Goal: Task Accomplishment & Management: Complete application form

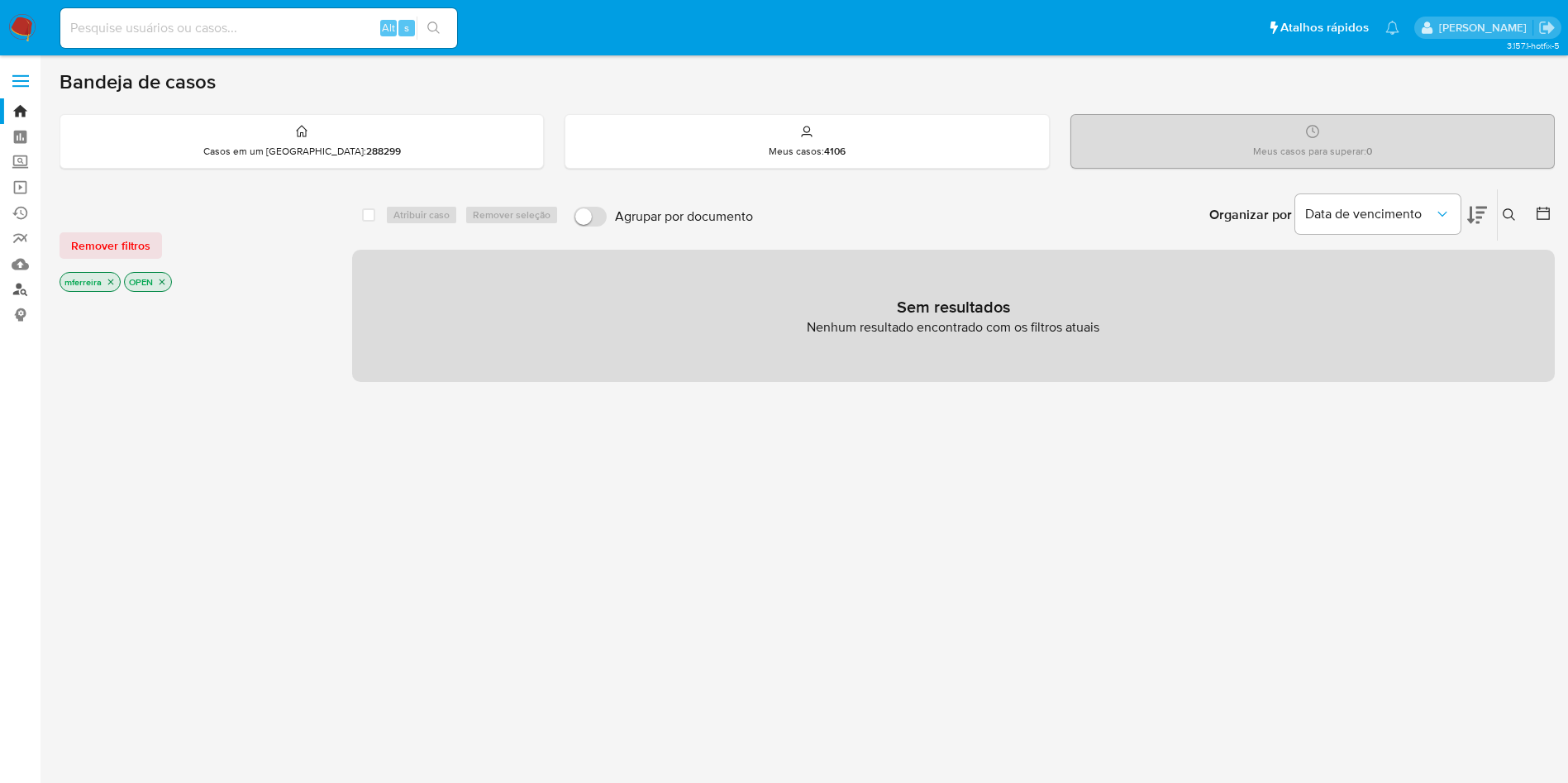
click at [18, 295] on link "Localizador de pessoas" at bounding box center [98, 289] width 197 height 25
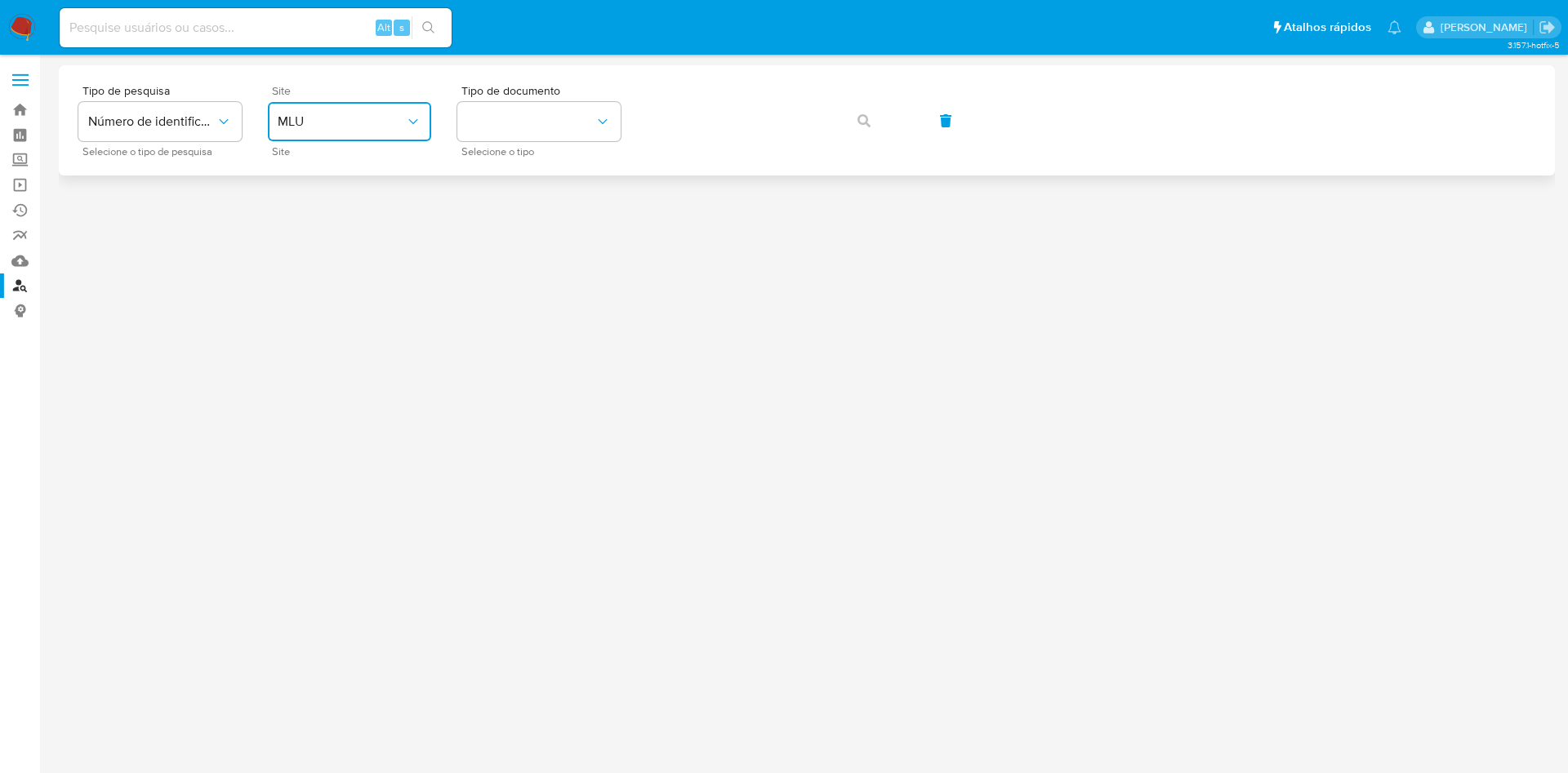
drag, startPoint x: 371, startPoint y: 128, endPoint x: 372, endPoint y: 136, distance: 8.1
click at [371, 128] on span "MLU" at bounding box center [342, 122] width 128 height 17
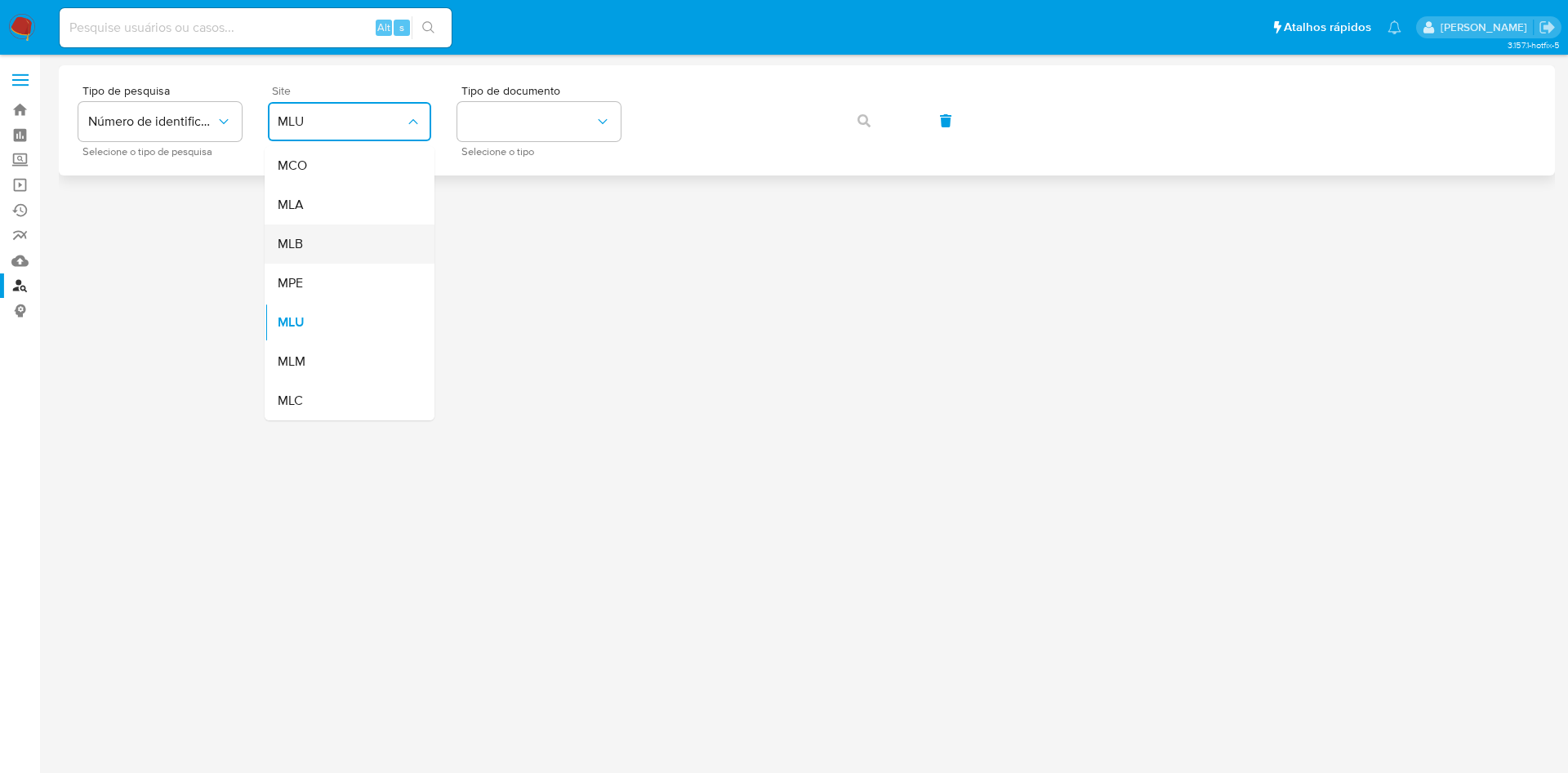
click at [361, 248] on div "MLB" at bounding box center [345, 244] width 134 height 39
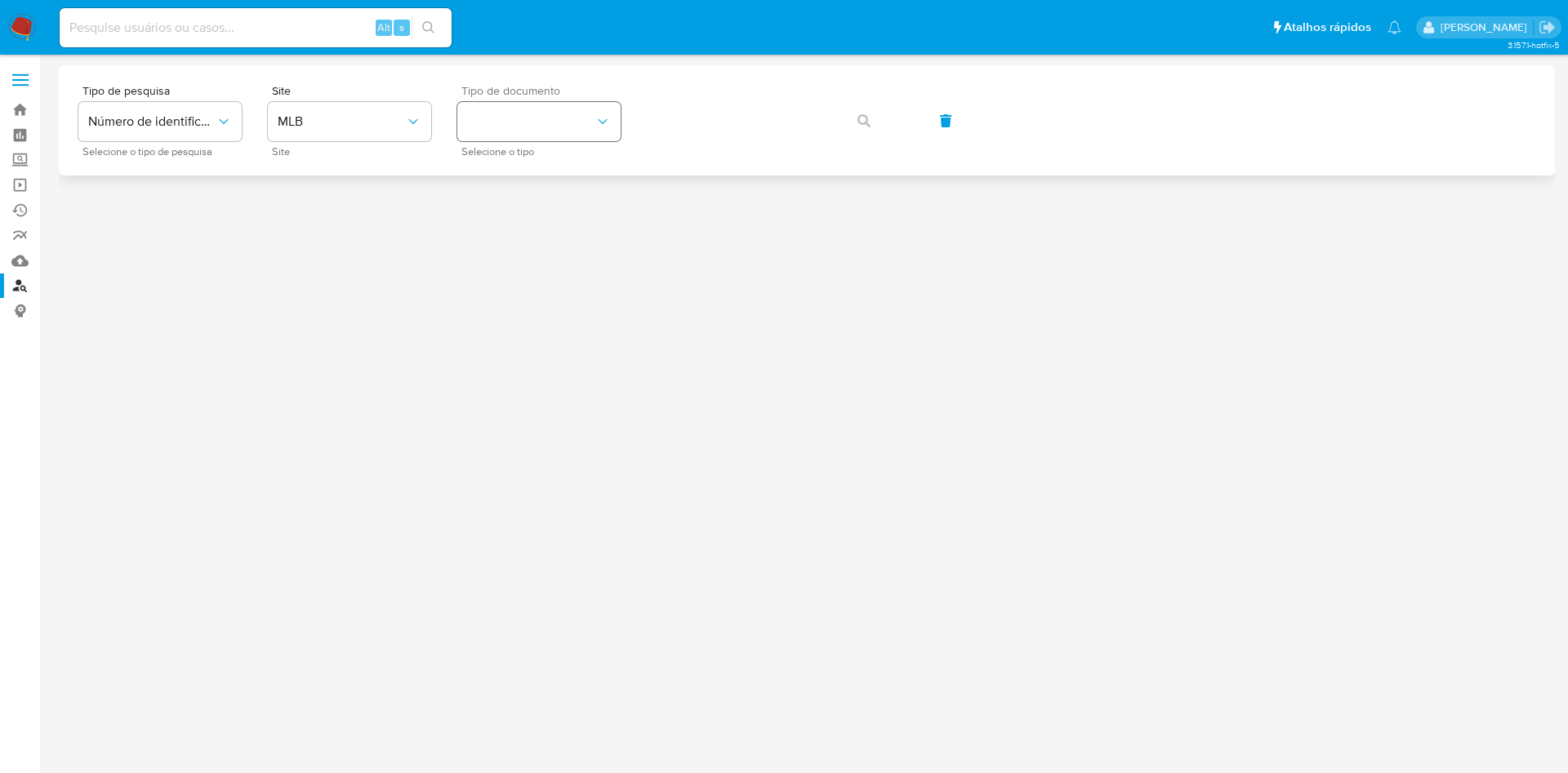
drag, startPoint x: 496, startPoint y: 147, endPoint x: 502, endPoint y: 141, distance: 8.5
click at [498, 148] on span "Selecione o tipo" at bounding box center [543, 152] width 163 height 8
click at [546, 127] on button "identificationType" at bounding box center [539, 121] width 163 height 39
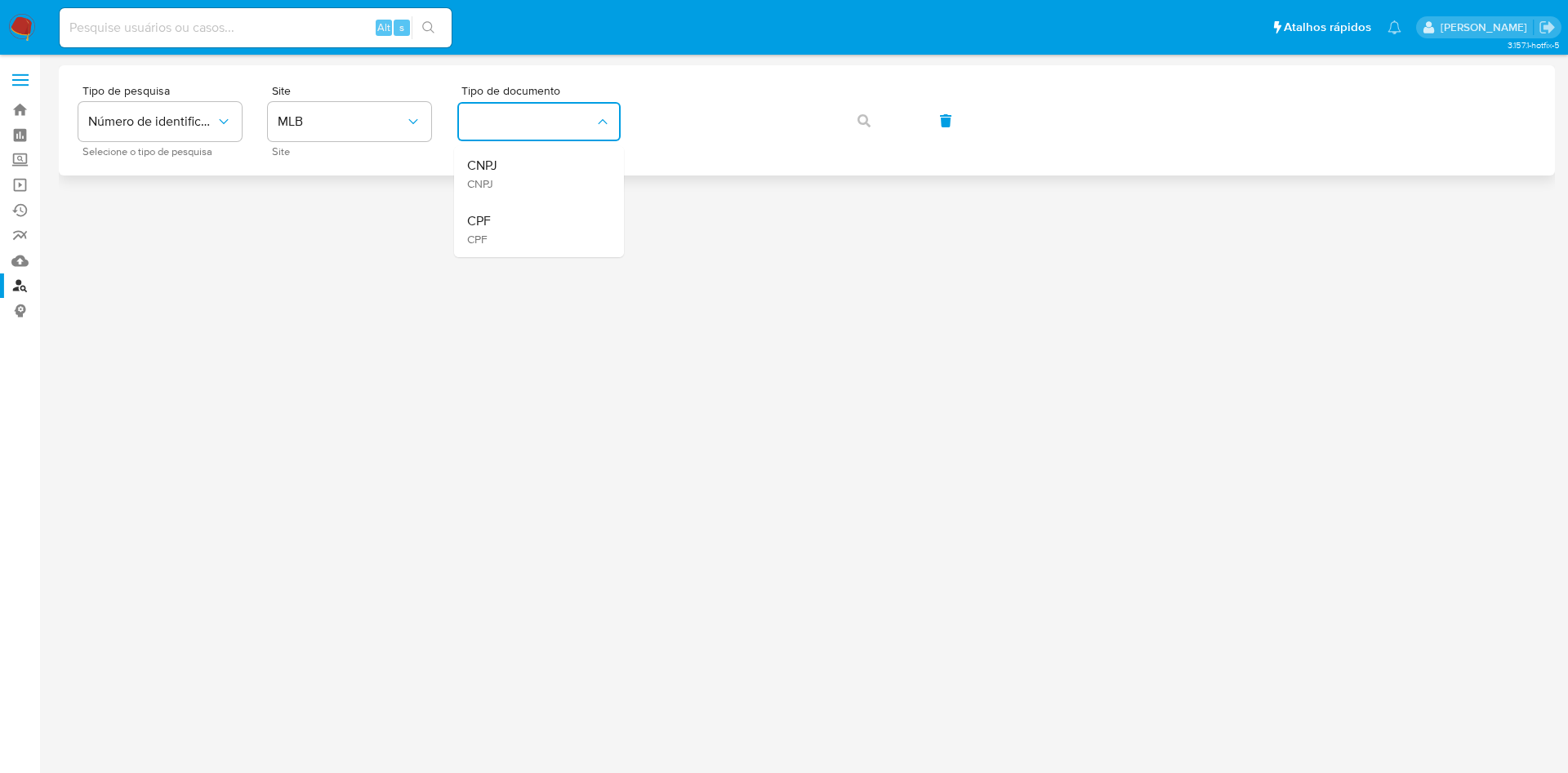
drag, startPoint x: 551, startPoint y: 156, endPoint x: 583, endPoint y: 164, distance: 33.0
click at [551, 158] on div "CNPJ CNPJ" at bounding box center [533, 174] width 134 height 56
click at [836, 101] on button "button" at bounding box center [864, 120] width 56 height 39
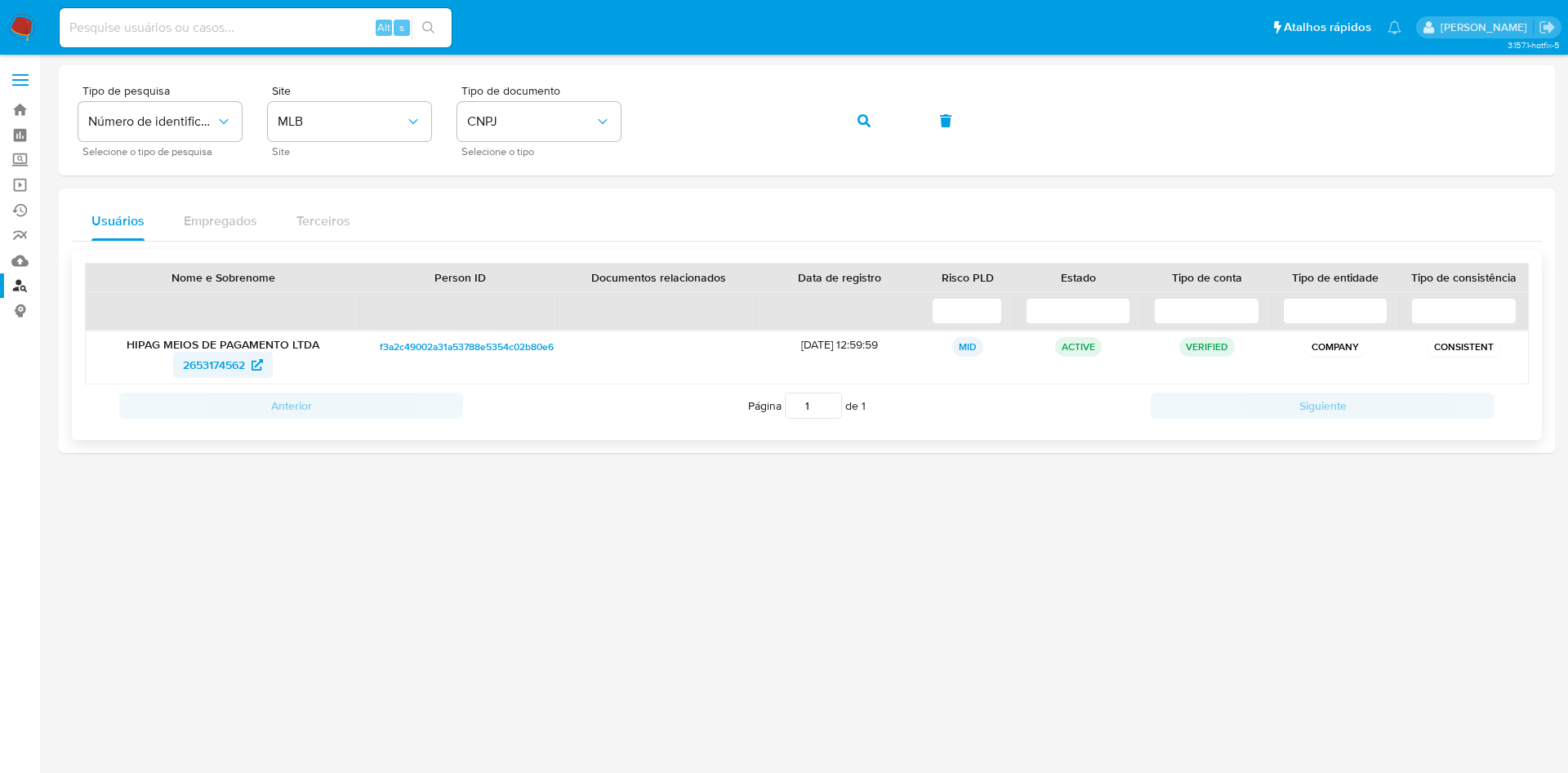
click at [237, 363] on span "2653174562" at bounding box center [214, 365] width 62 height 26
click at [206, 365] on span "2653174562" at bounding box center [214, 365] width 62 height 26
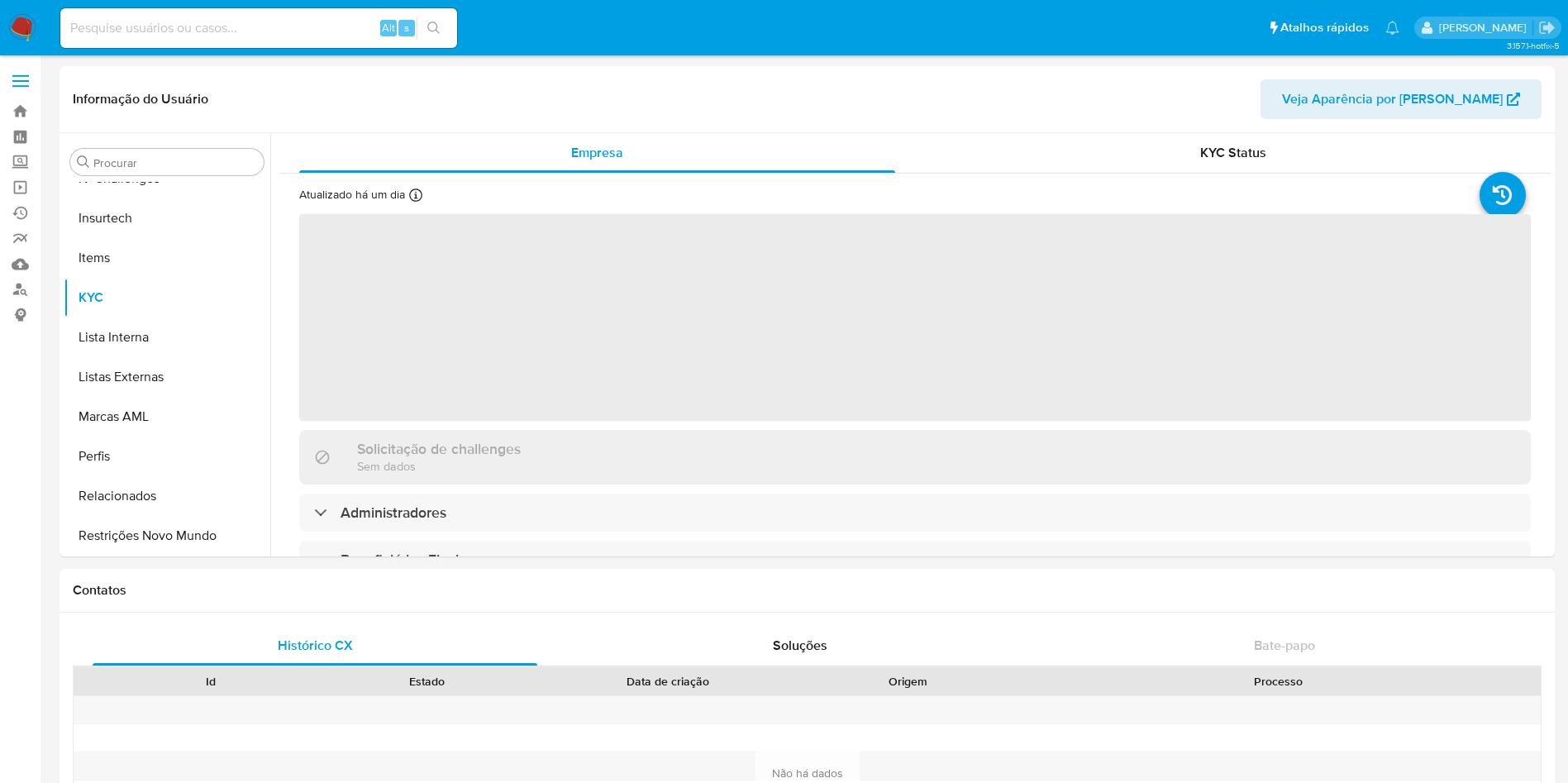
scroll to position [739, 0]
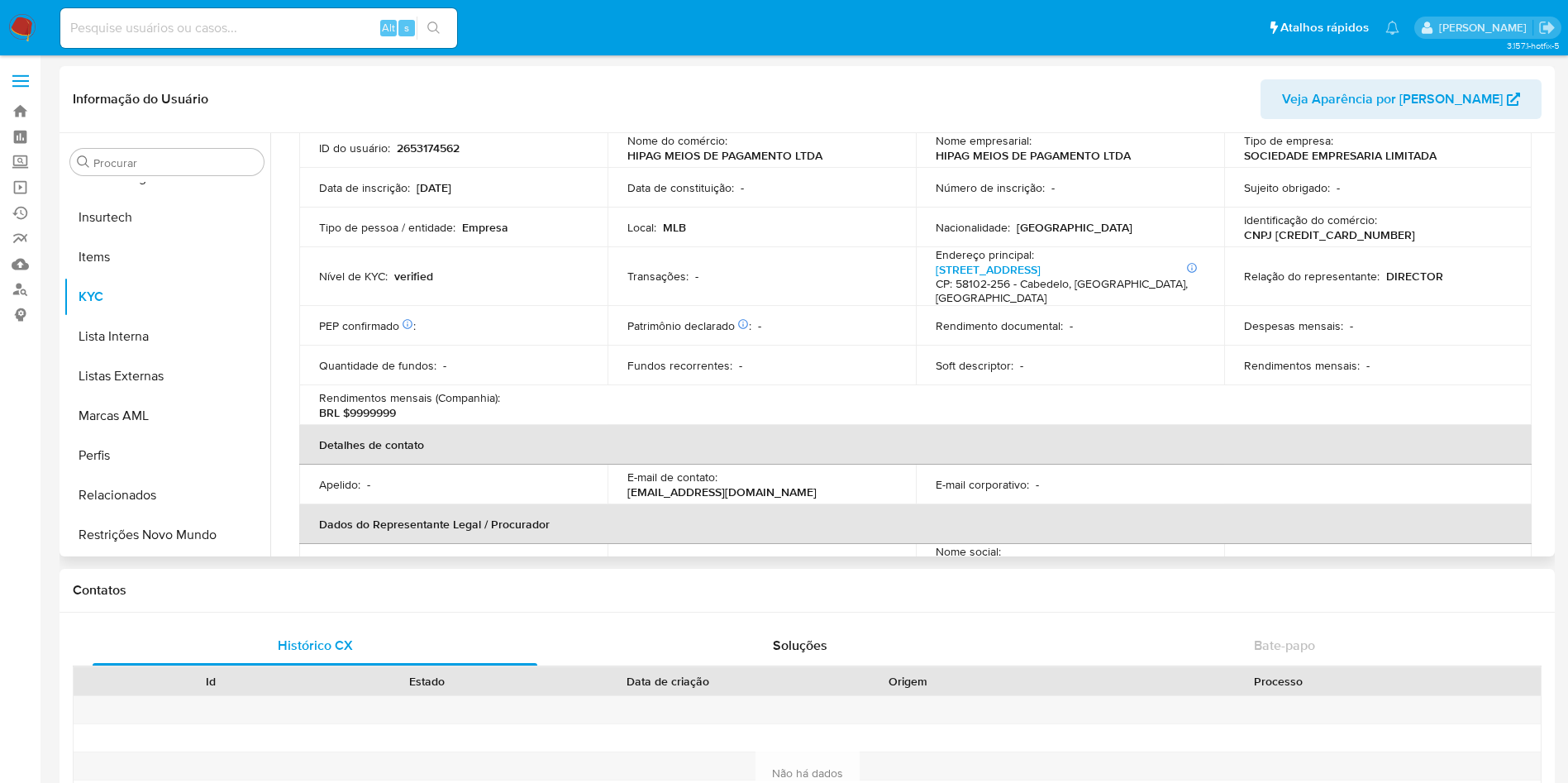
click at [444, 438] on th "Detalhes de contato" at bounding box center [915, 444] width 1232 height 39
select select "10"
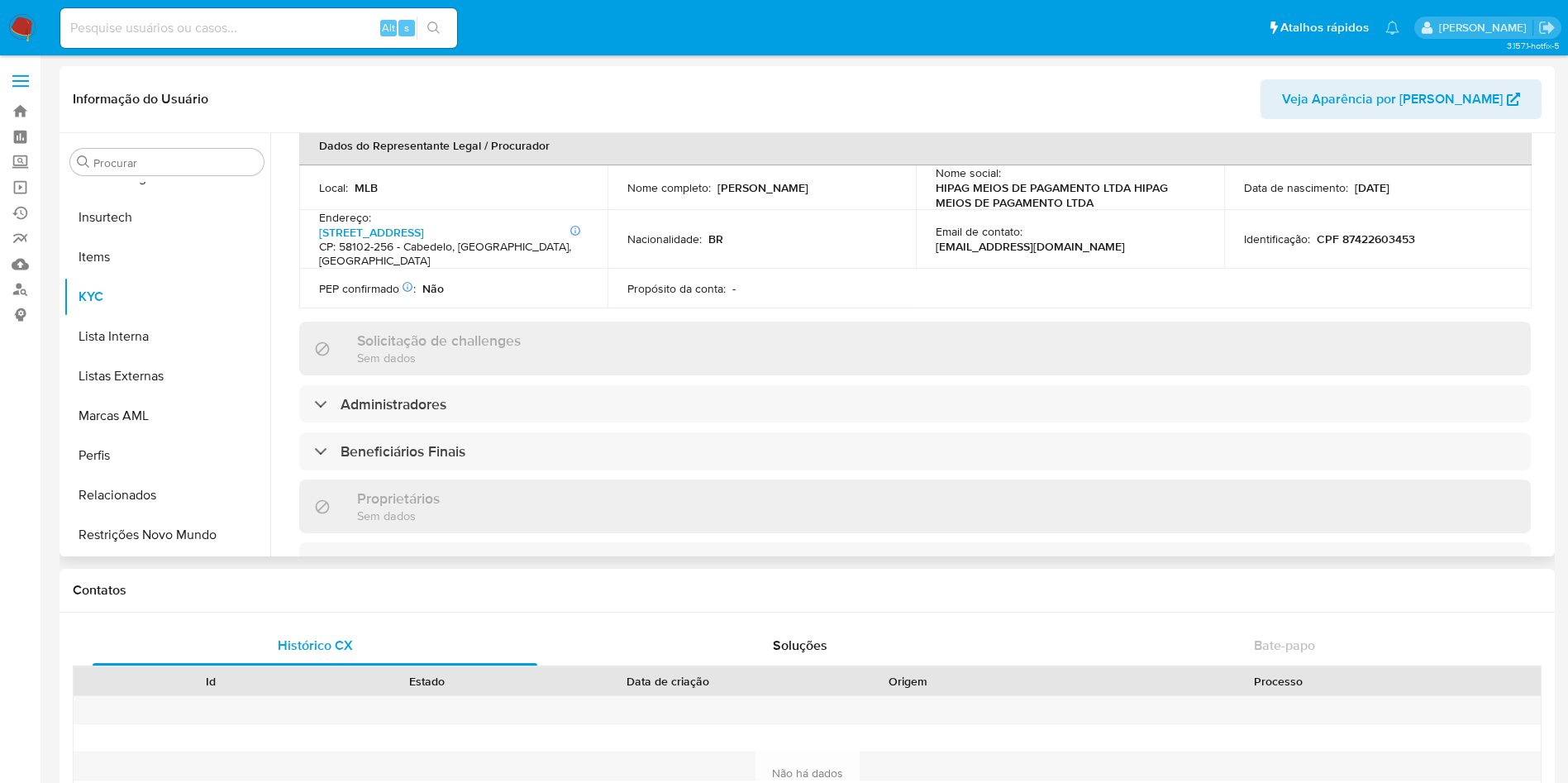
scroll to position [620, 0]
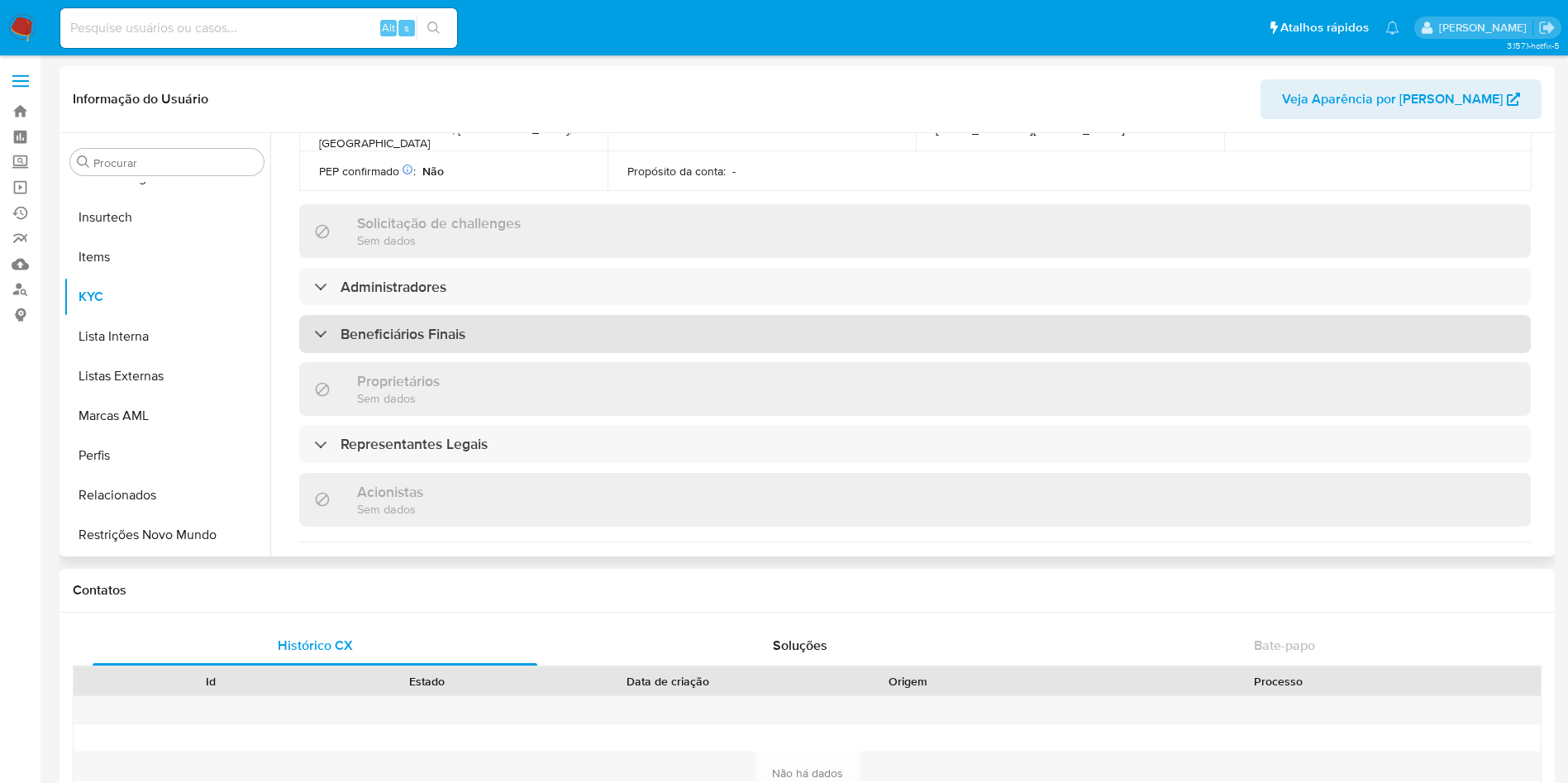
click at [420, 325] on h3 "Beneficiários Finais" at bounding box center [402, 334] width 125 height 18
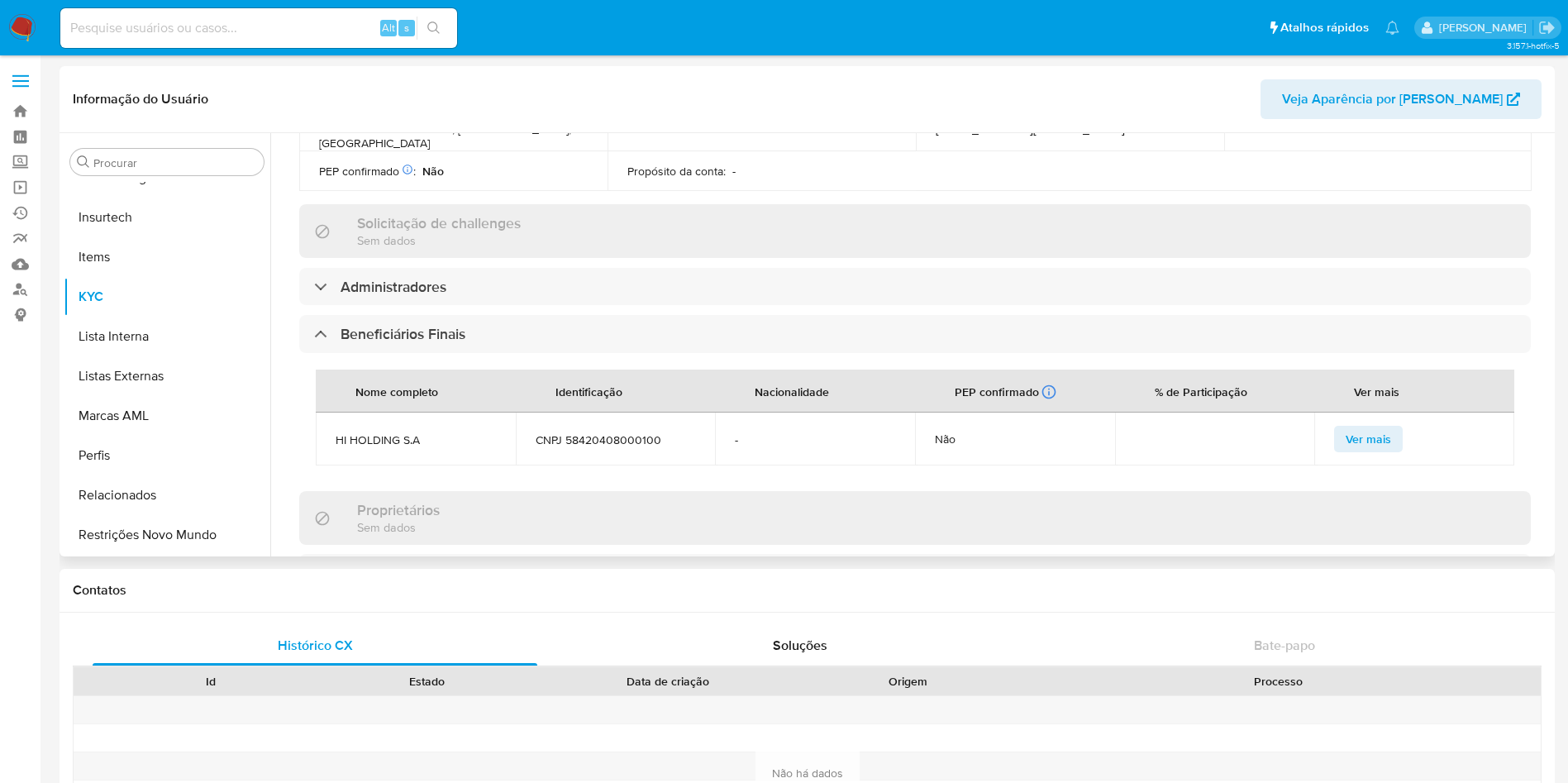
click at [620, 432] on span "CNPJ 58420408000100" at bounding box center [615, 440] width 160 height 15
copy span "58420408000100"
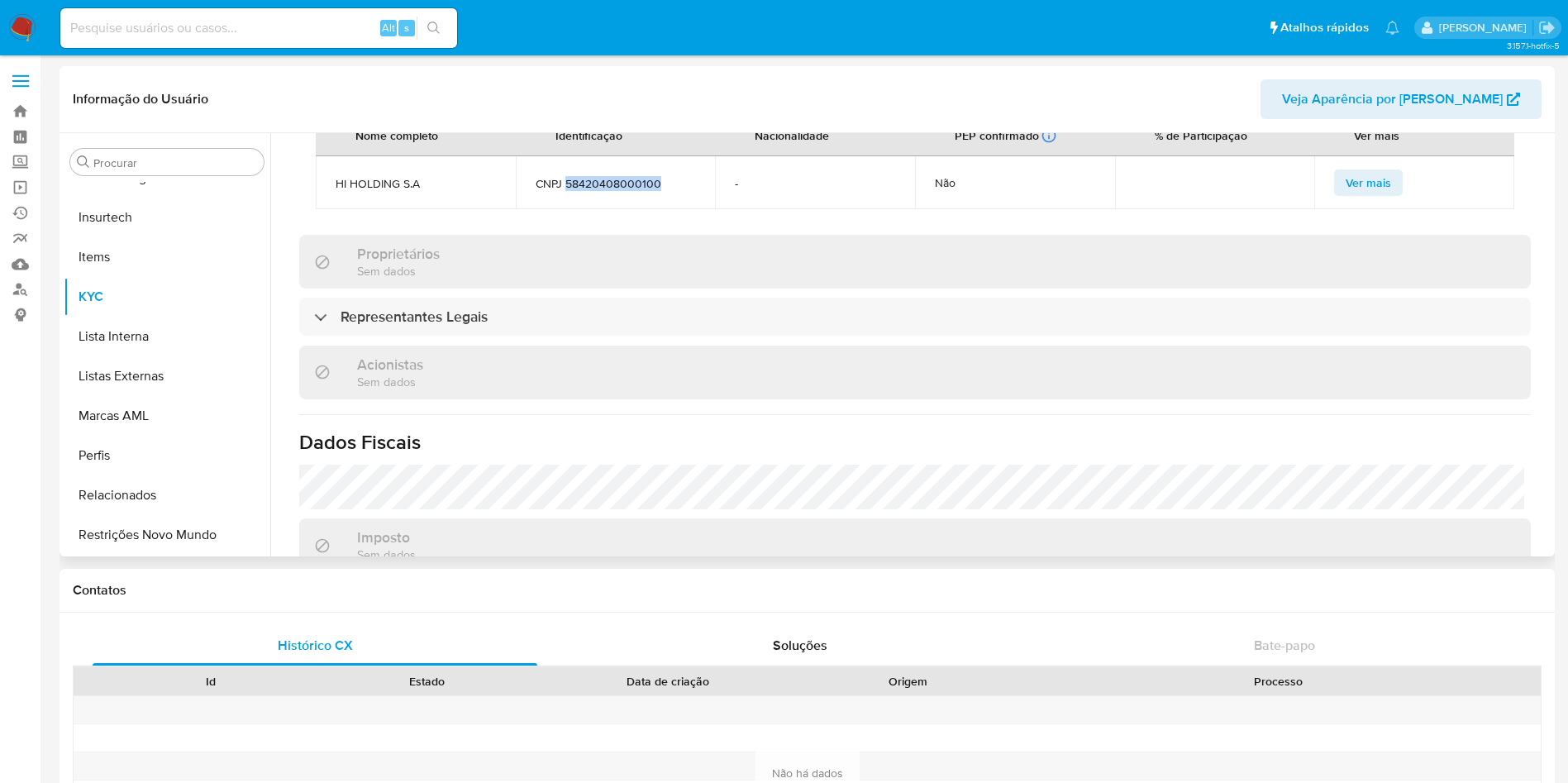
scroll to position [787, 0]
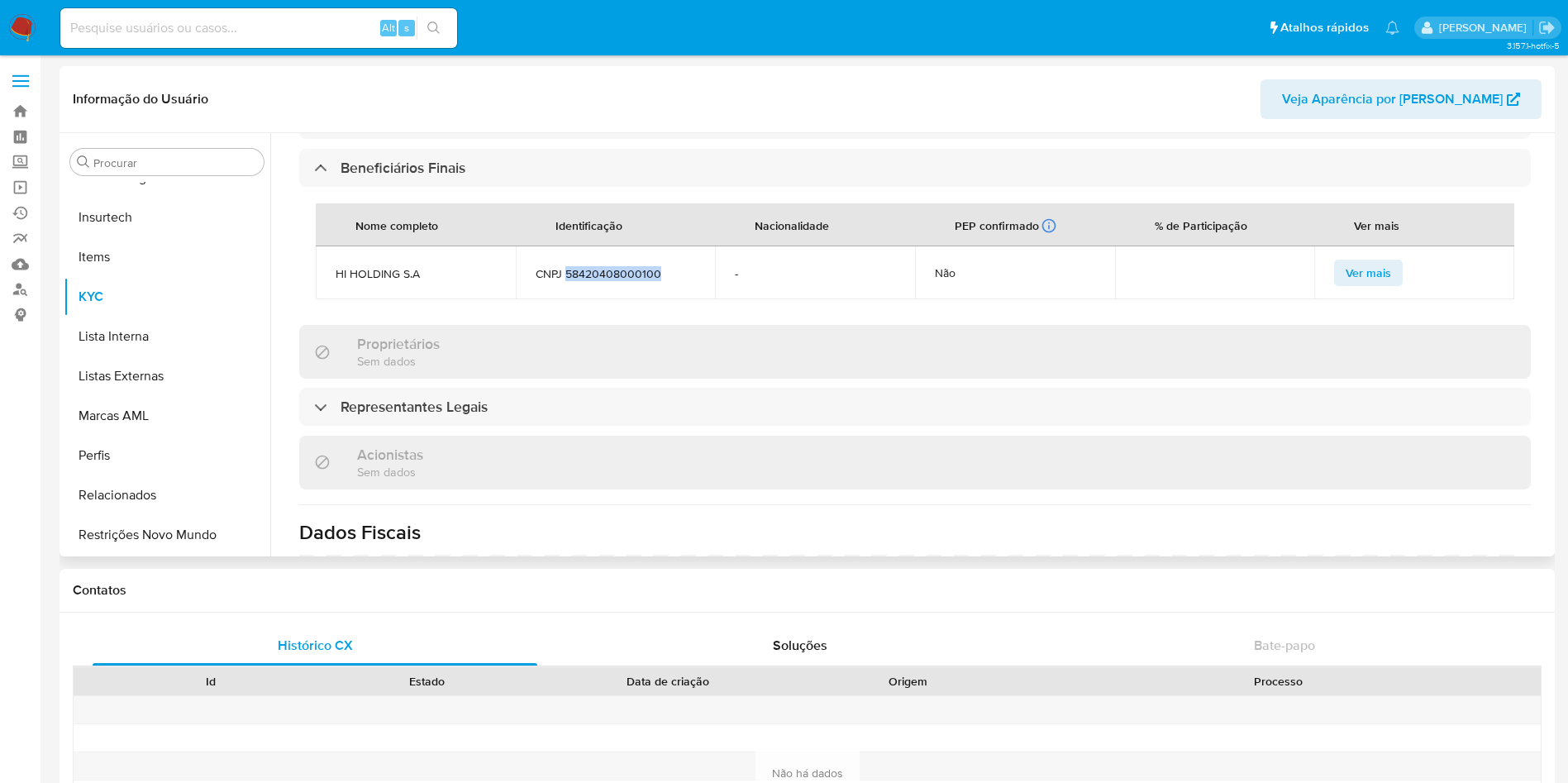
click at [626, 266] on span "CNPJ 58420408000100" at bounding box center [615, 274] width 160 height 15
click at [626, 264] on td "CNPJ 58420408000100" at bounding box center [615, 273] width 200 height 53
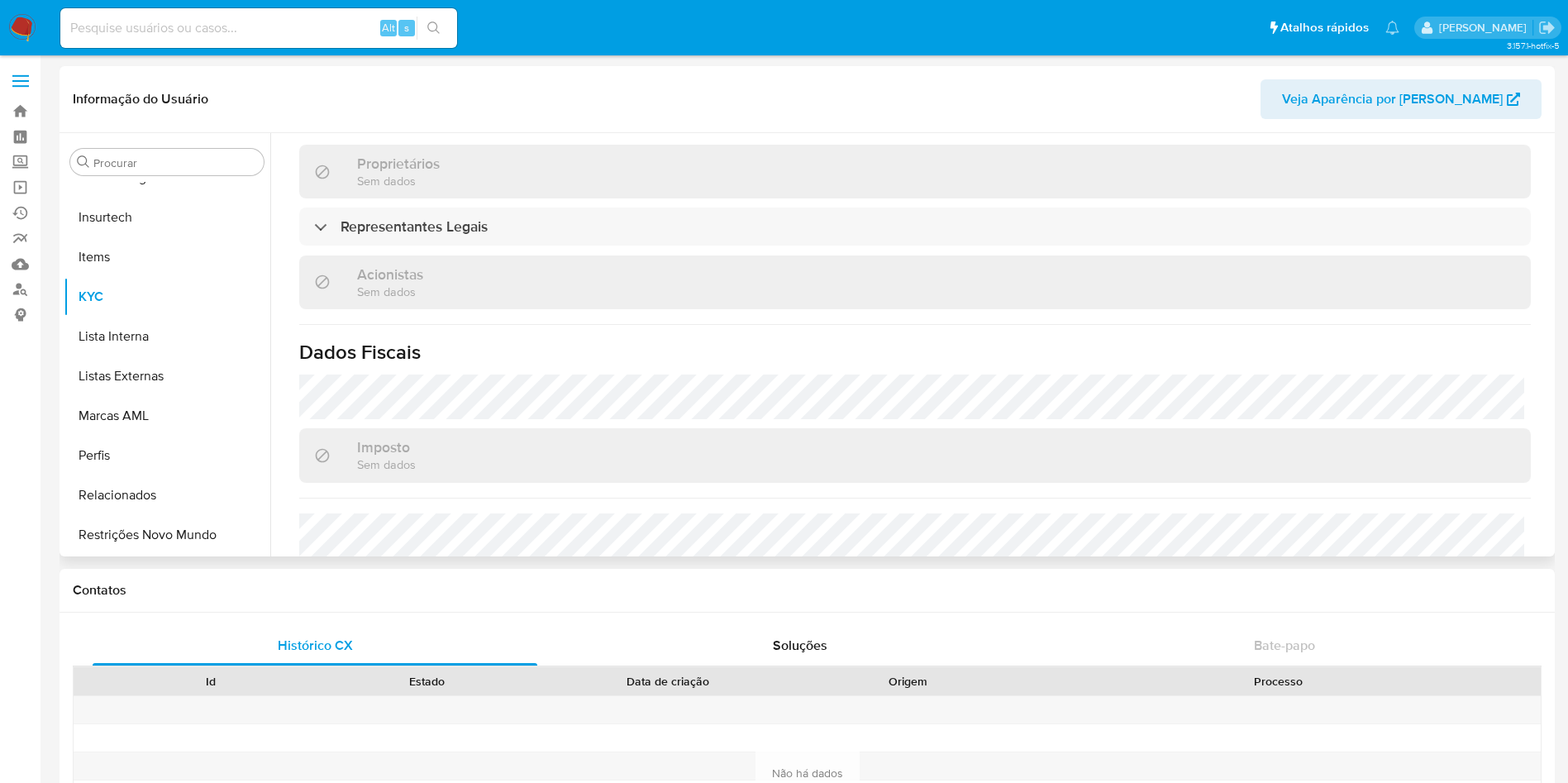
scroll to position [911, 0]
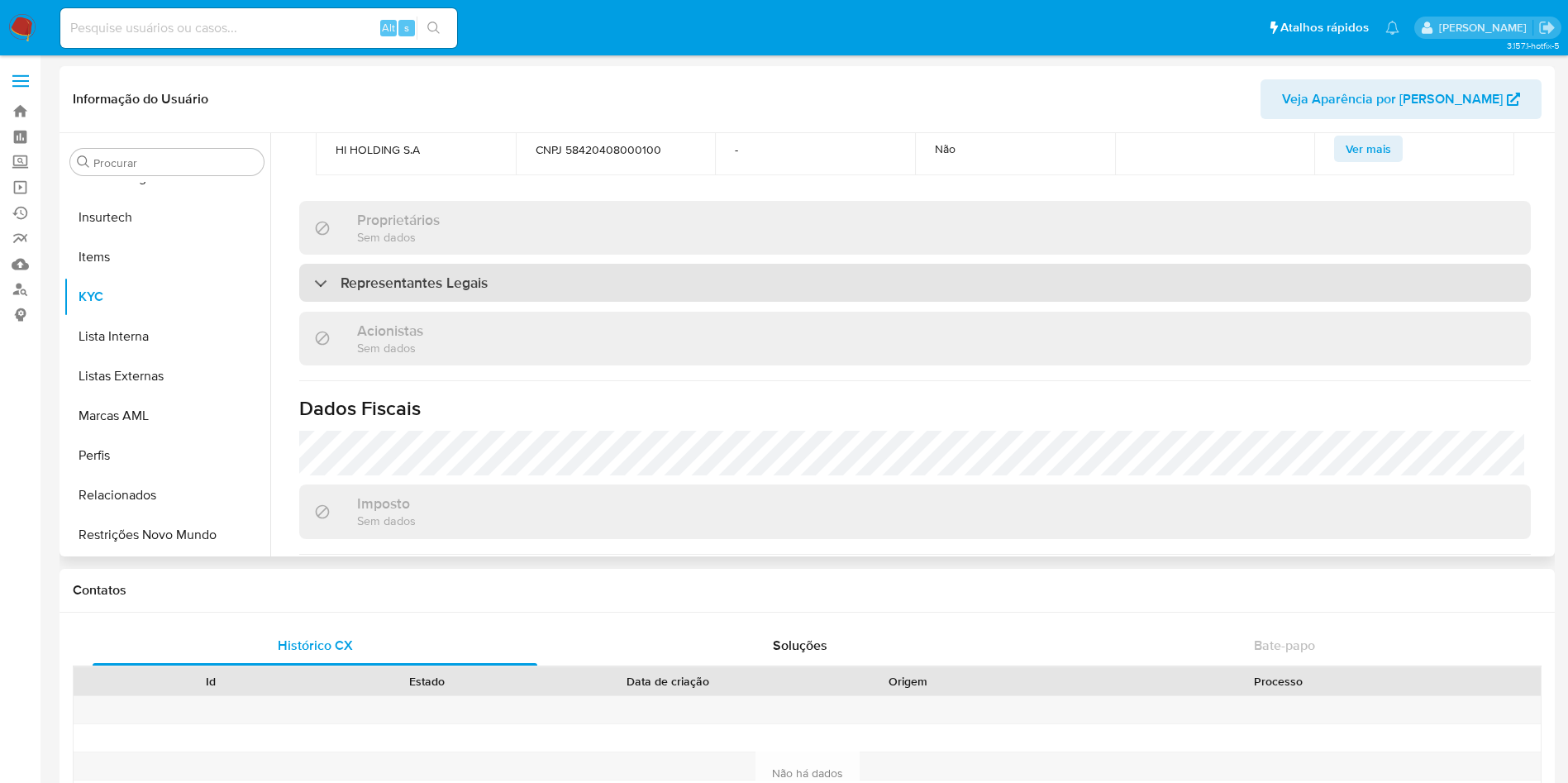
click at [412, 264] on div "Representantes Legais" at bounding box center [915, 282] width 1232 height 38
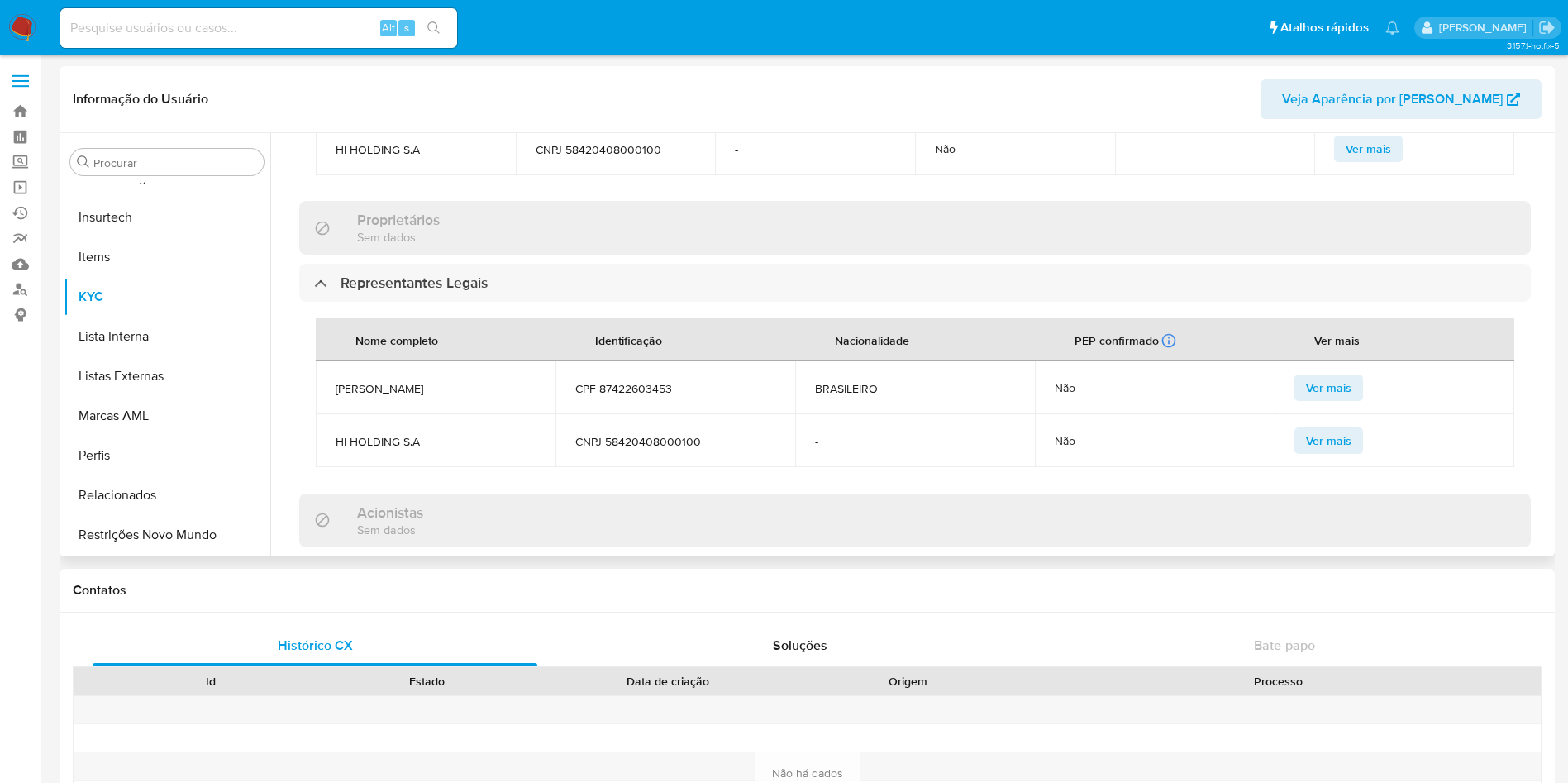
click at [414, 382] on span "ISAELSON RAMOS DE OLIVEIRA" at bounding box center [435, 389] width 200 height 15
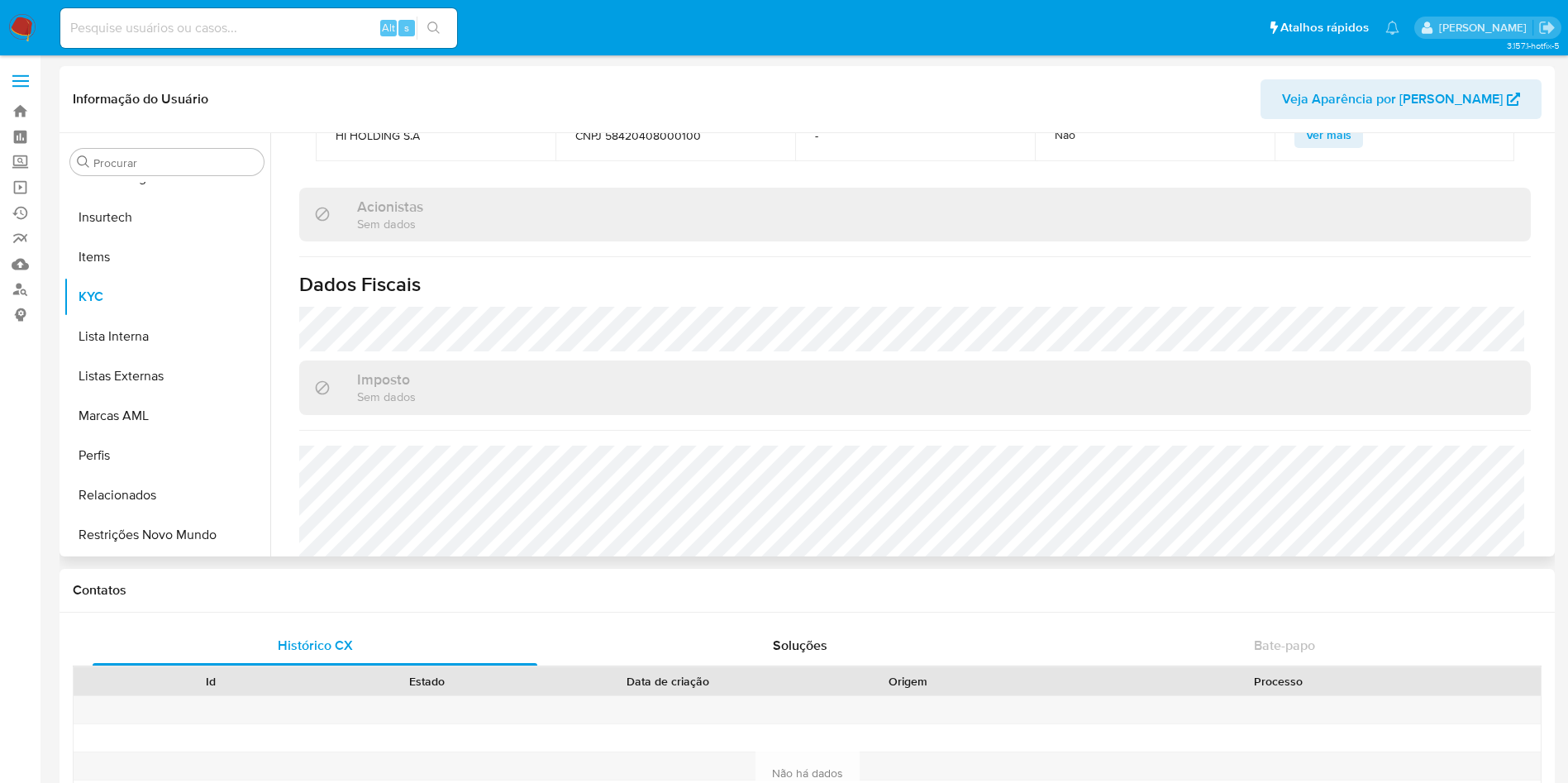
scroll to position [969, 0]
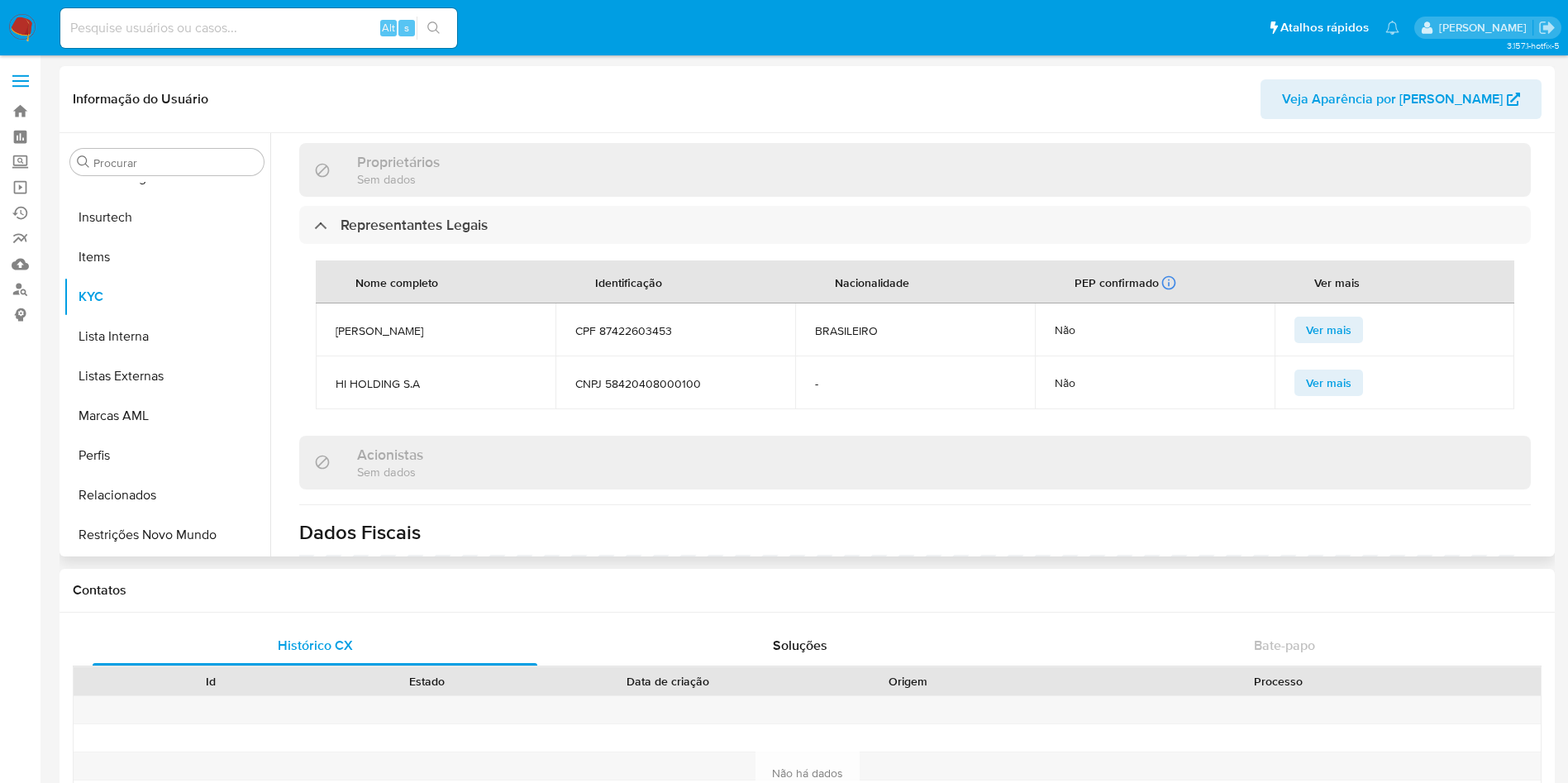
click at [795, 372] on td "-" at bounding box center [915, 383] width 240 height 53
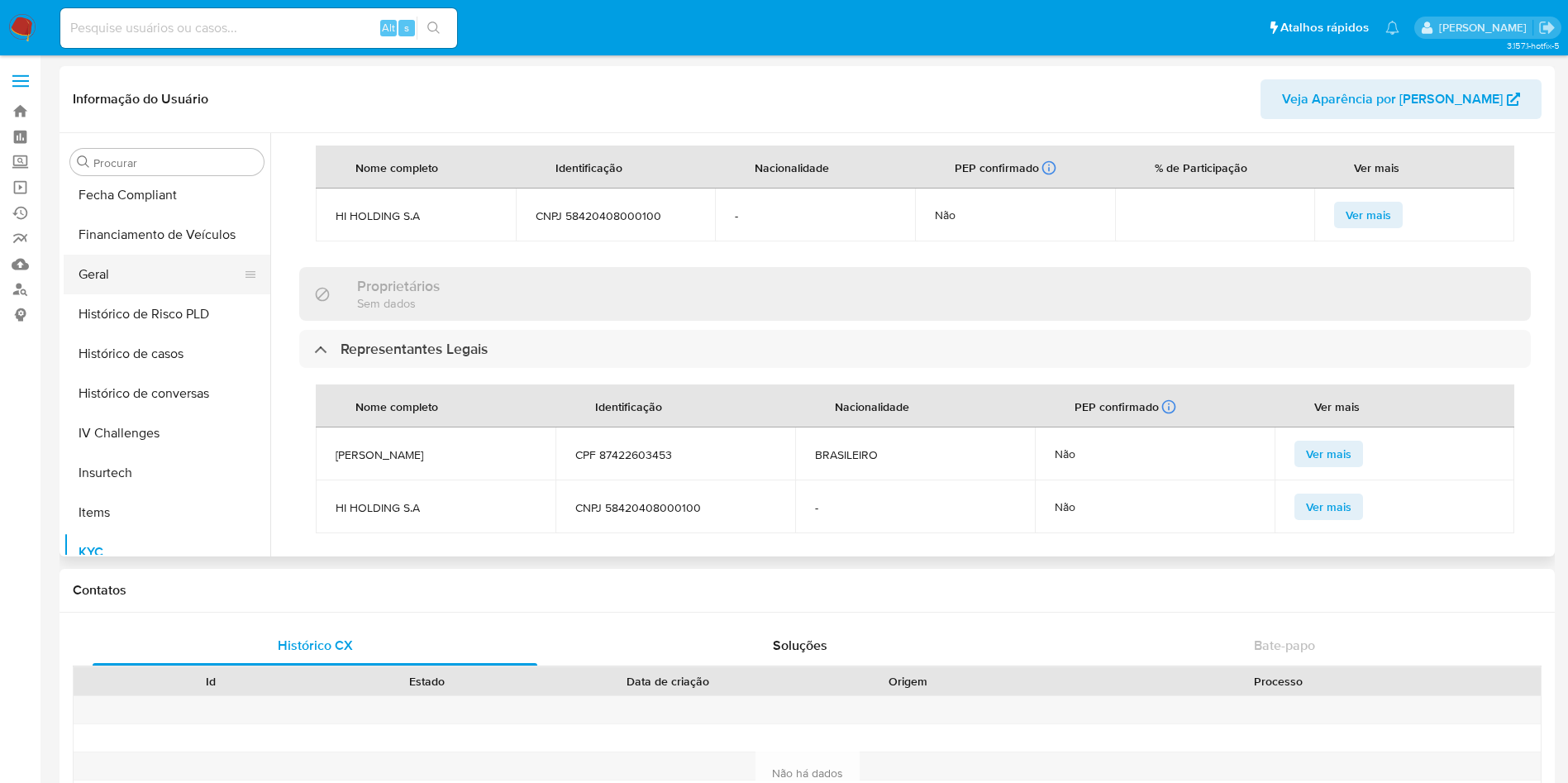
scroll to position [480, 0]
click at [143, 279] on button "Geral" at bounding box center [160, 277] width 193 height 39
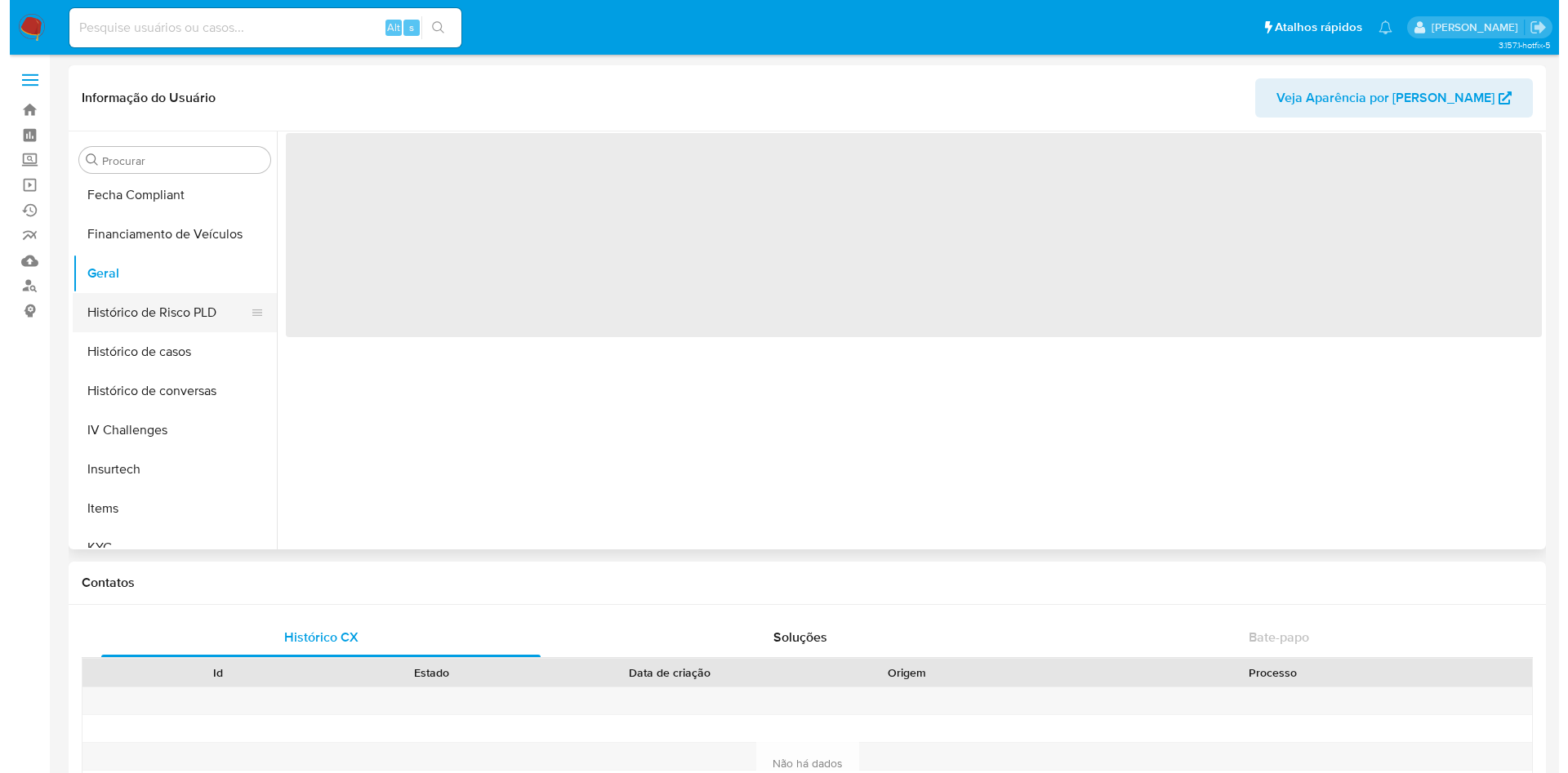
scroll to position [0, 0]
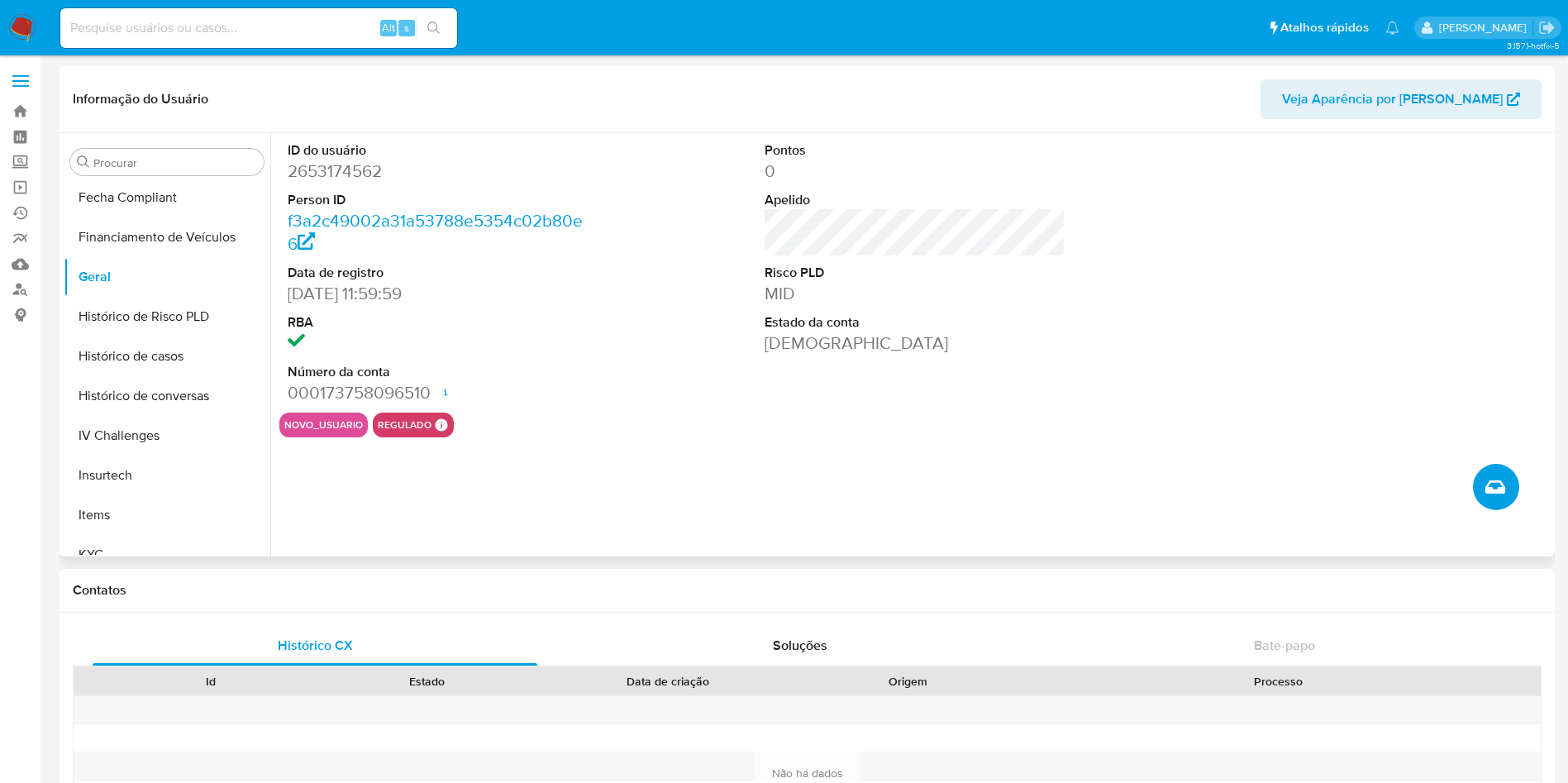
click at [1492, 481] on icon "Criar caso manual" at bounding box center [1495, 487] width 20 height 20
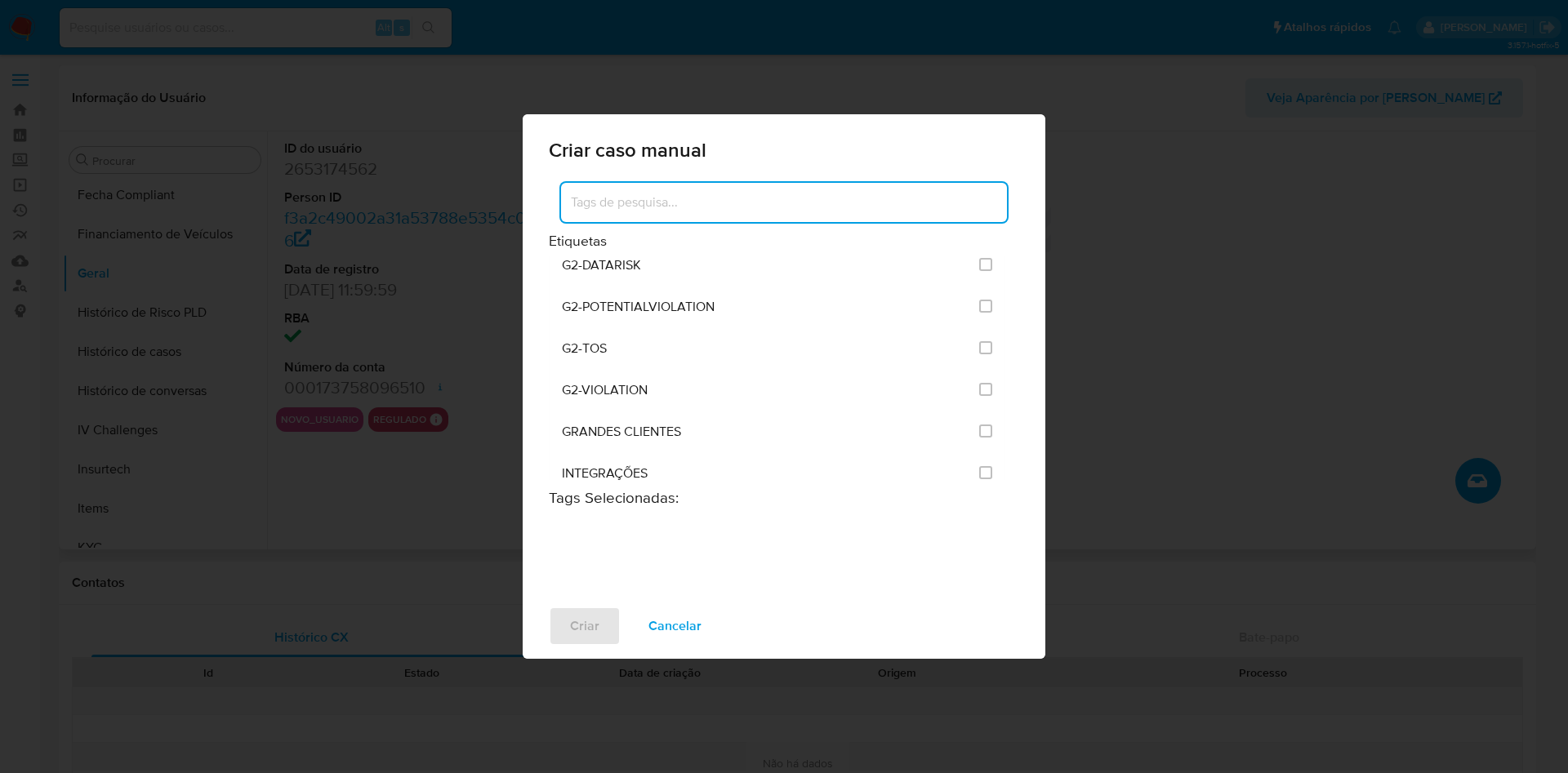
scroll to position [1259, 0]
click at [979, 469] on input "2093" at bounding box center [985, 474] width 13 height 13
checkbox input "true"
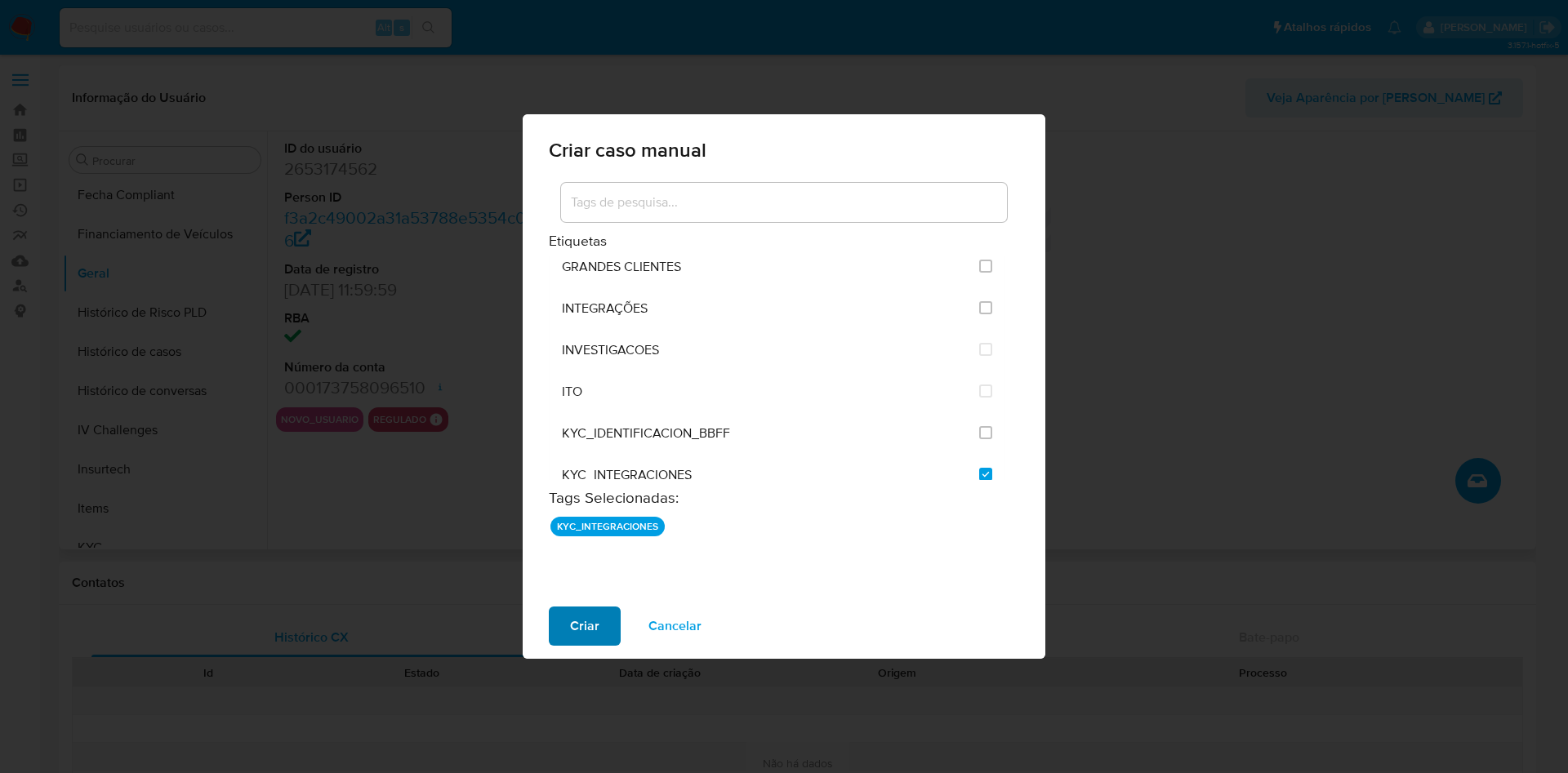
click at [603, 620] on button "Criar" at bounding box center [585, 626] width 72 height 39
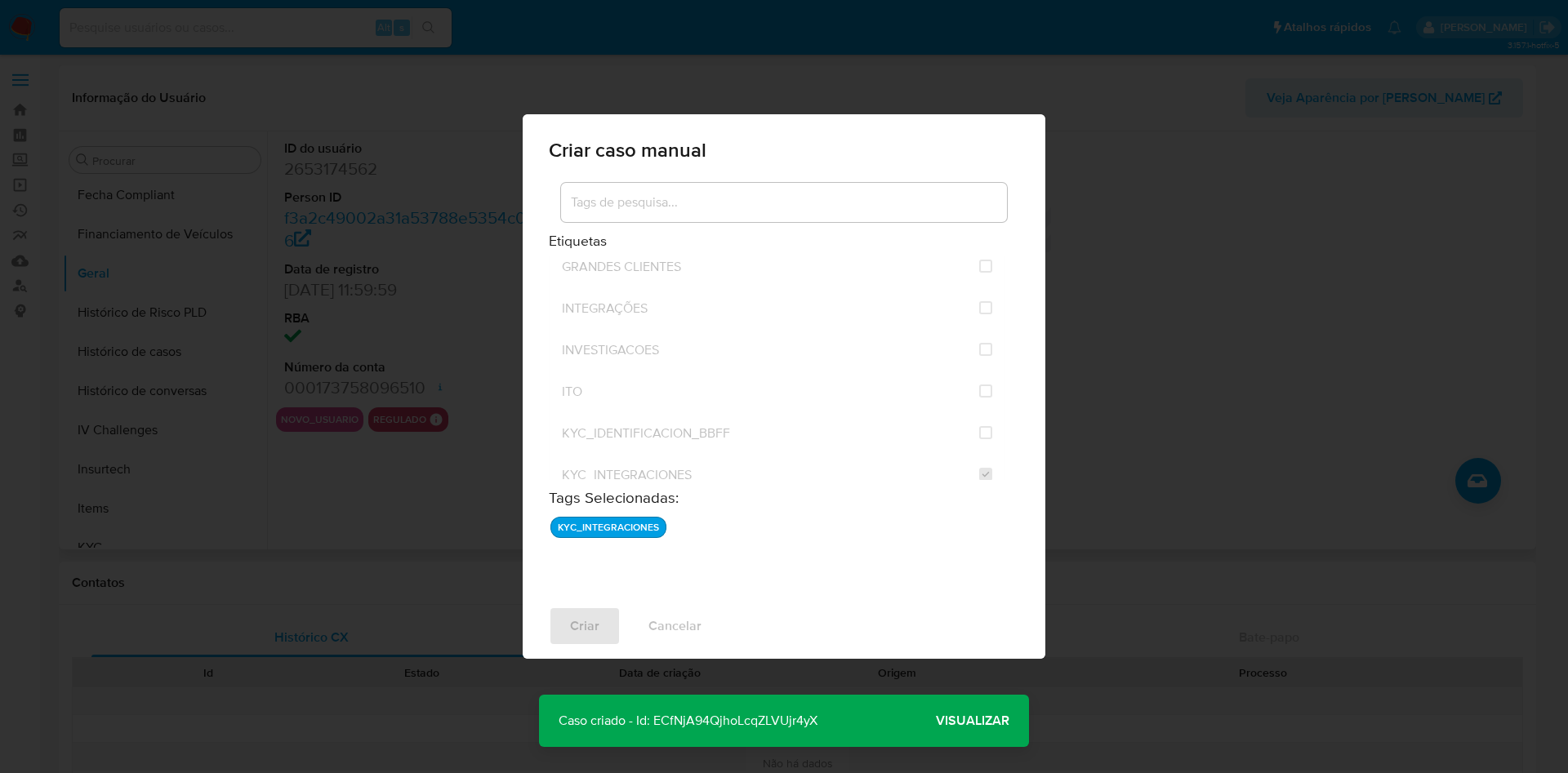
click at [975, 721] on span "Visualizar" at bounding box center [972, 721] width 73 height 0
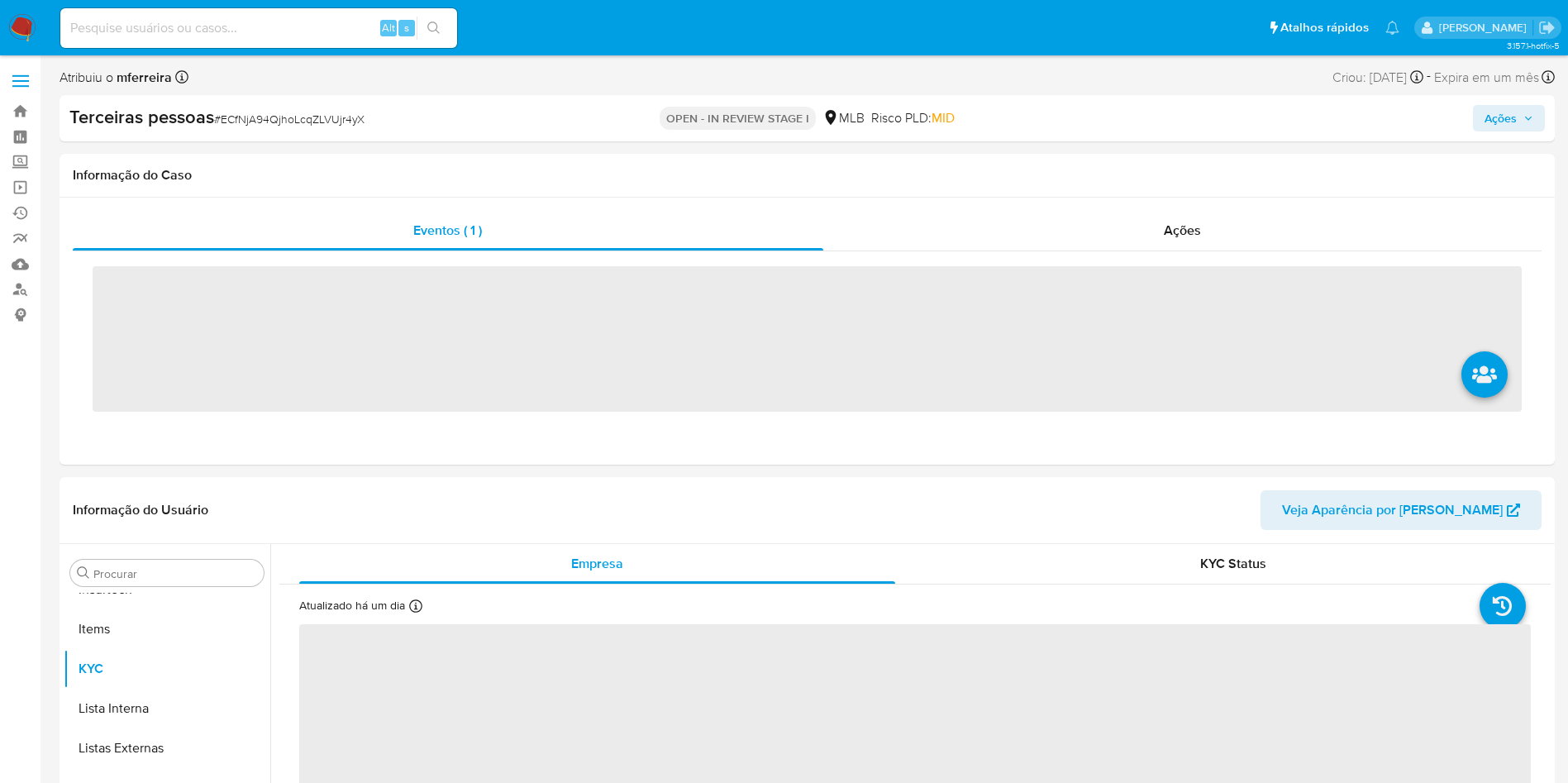
scroll to position [778, 0]
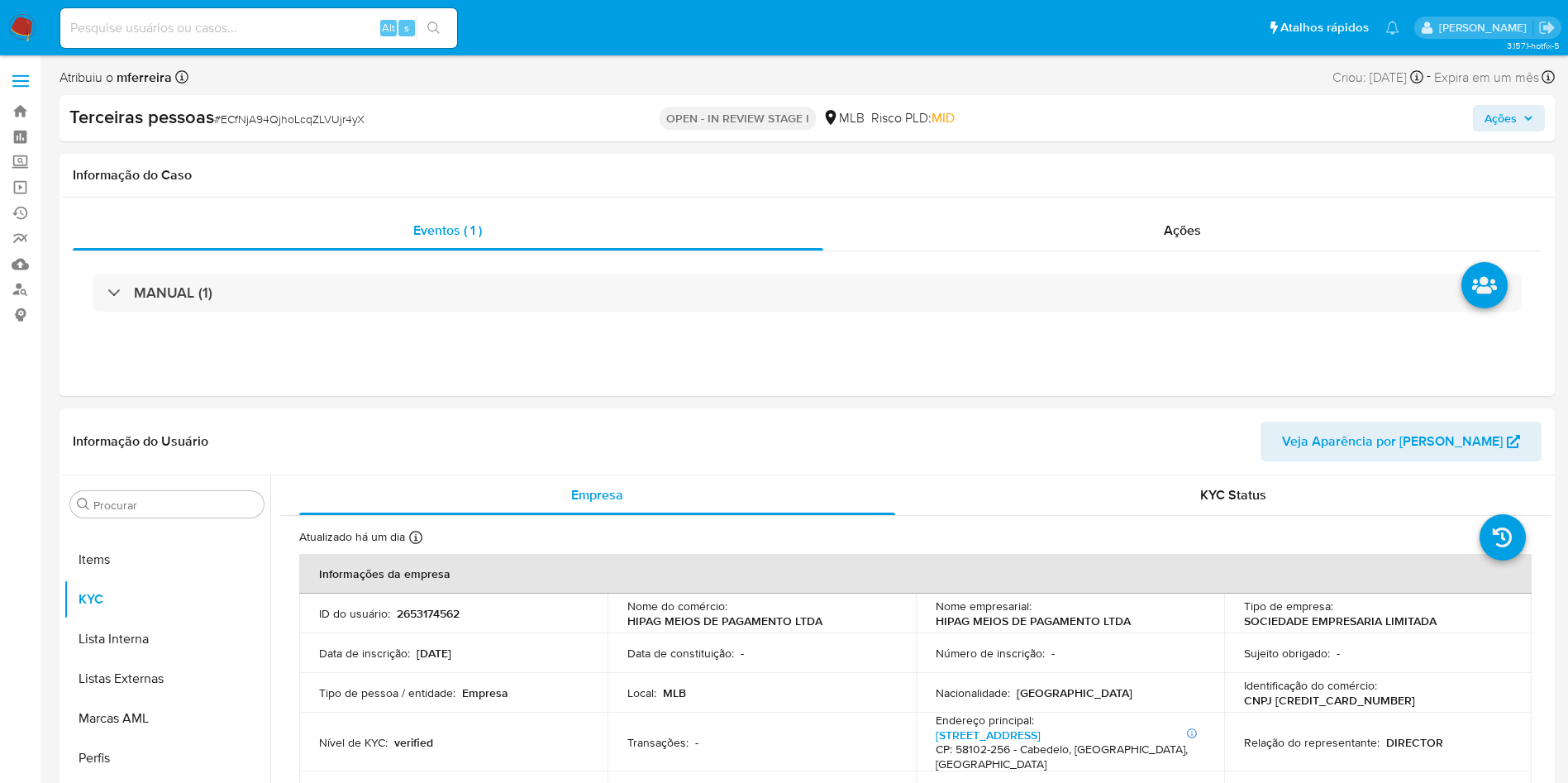
select select "10"
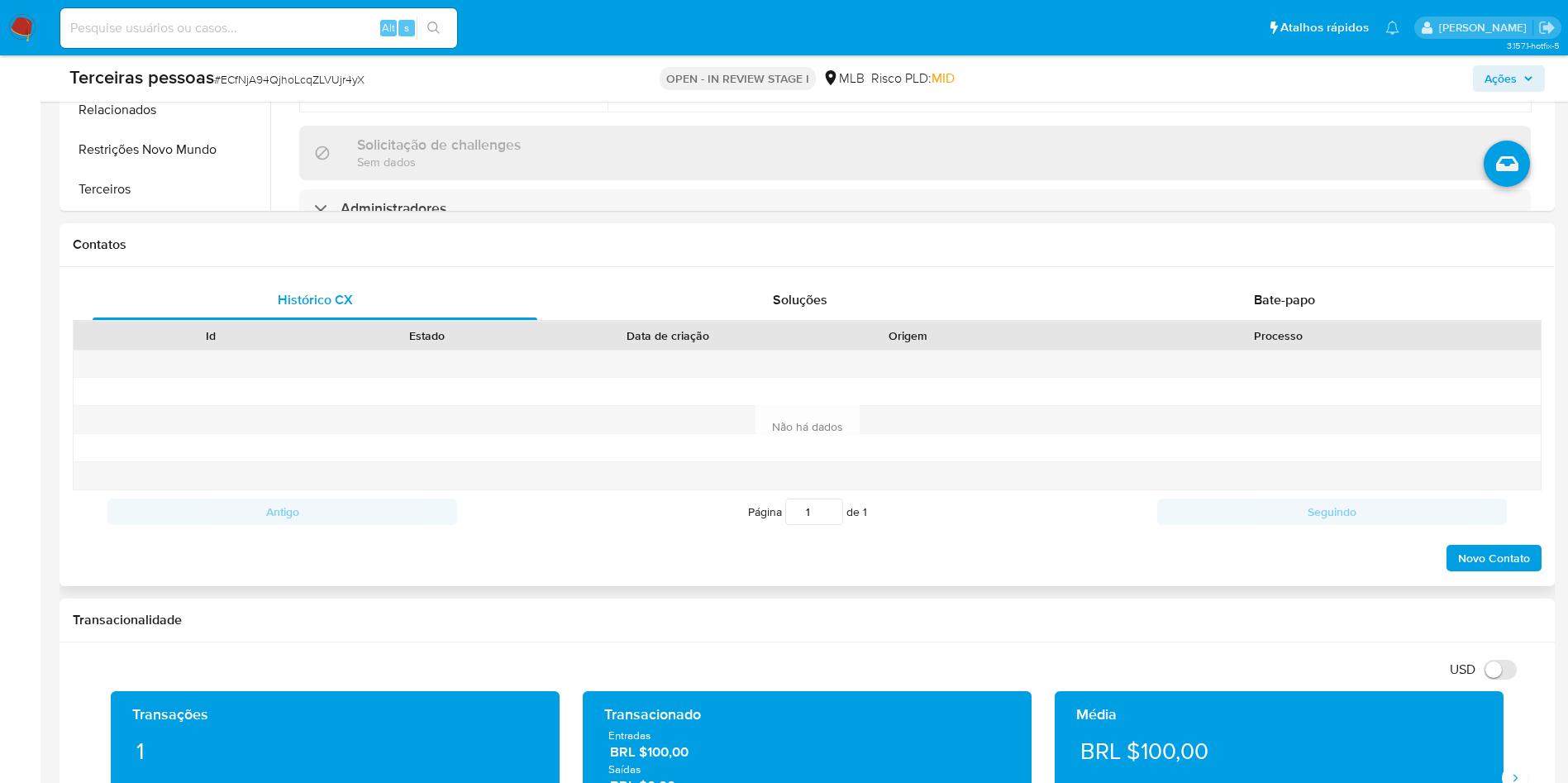
scroll to position [564, 0]
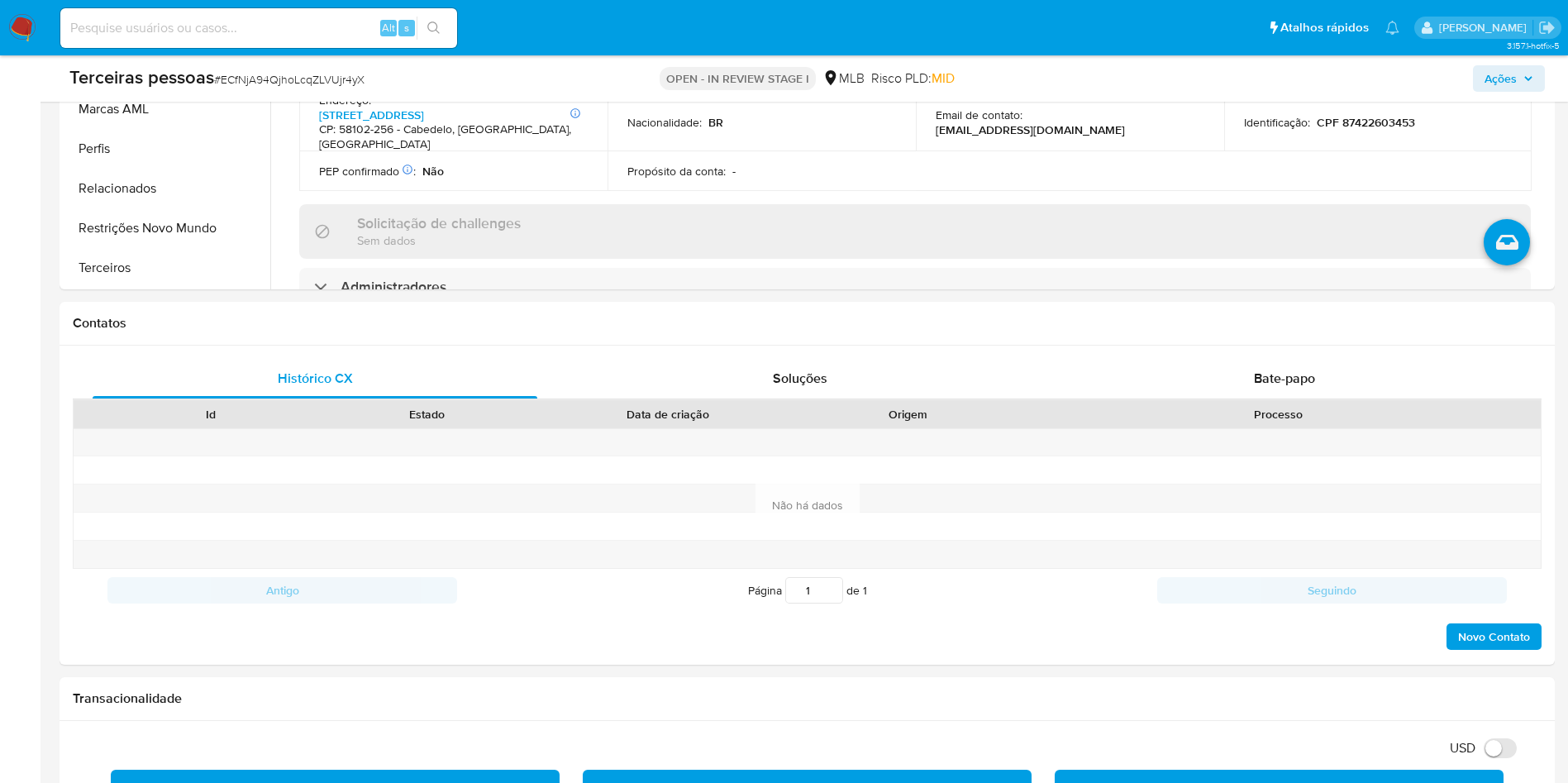
click at [154, 270] on button "Terceiros" at bounding box center [160, 268] width 193 height 39
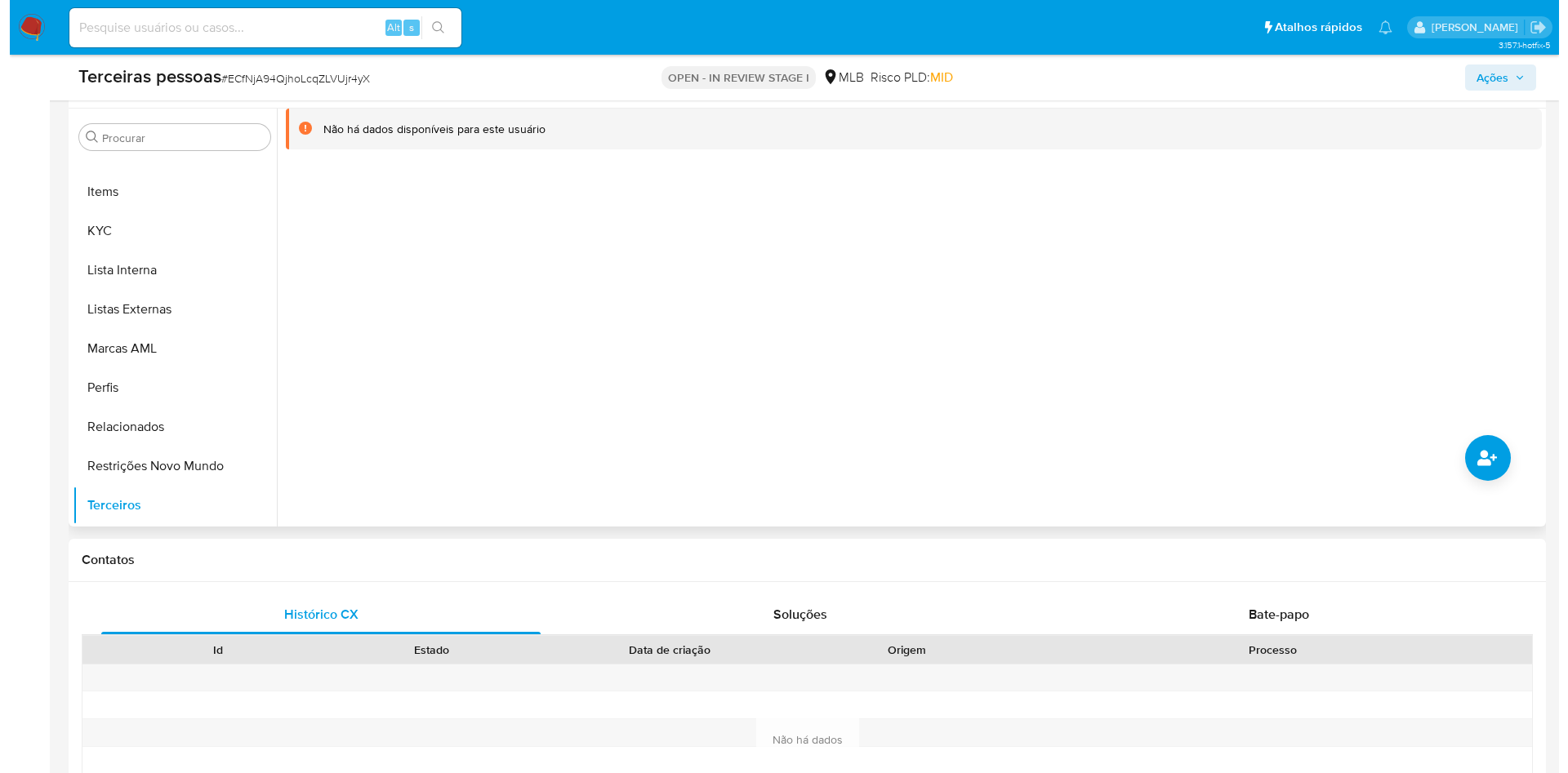
scroll to position [316, 0]
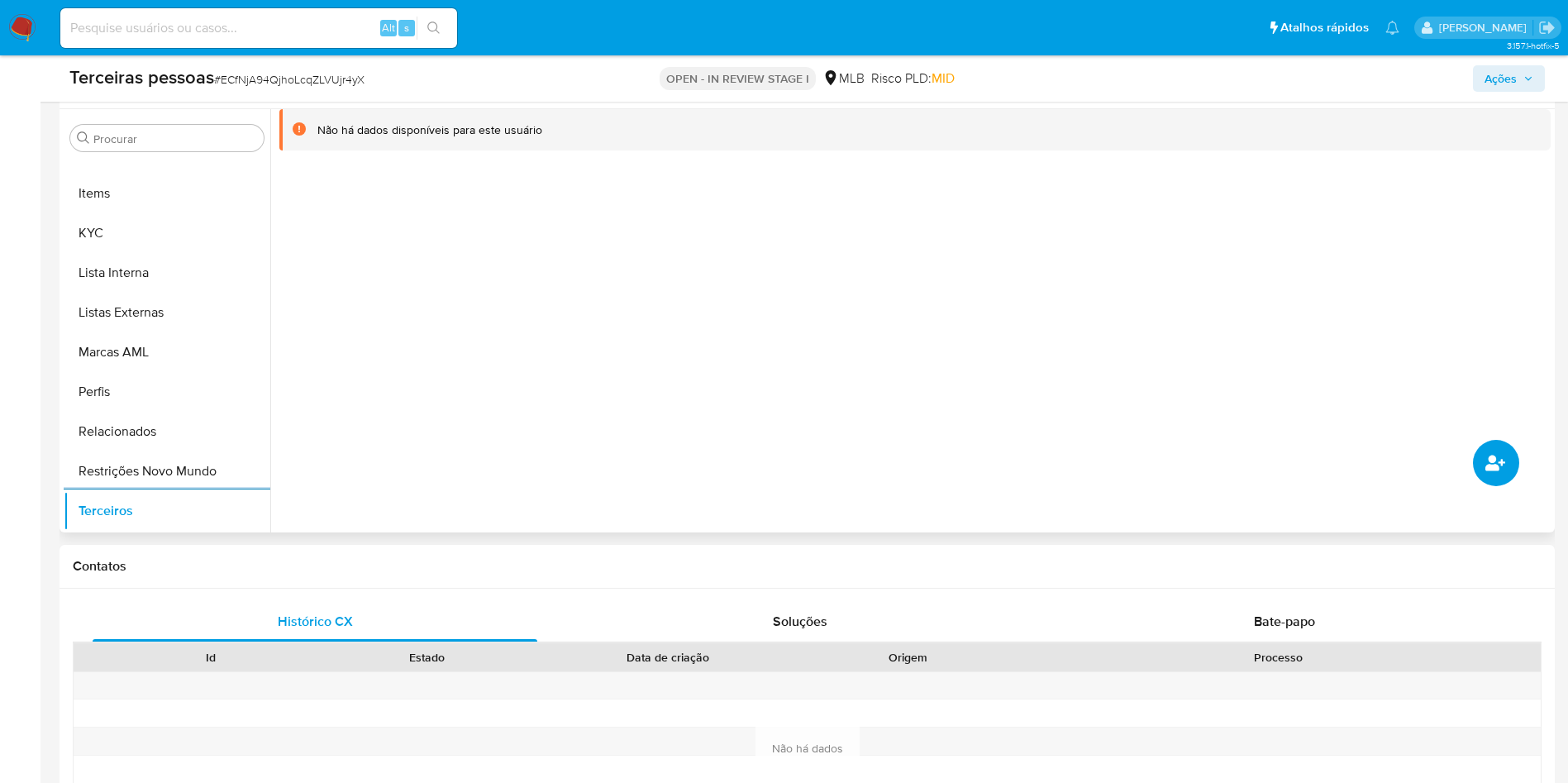
click at [1494, 472] on icon "common.add_complementary_information" at bounding box center [1495, 462] width 20 height 20
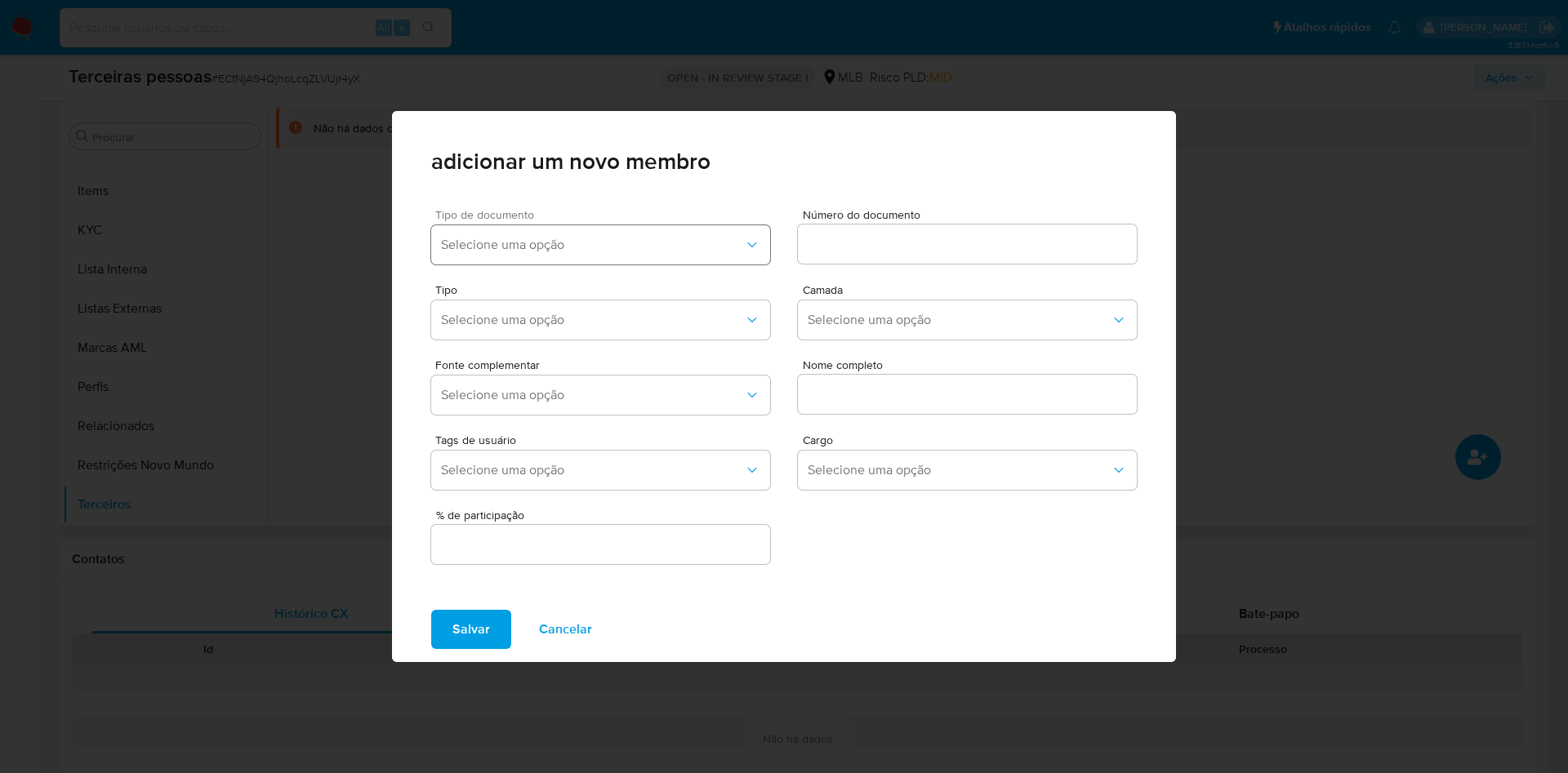
click at [533, 244] on span "Selecione uma opção" at bounding box center [592, 245] width 303 height 17
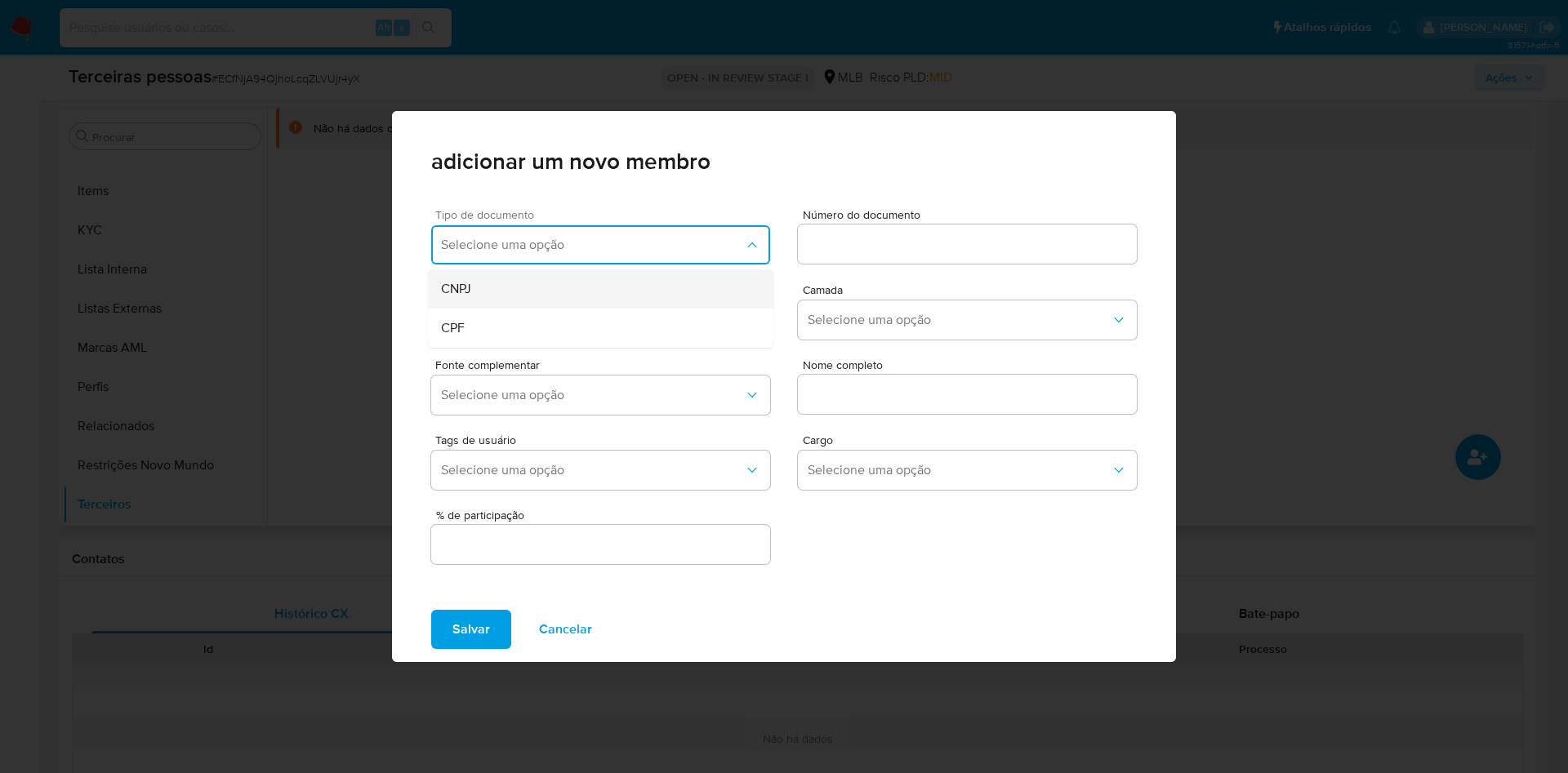
click at [501, 293] on div "CNPJ" at bounding box center [569, 289] width 256 height 39
click at [913, 239] on input at bounding box center [968, 243] width 339 height 21
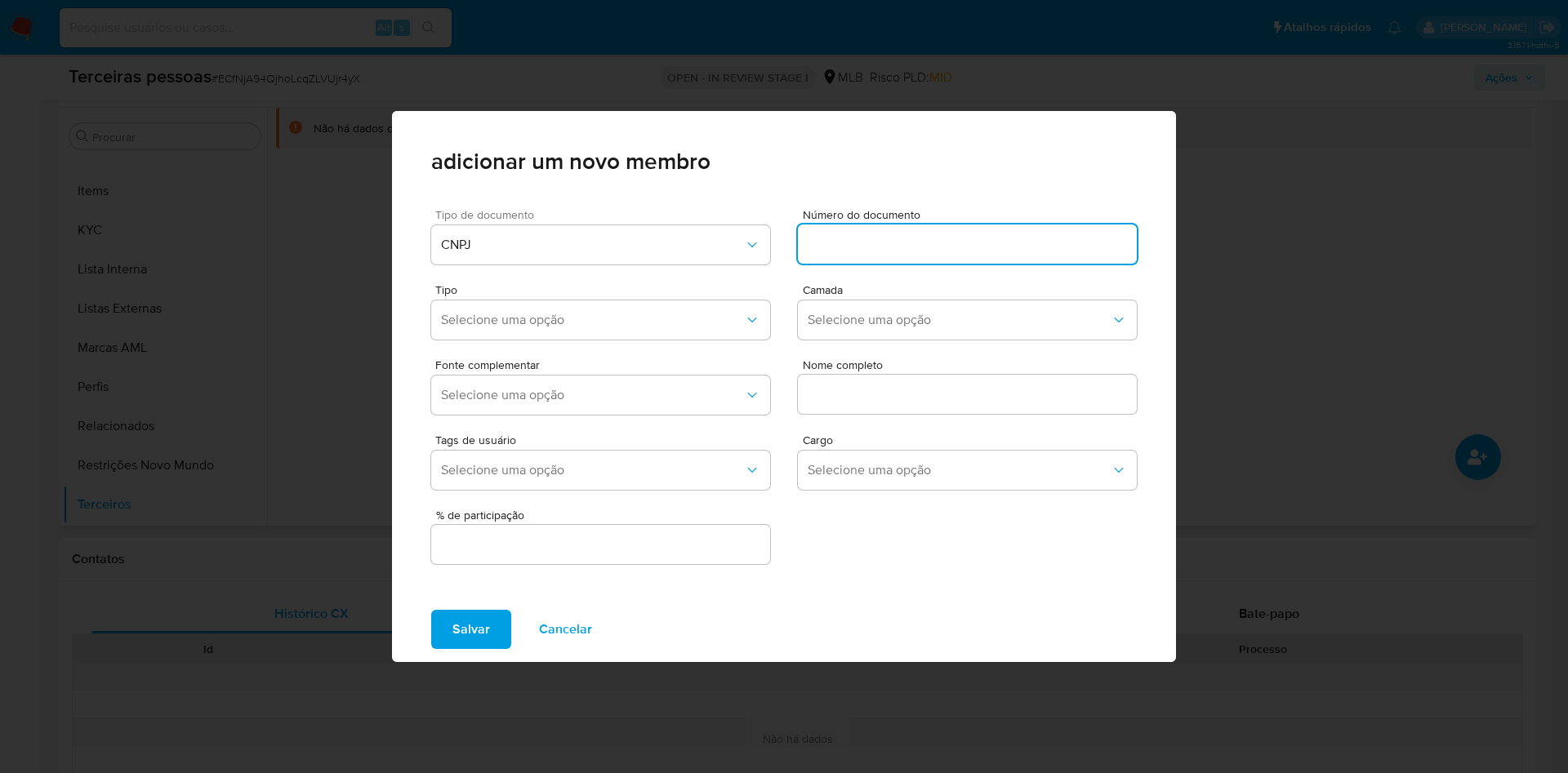
paste input "58420408000100"
type input "58420408000100"
click at [875, 285] on span "Camada" at bounding box center [972, 290] width 339 height 11
click at [903, 315] on span "Selecione uma opção" at bounding box center [959, 320] width 303 height 17
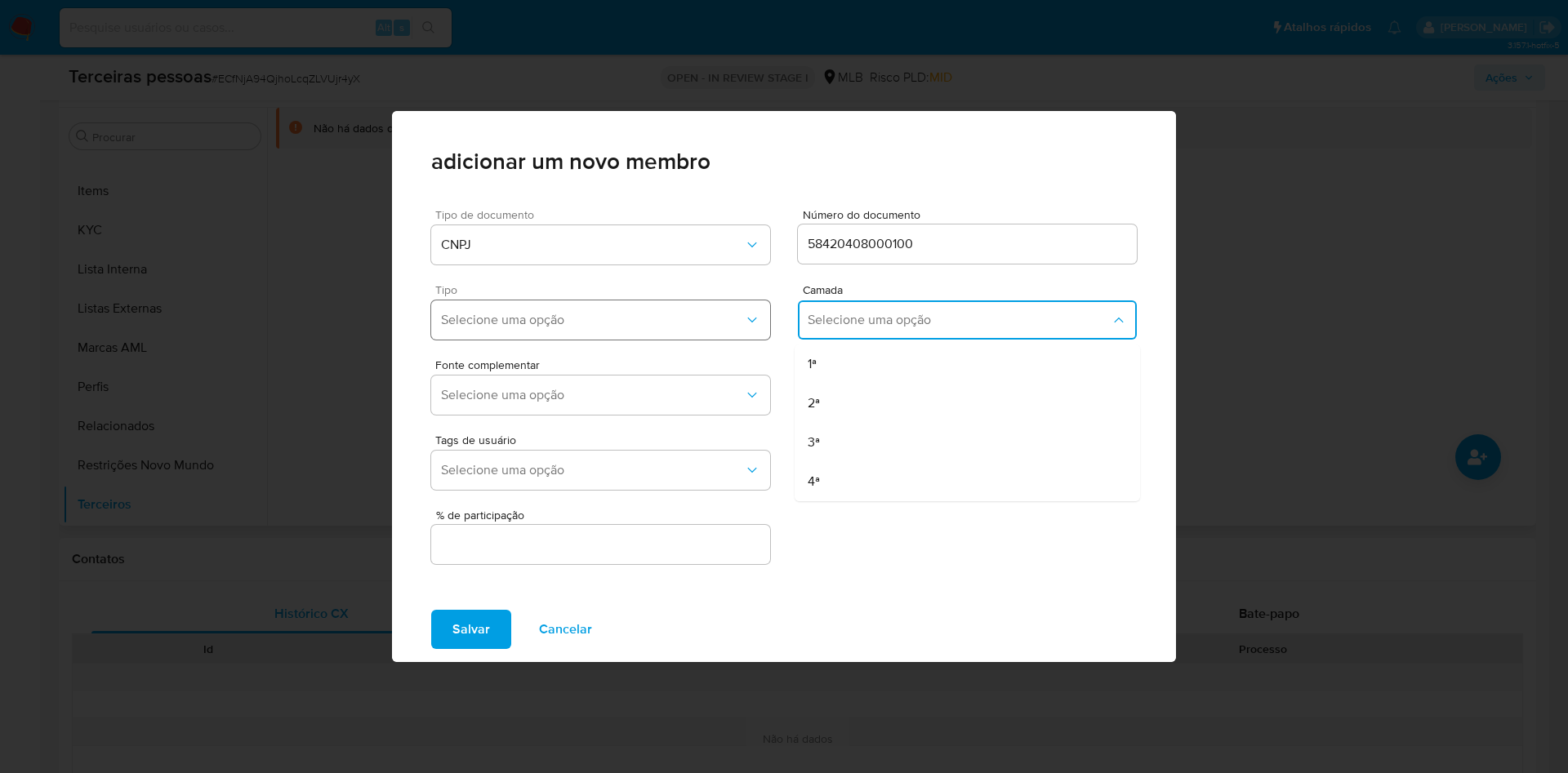
drag, startPoint x: 854, startPoint y: 360, endPoint x: 635, endPoint y: 316, distance: 223.4
click at [854, 359] on div "1ª" at bounding box center [935, 364] width 256 height 39
click at [580, 305] on button "Selecione uma opção" at bounding box center [601, 320] width 339 height 39
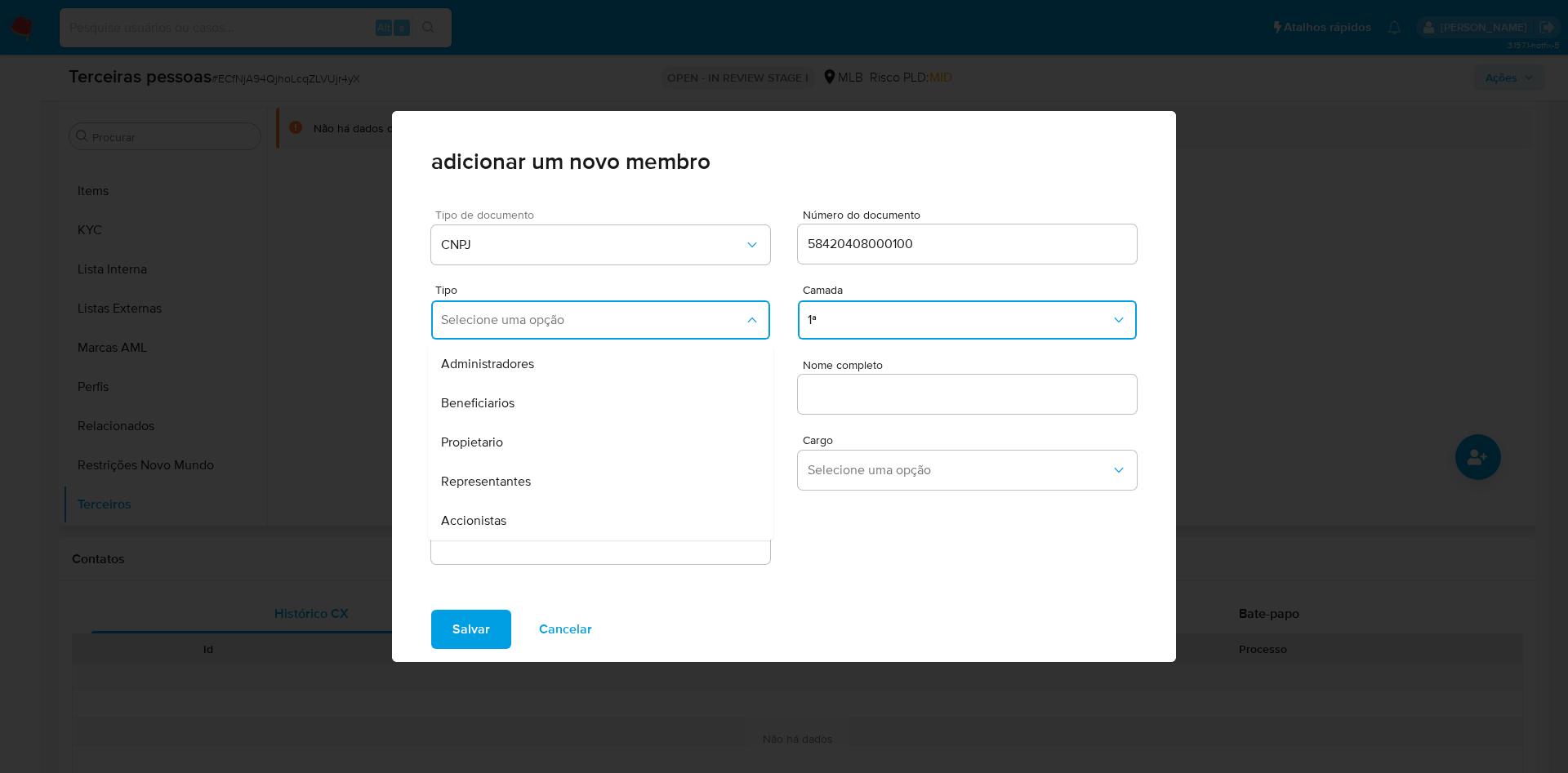
click at [496, 513] on span "Accionistas" at bounding box center [473, 521] width 66 height 17
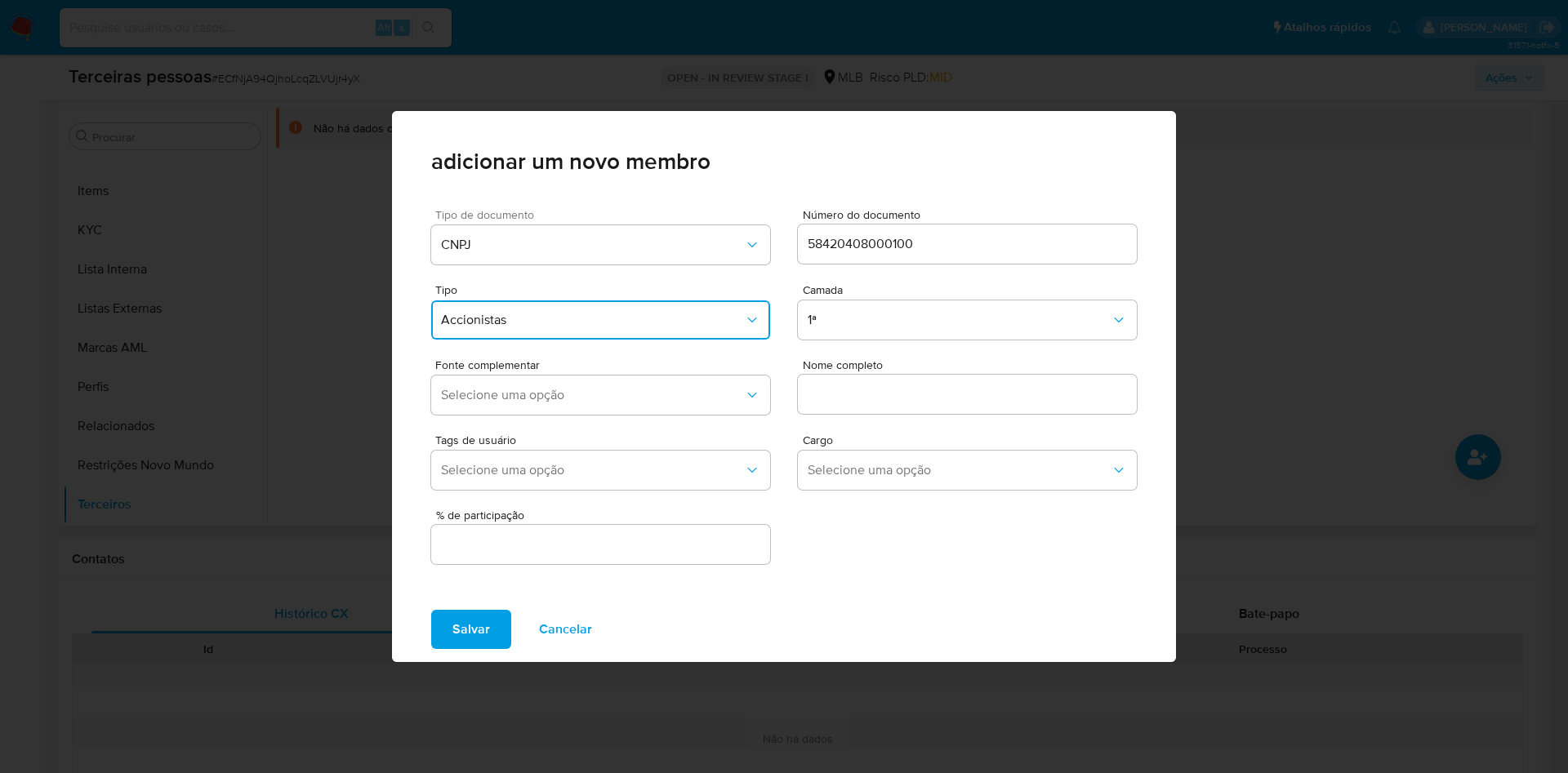
click at [889, 382] on div at bounding box center [968, 394] width 339 height 39
click at [890, 384] on input "text" at bounding box center [968, 393] width 339 height 21
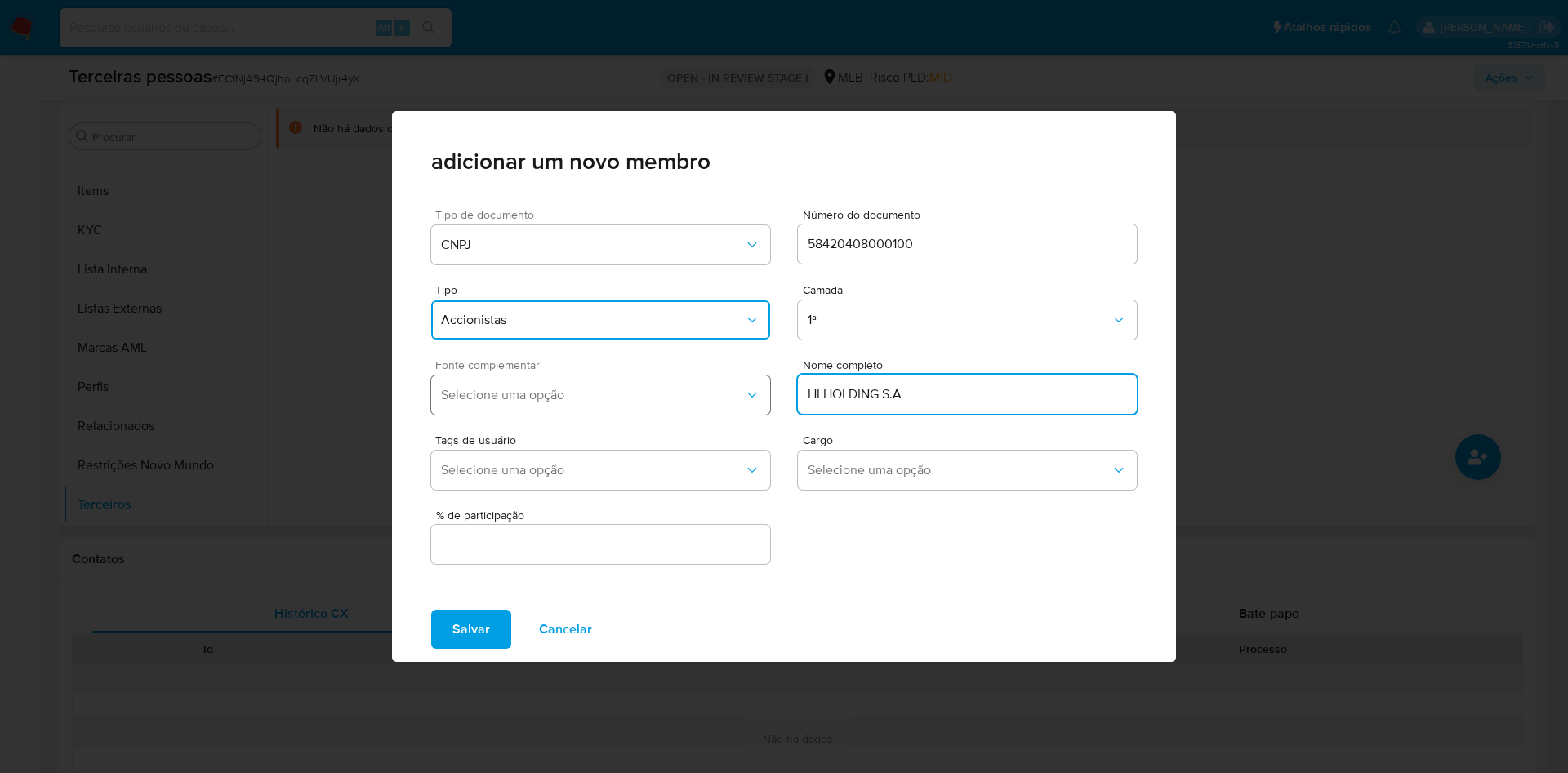
type input "HI HOLDING S.A"
click at [662, 398] on span "Selecione uma opção" at bounding box center [592, 395] width 303 height 17
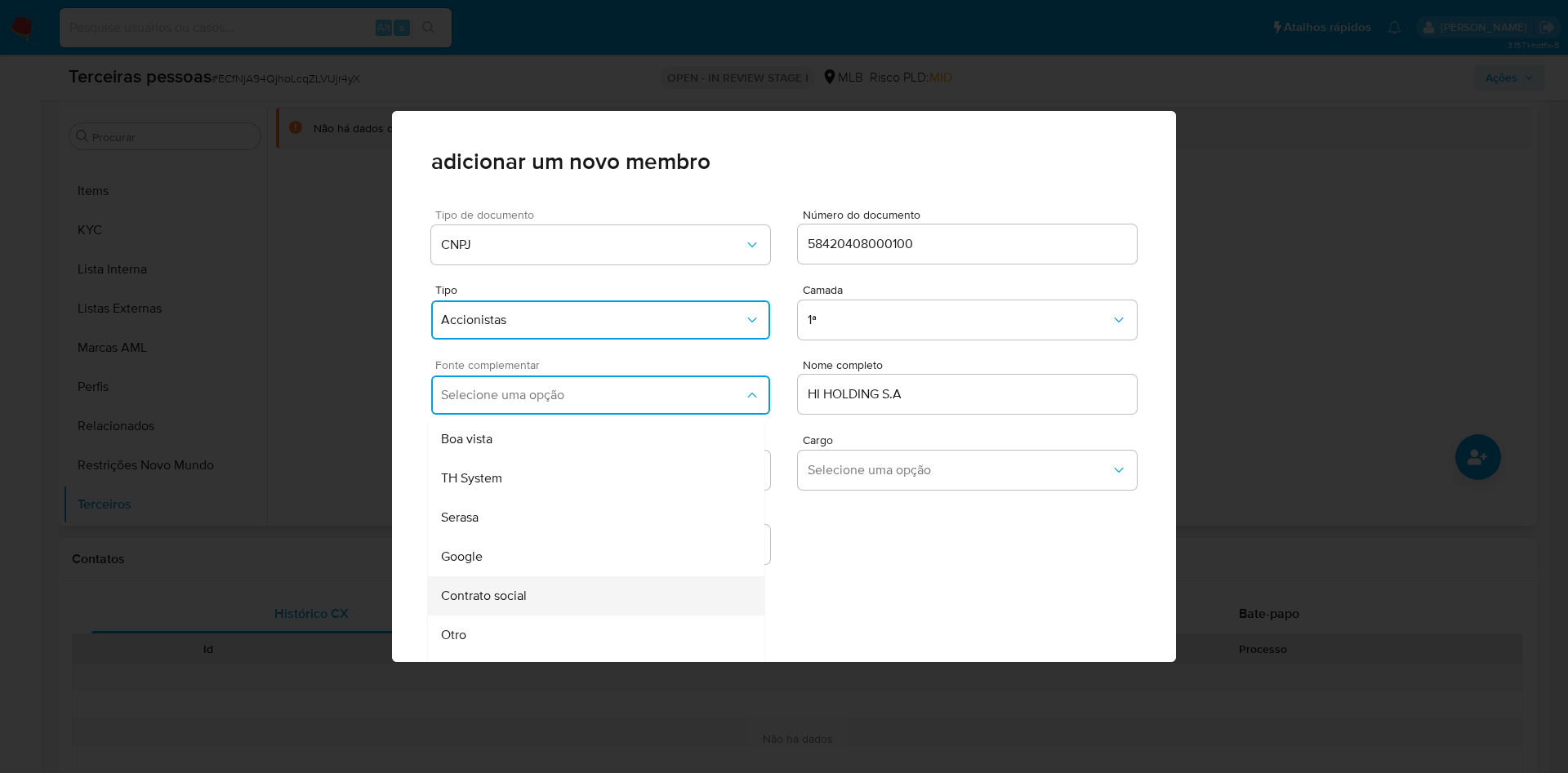
click at [527, 592] on span "Contrato social" at bounding box center [483, 596] width 86 height 17
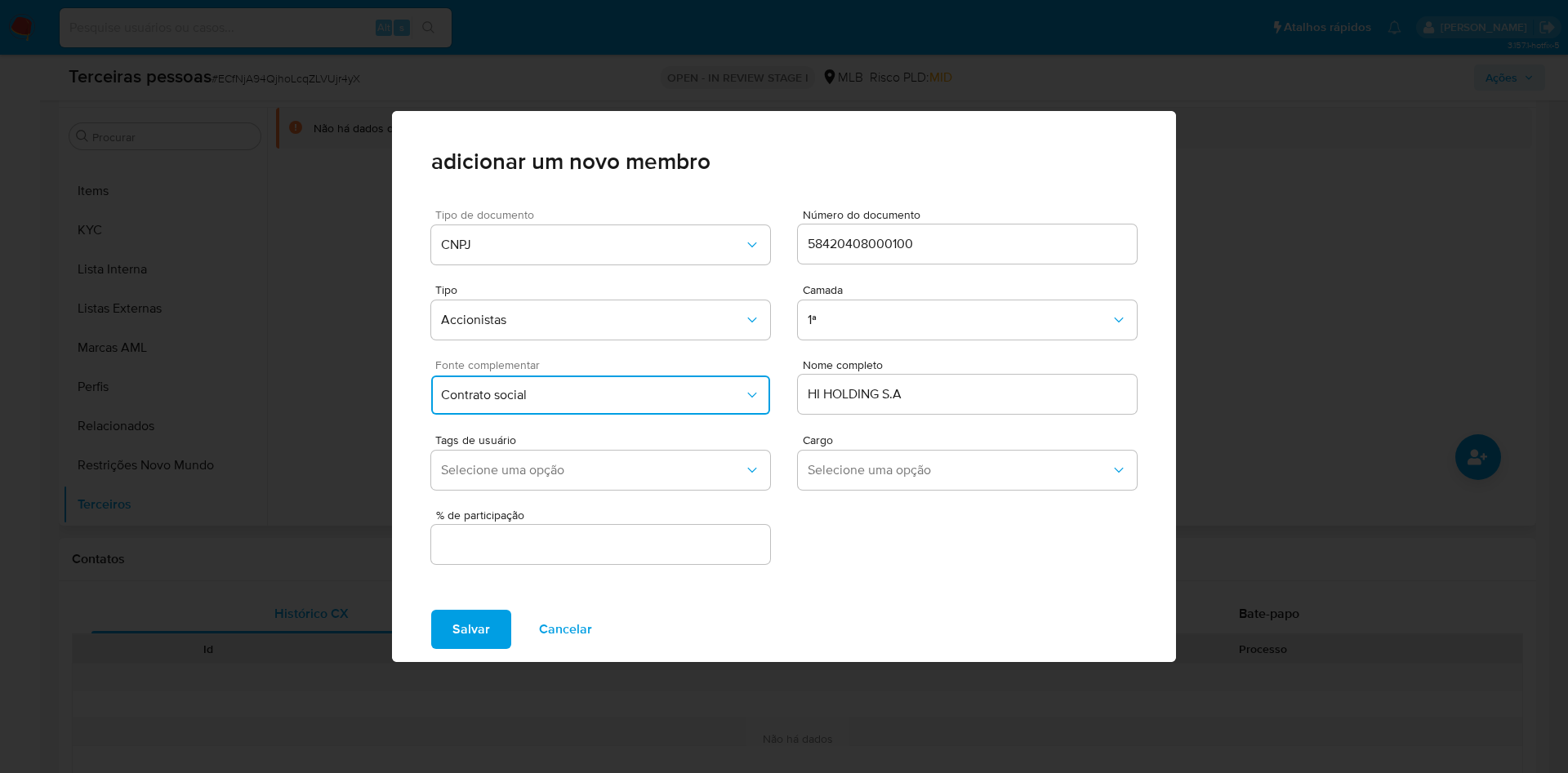
click at [626, 551] on input "text" at bounding box center [601, 544] width 339 height 21
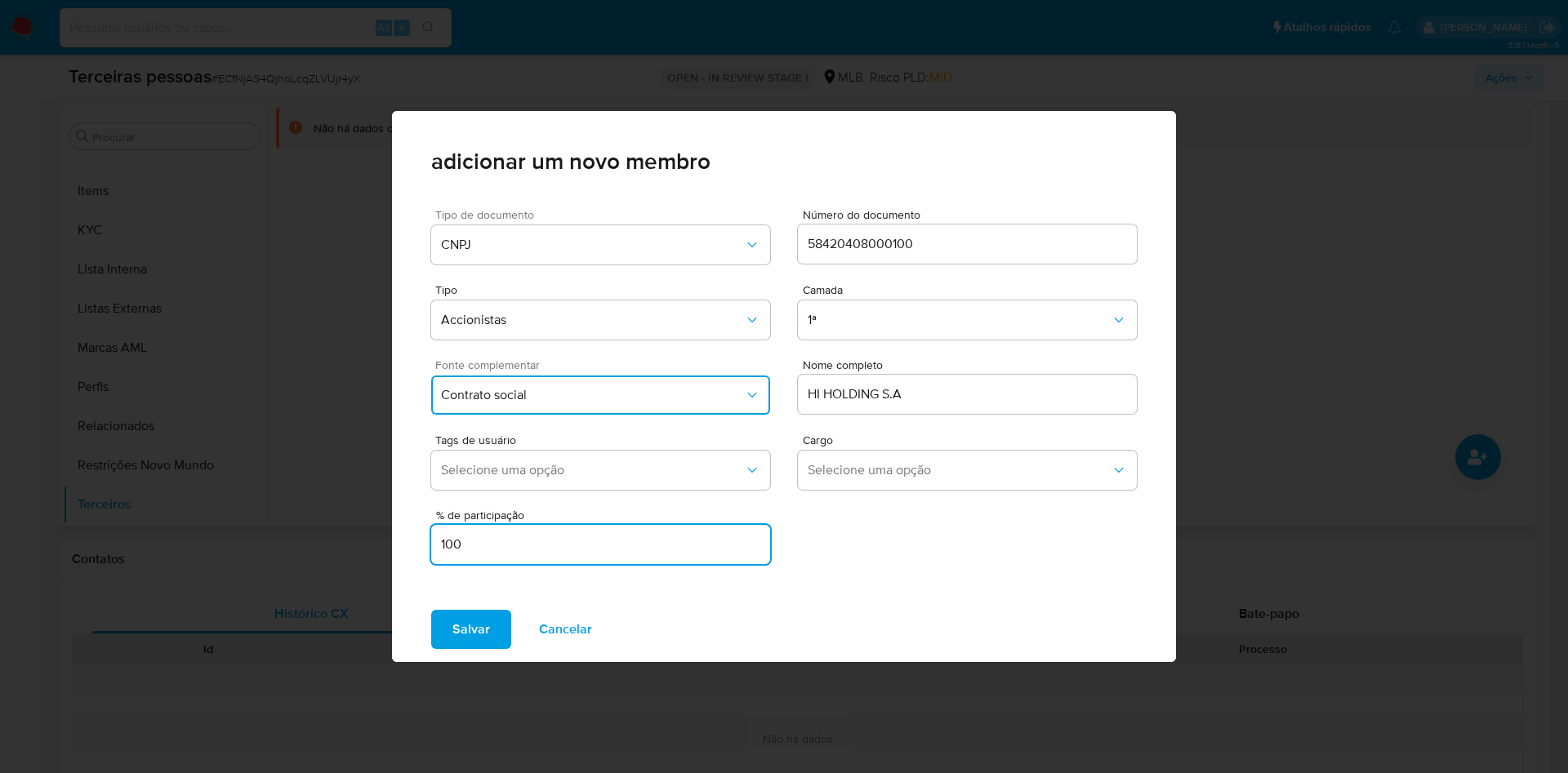
type input "100"
click at [432, 610] on button "Salvar" at bounding box center [471, 630] width 80 height 39
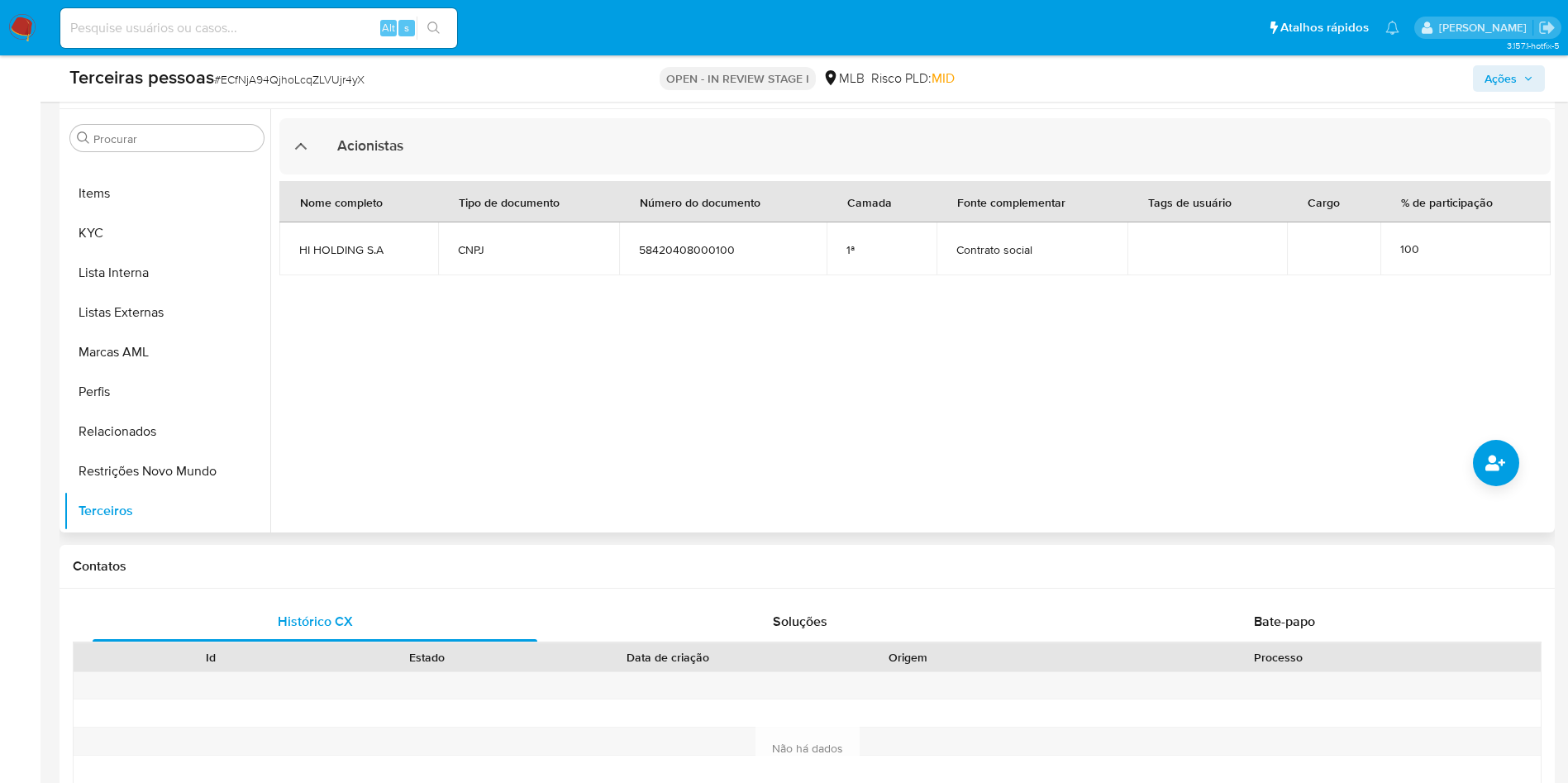
click at [1527, 473] on div at bounding box center [910, 321] width 1280 height 424
drag, startPoint x: 1521, startPoint y: 468, endPoint x: 1514, endPoint y: 464, distance: 8.1
click at [1520, 468] on div at bounding box center [910, 321] width 1280 height 424
click at [1498, 456] on icon "common.add_complementary_information" at bounding box center [1495, 462] width 20 height 20
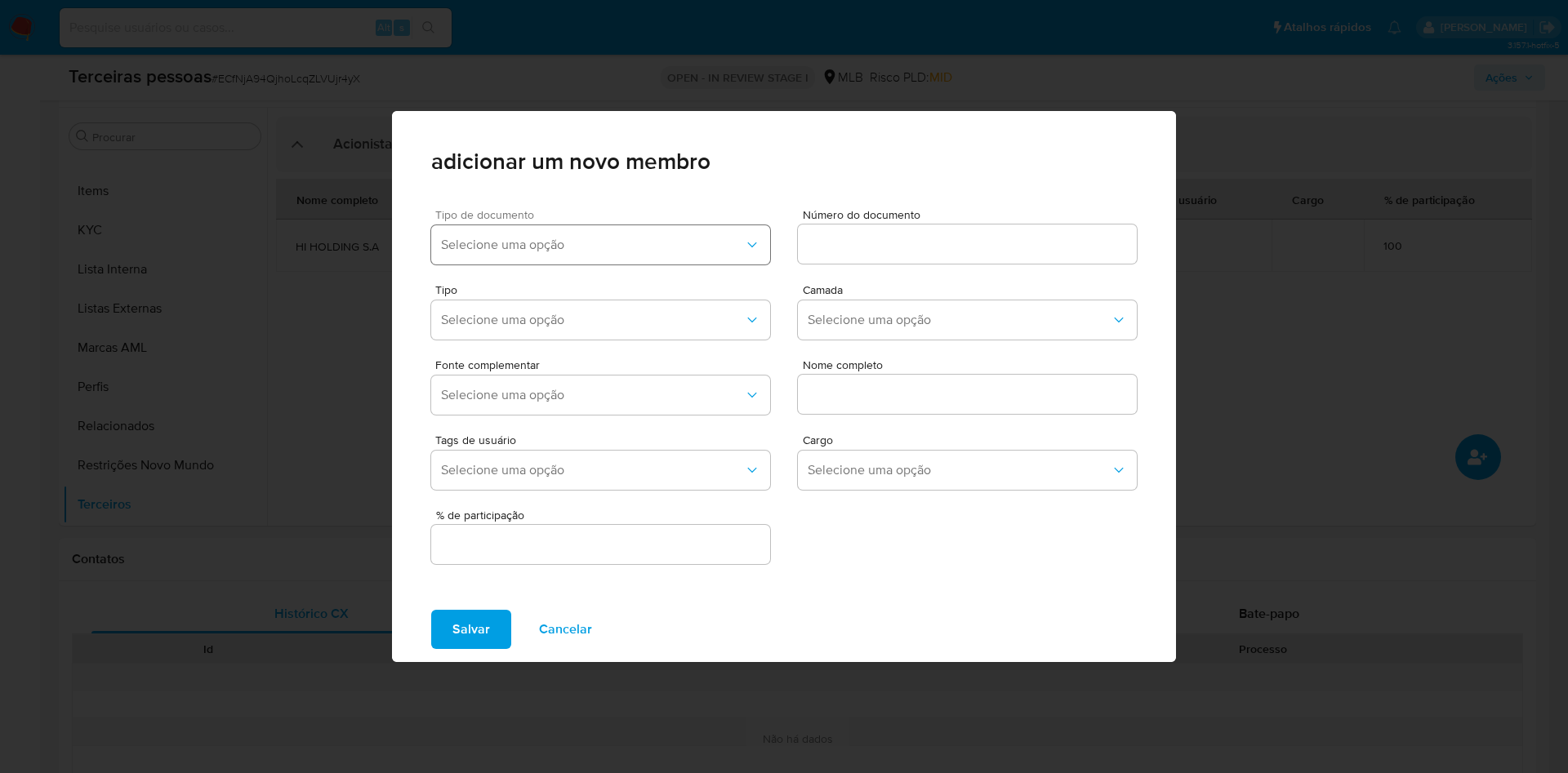
click at [608, 238] on button "Selecione uma opção" at bounding box center [601, 244] width 339 height 39
click at [545, 323] on div "CPF" at bounding box center [569, 328] width 256 height 39
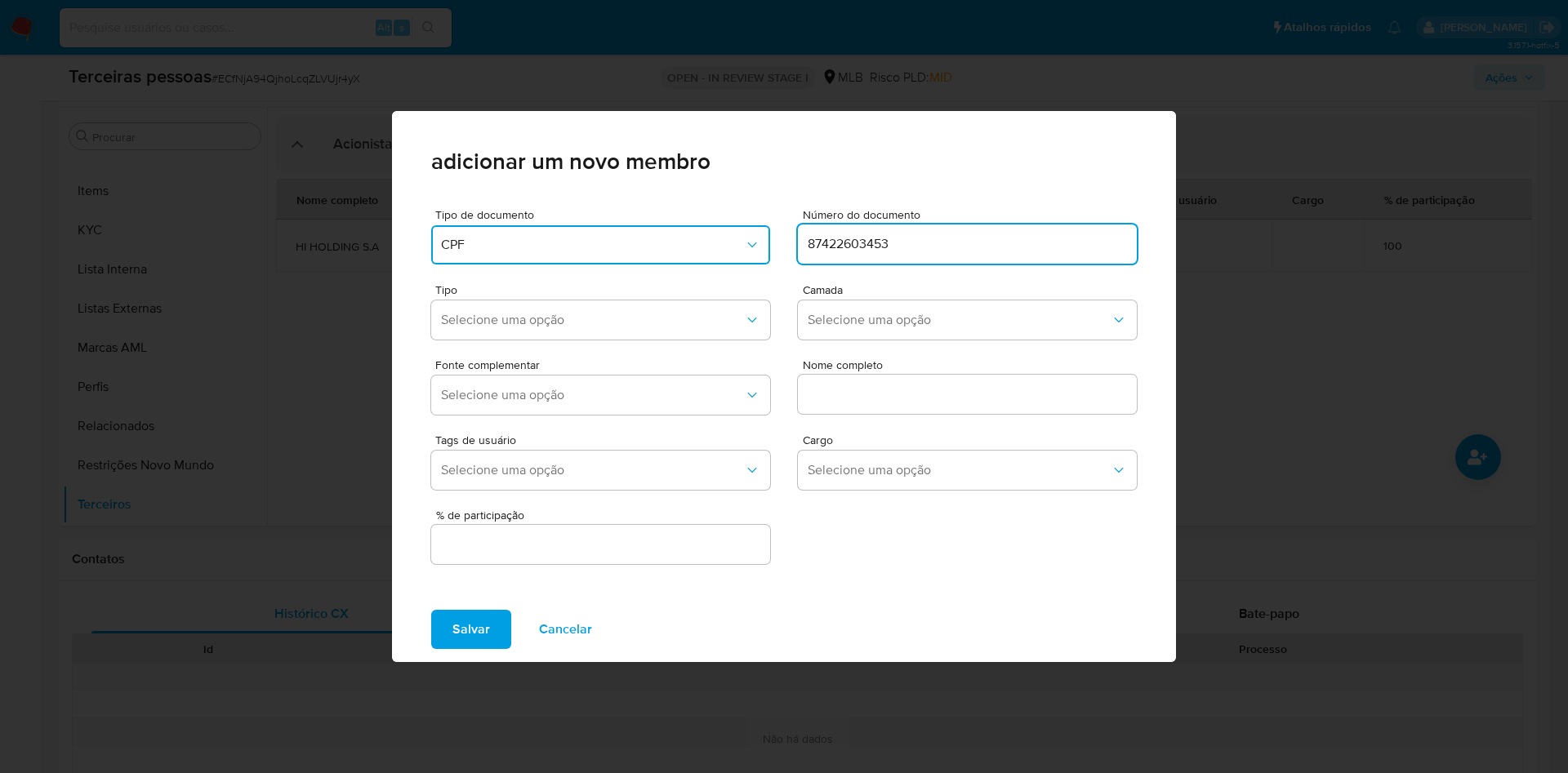
type input "87422603453"
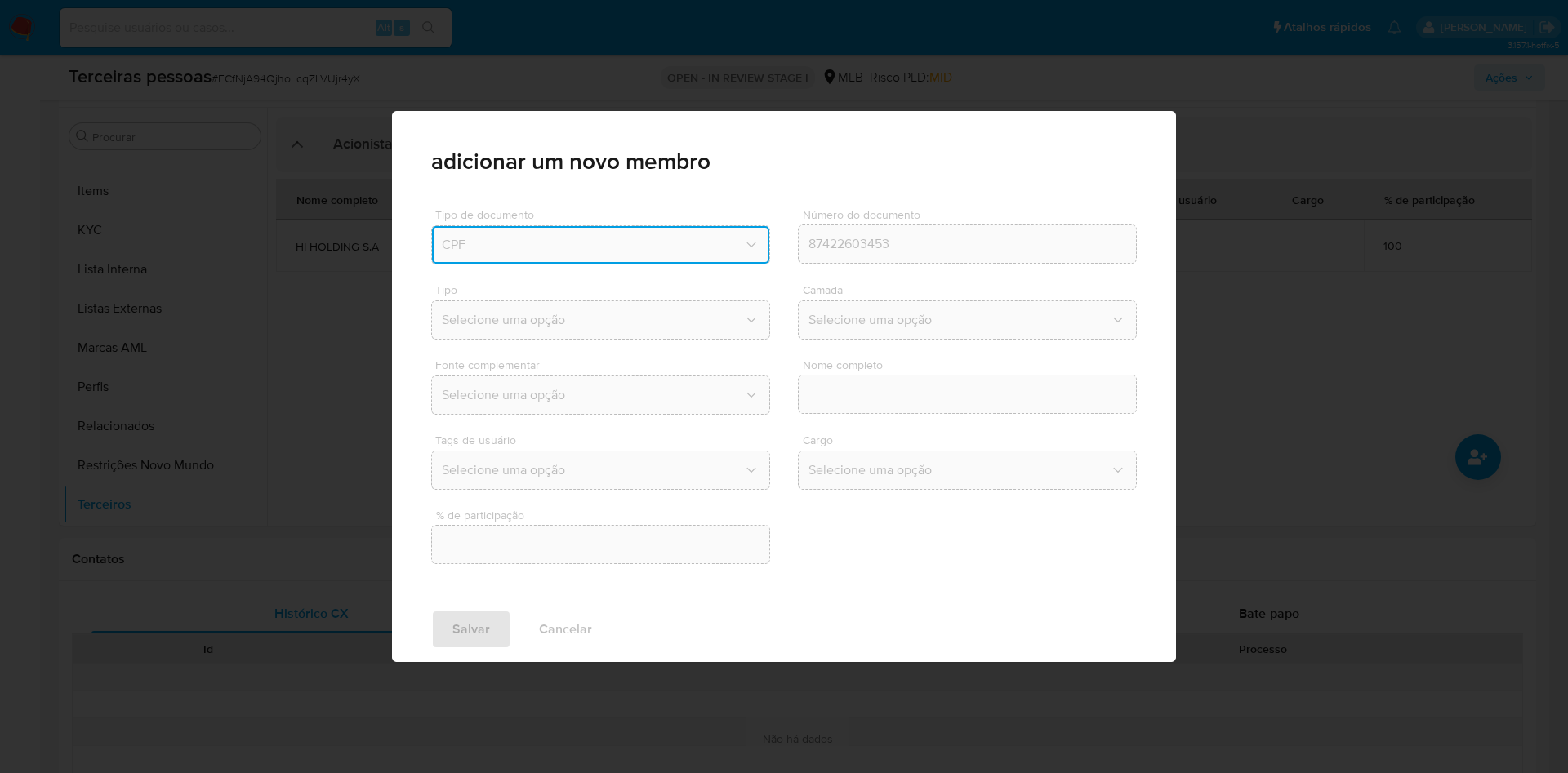
drag, startPoint x: 874, startPoint y: 259, endPoint x: 887, endPoint y: 275, distance: 20.6
click at [876, 267] on div "Número do documento 87422603453" at bounding box center [968, 240] width 339 height 62
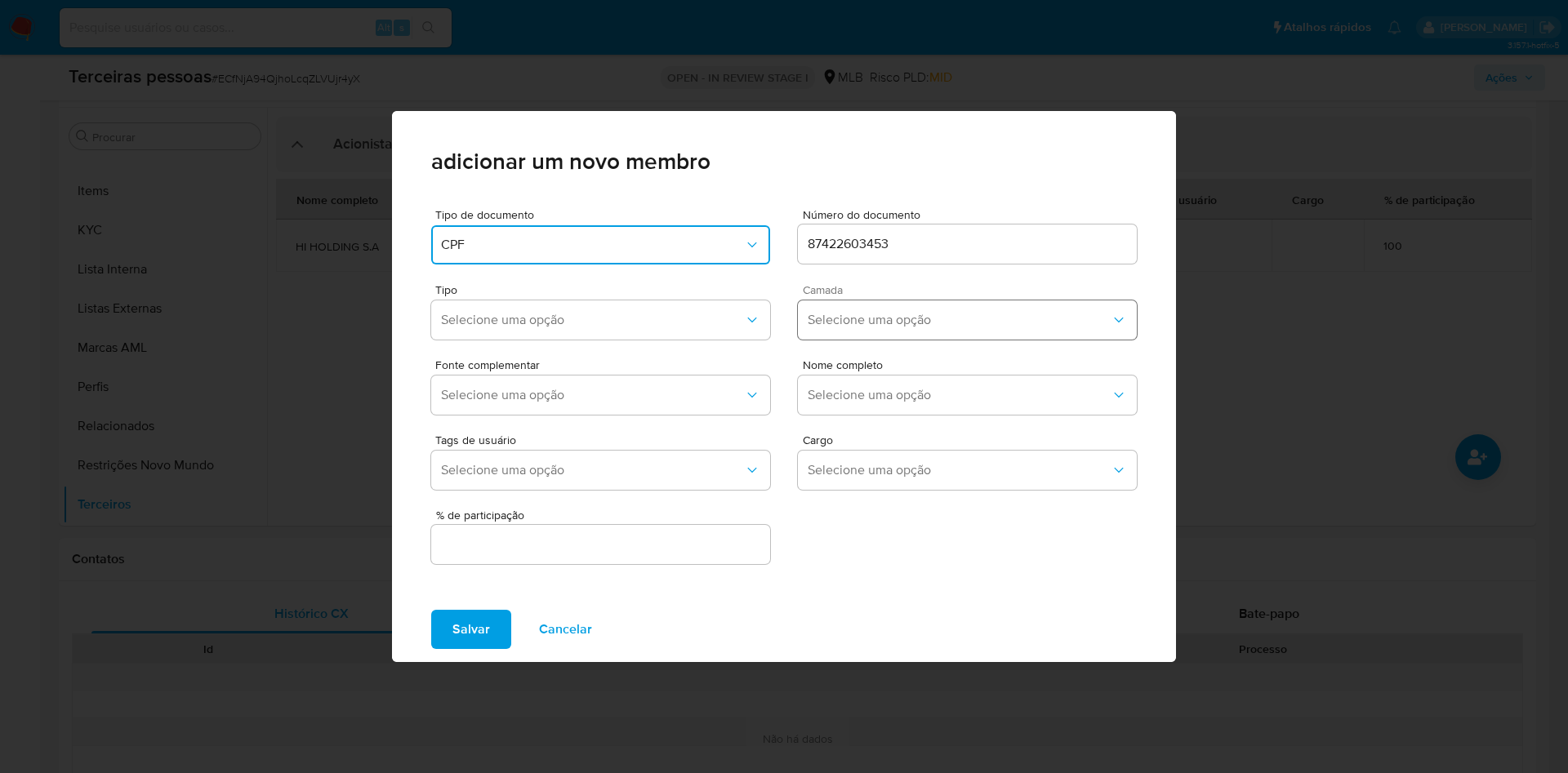
click at [895, 307] on button "Selecione uma opção" at bounding box center [968, 320] width 339 height 39
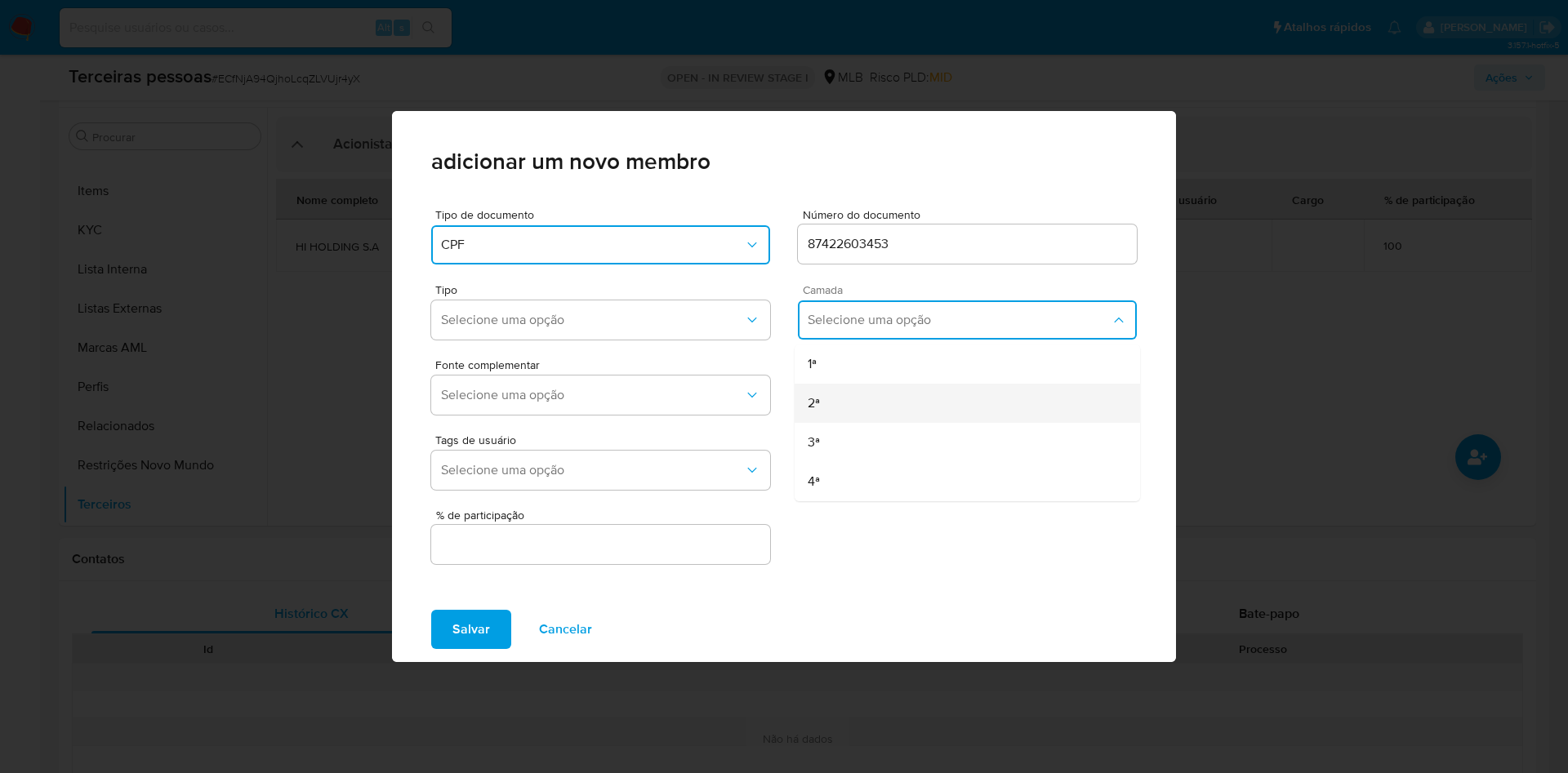
click at [836, 383] on div "2ª" at bounding box center [935, 403] width 256 height 39
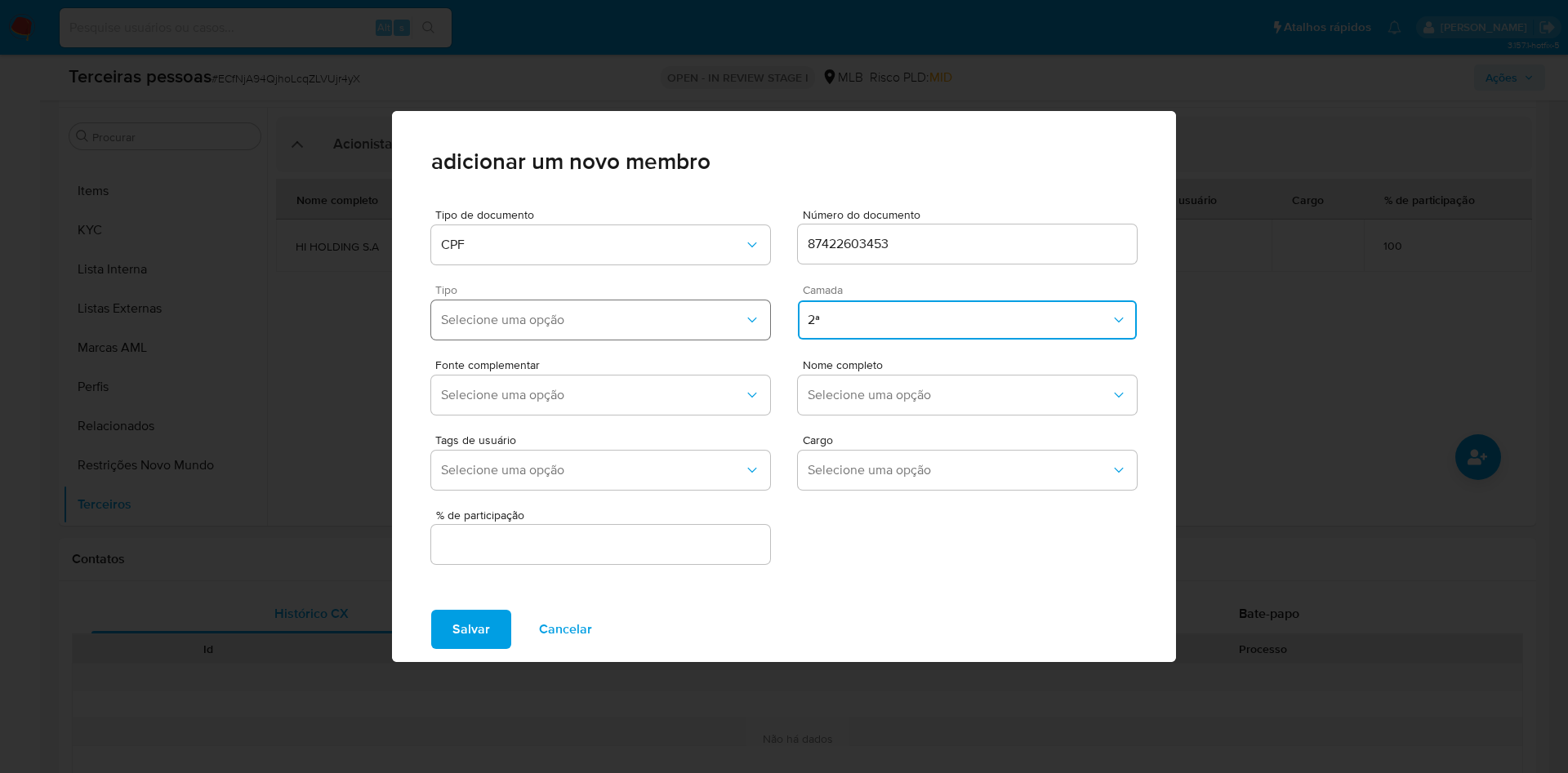
click at [661, 315] on span "Selecione uma opção" at bounding box center [592, 320] width 303 height 17
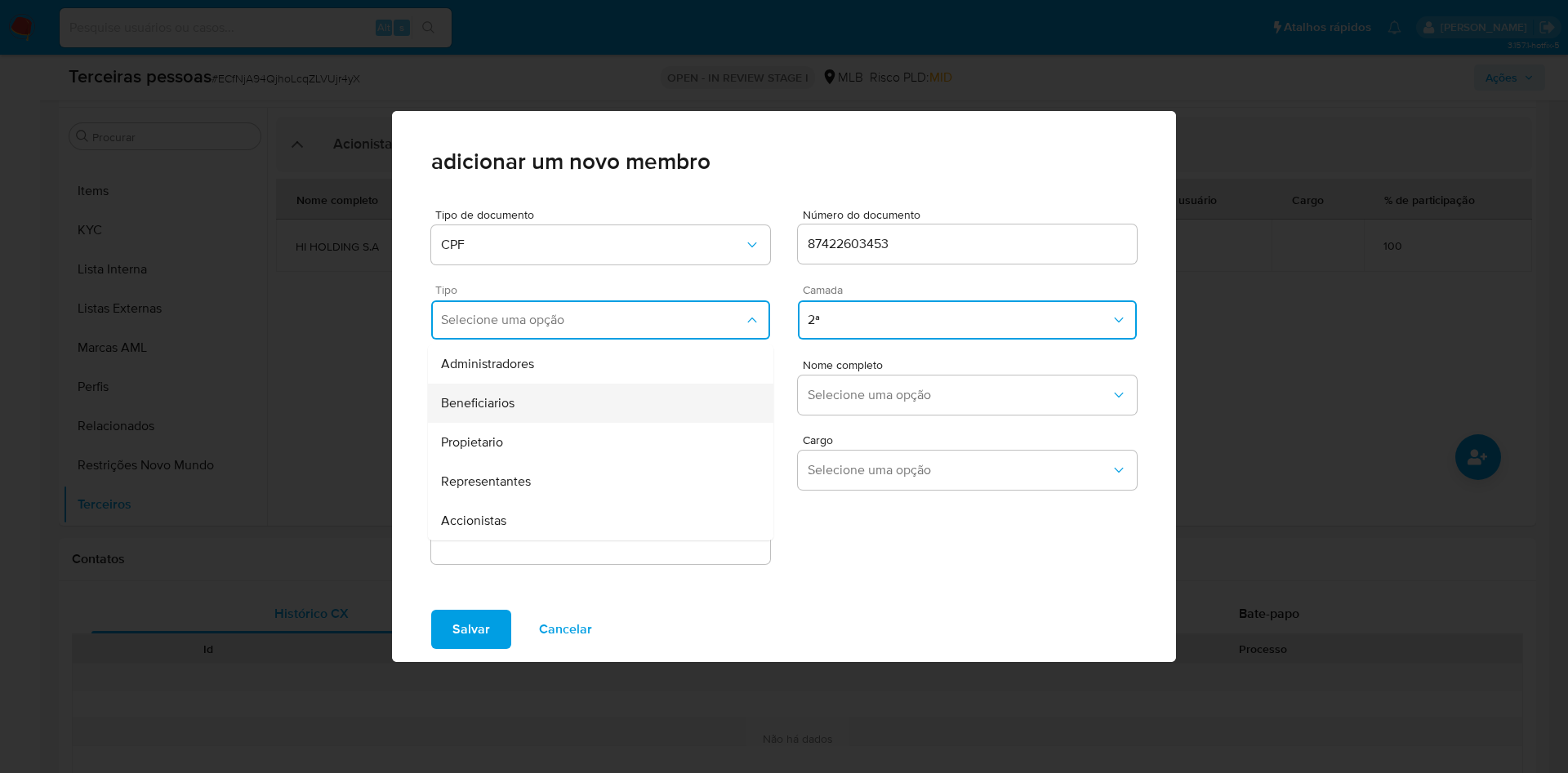
click at [527, 411] on div "Beneficiarios" at bounding box center [569, 403] width 256 height 39
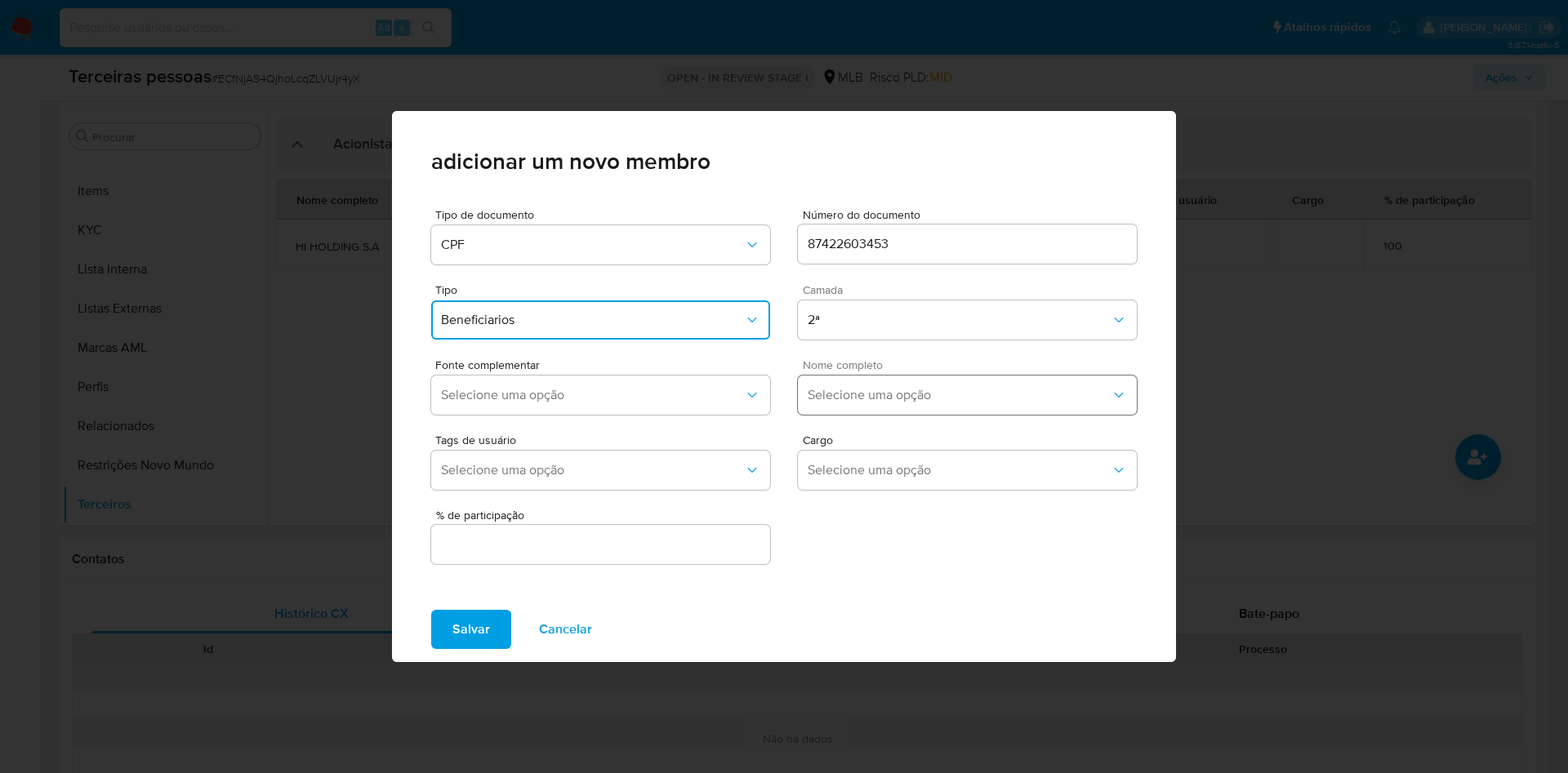
click at [861, 403] on span "Selecione uma opção" at bounding box center [959, 395] width 303 height 17
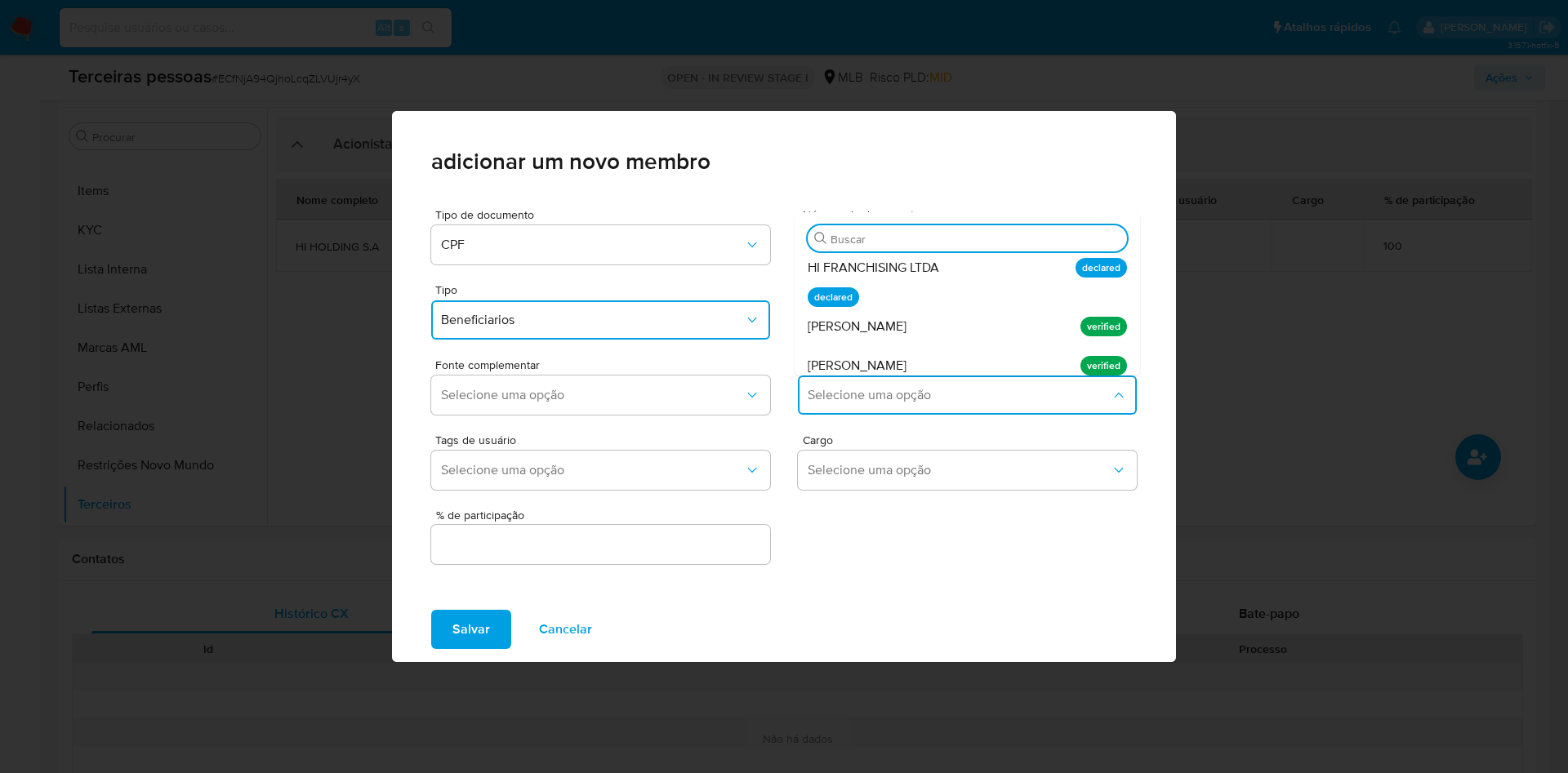
scroll to position [122, 0]
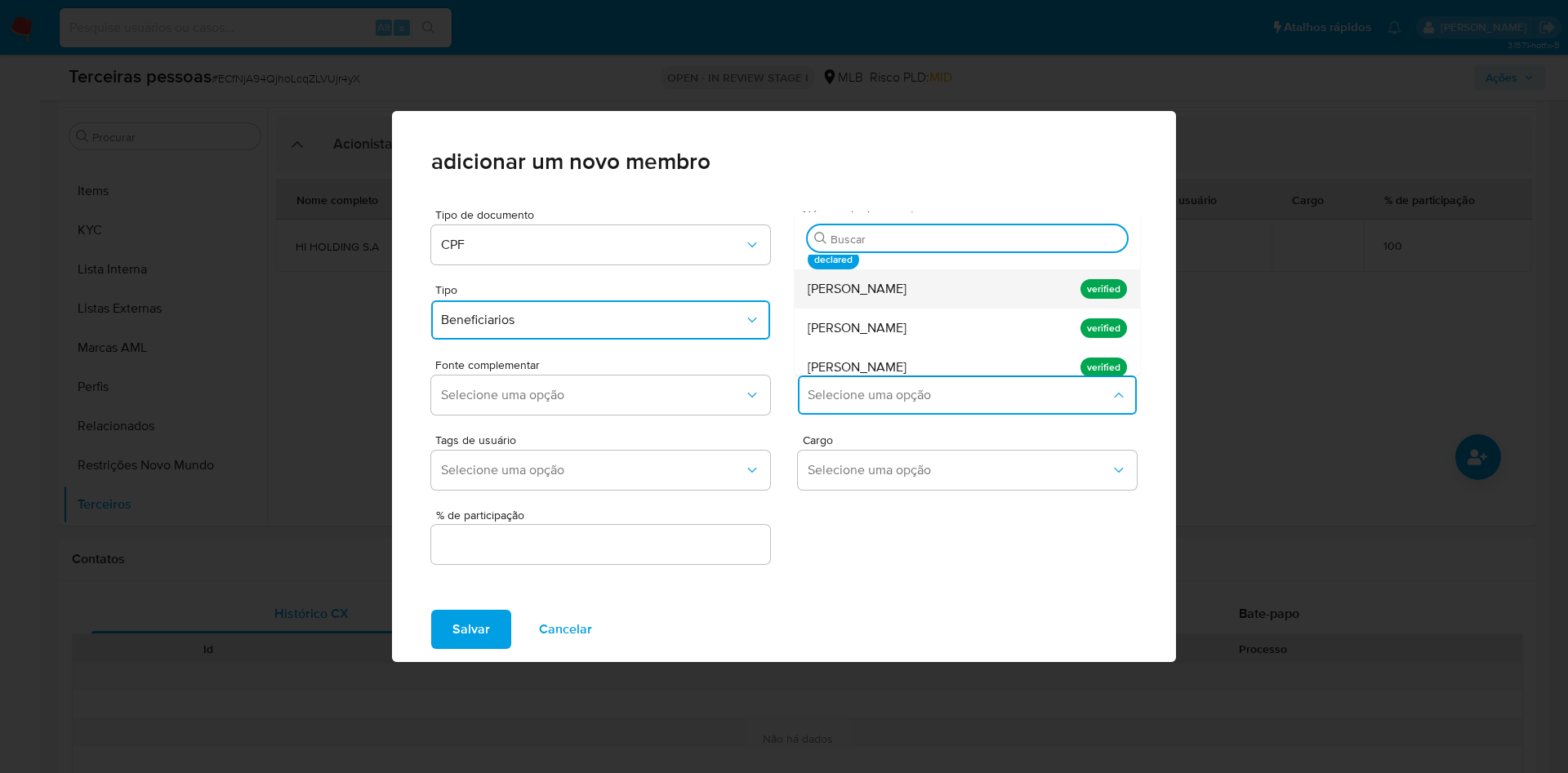
click at [907, 293] on span "[PERSON_NAME]" at bounding box center [857, 289] width 99 height 17
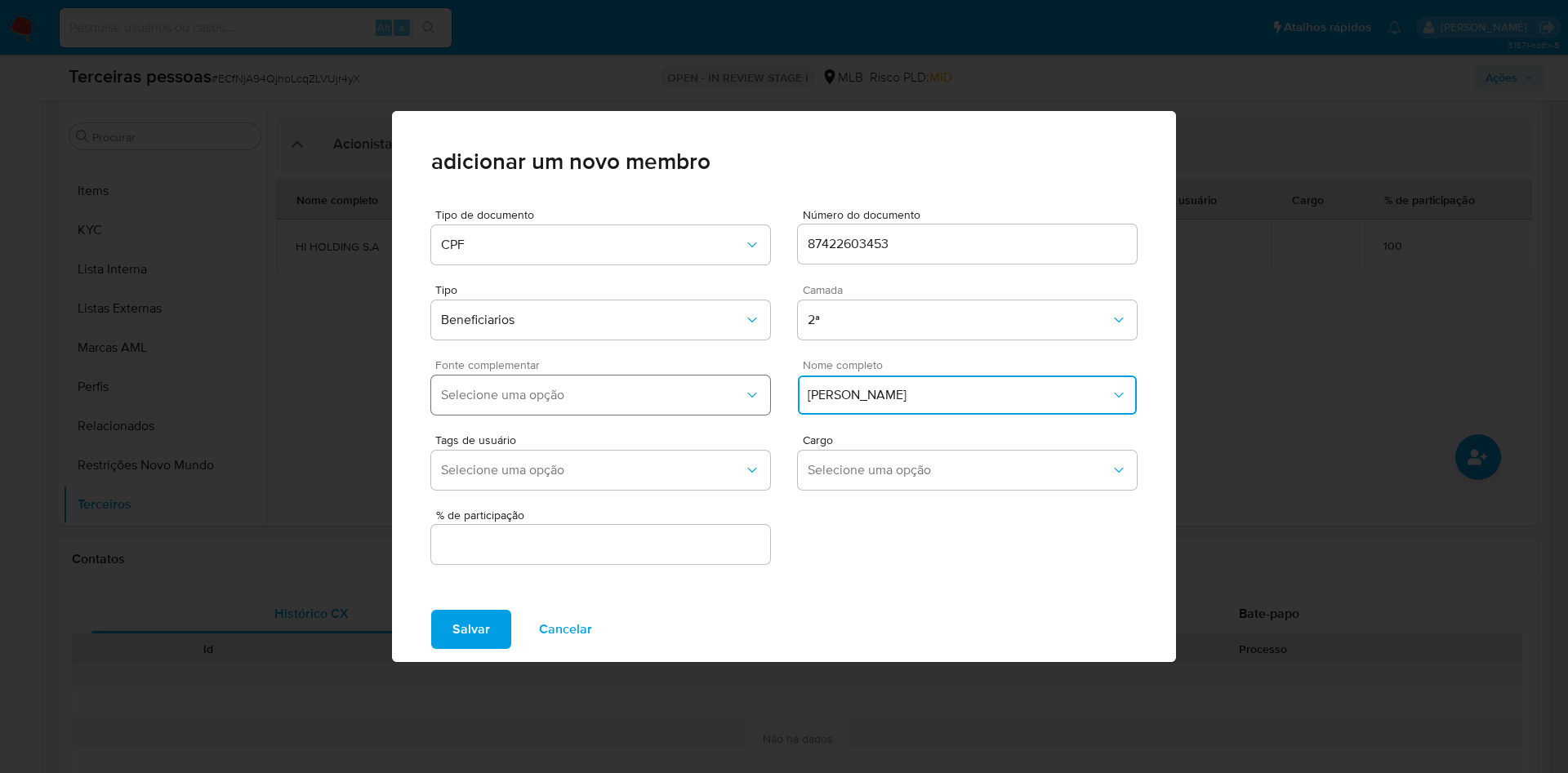
click at [575, 399] on span "Selecione uma opção" at bounding box center [592, 395] width 303 height 17
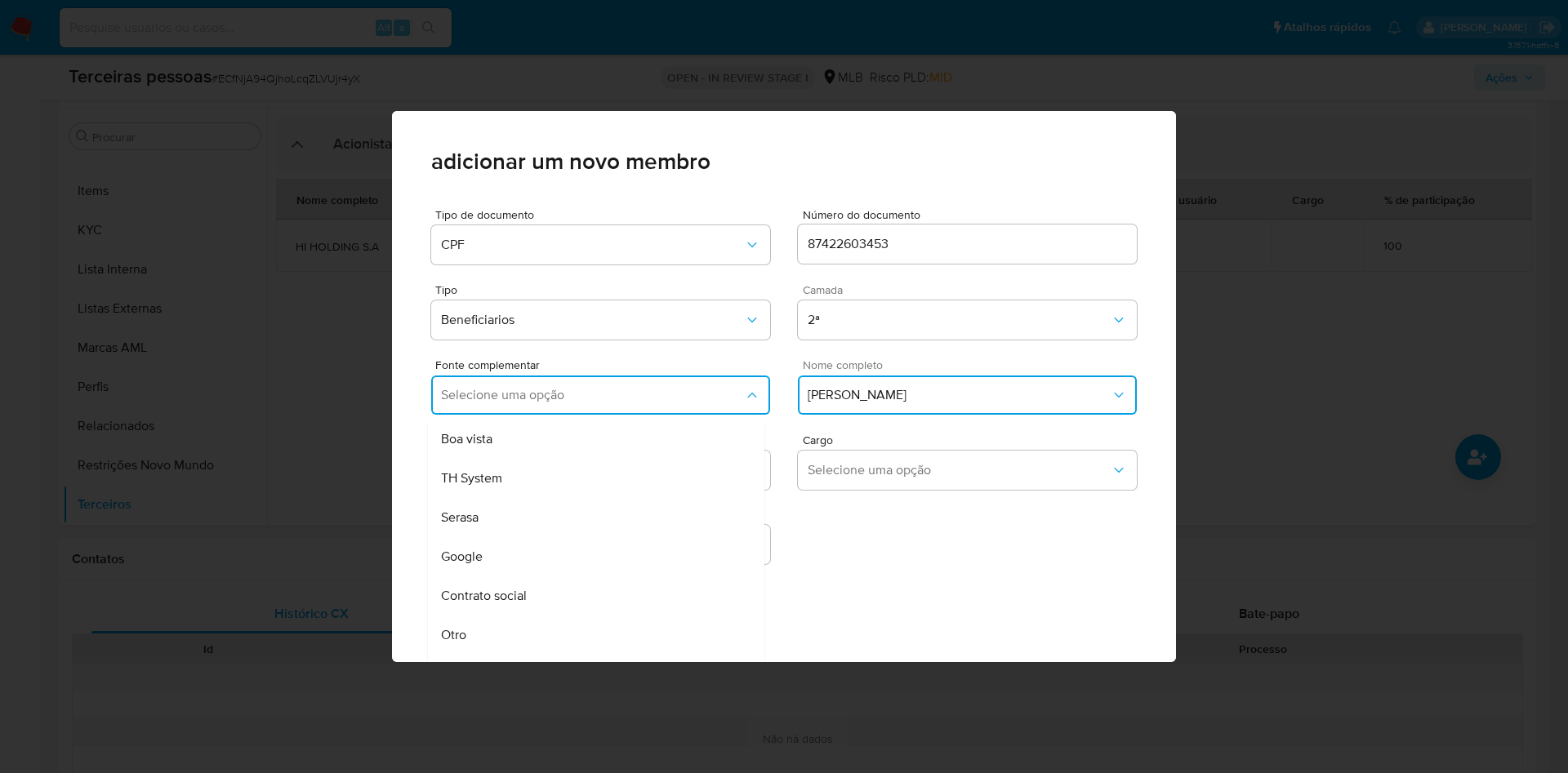
drag, startPoint x: 534, startPoint y: 595, endPoint x: 543, endPoint y: 583, distance: 15.0
click at [533, 595] on div "Contrato social" at bounding box center [565, 596] width 248 height 39
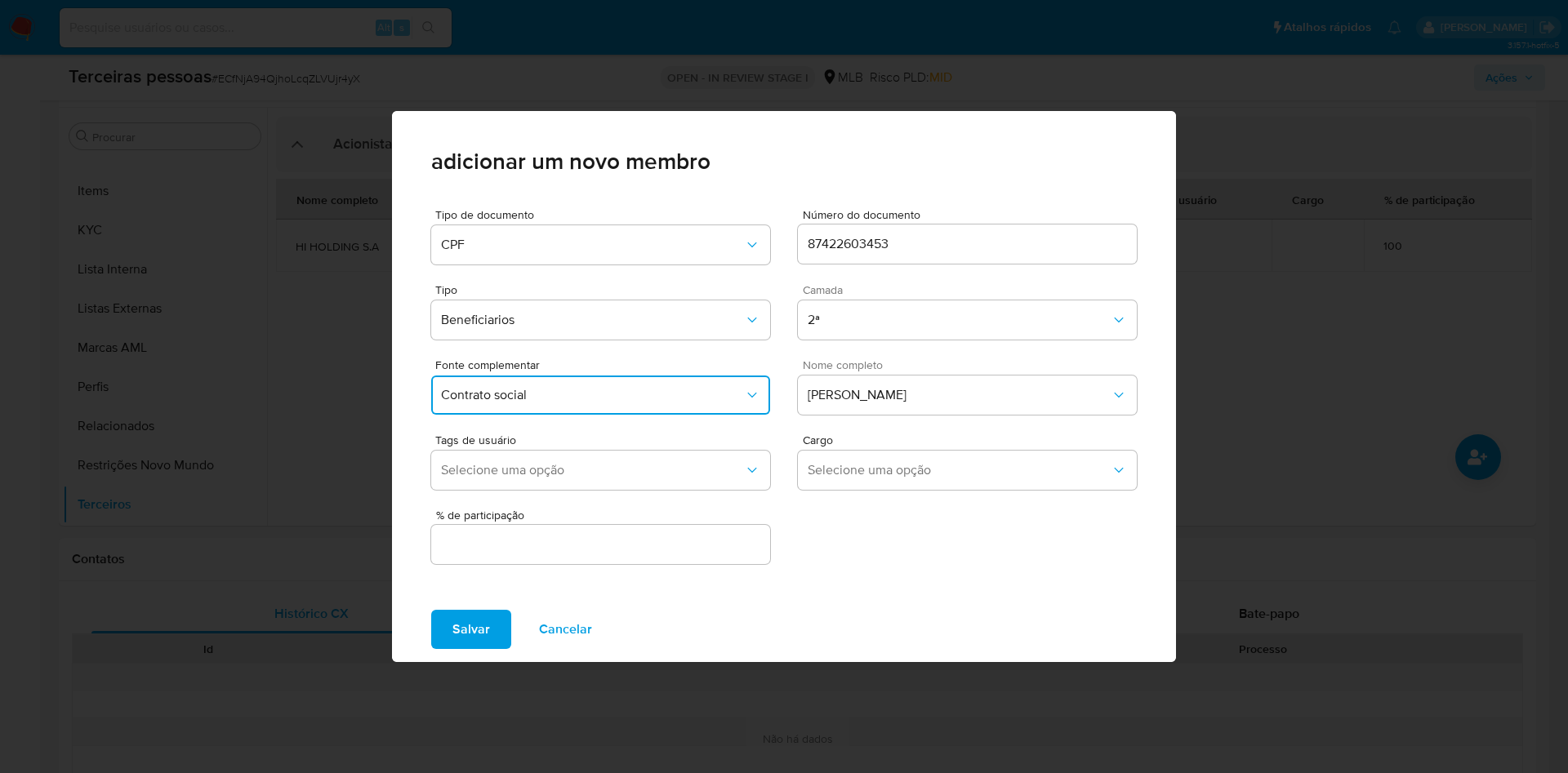
click at [555, 537] on input "text" at bounding box center [601, 544] width 339 height 21
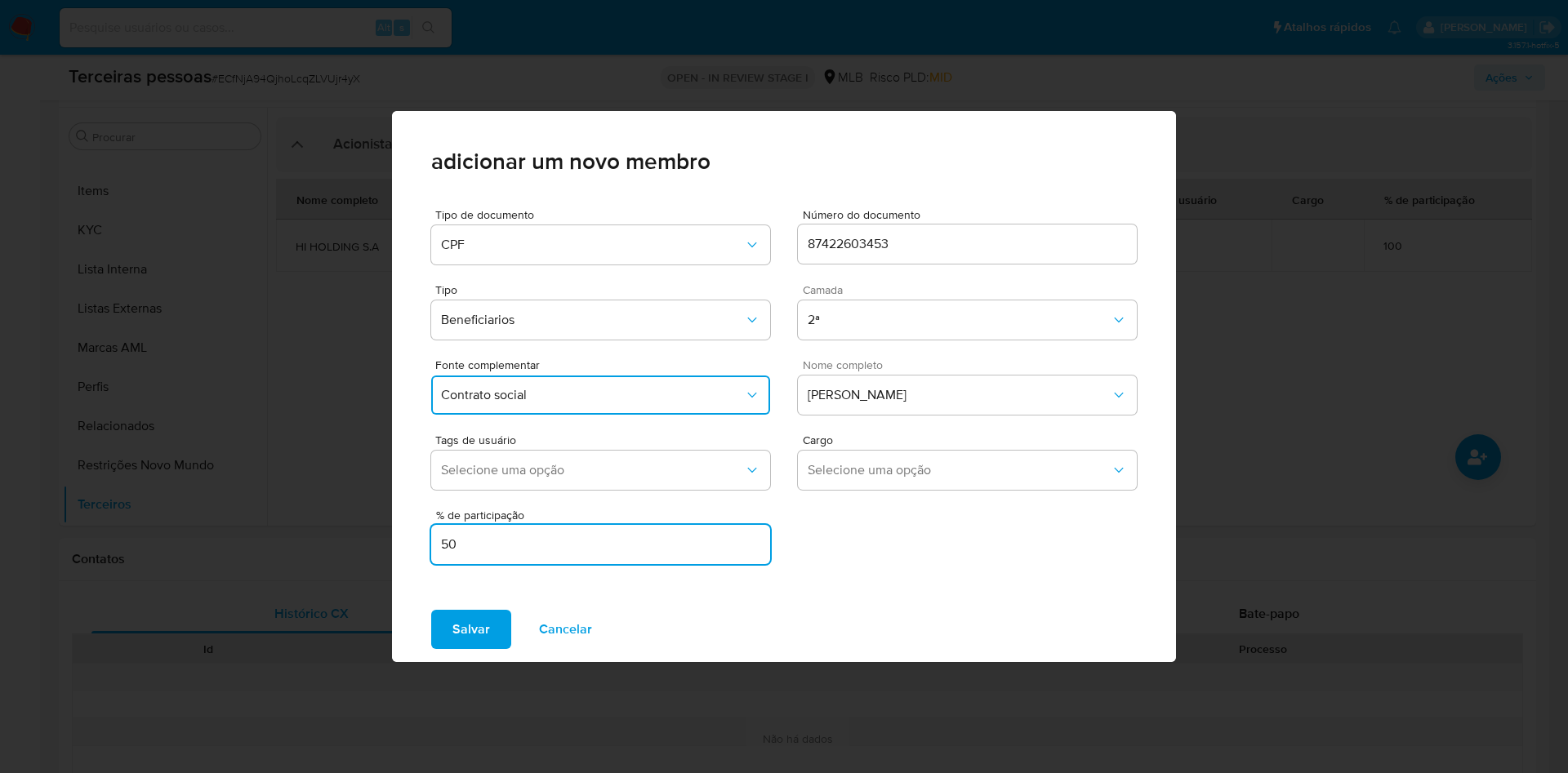
type input "50"
click at [432, 610] on button "Salvar" at bounding box center [471, 630] width 80 height 39
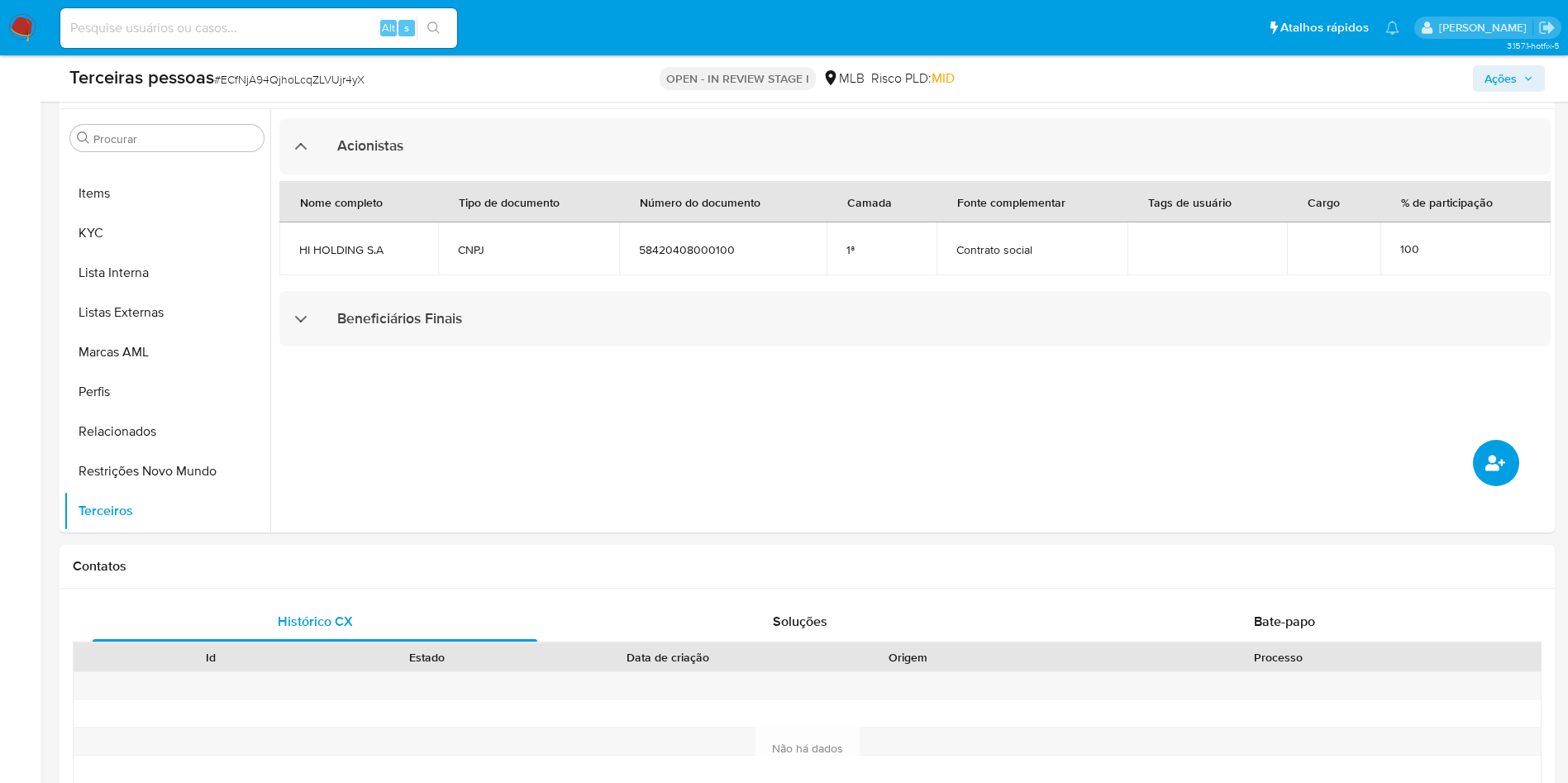
click at [1507, 454] on button "common.add_complementary_information" at bounding box center [1496, 462] width 46 height 46
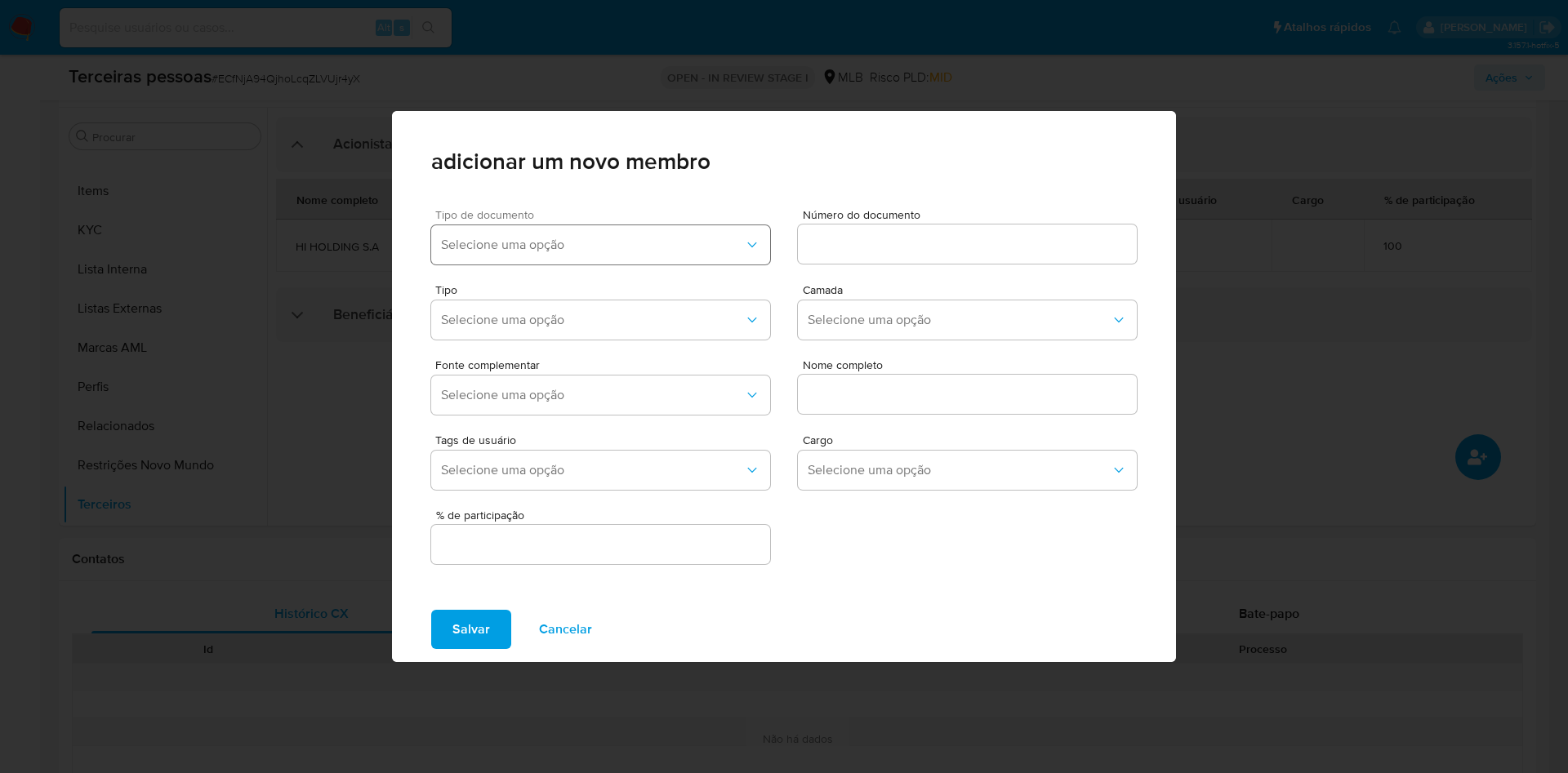
click at [618, 245] on span "Selecione uma opção" at bounding box center [592, 245] width 303 height 17
drag, startPoint x: 576, startPoint y: 325, endPoint x: 896, endPoint y: 276, distance: 323.7
click at [584, 324] on div "CPF" at bounding box center [569, 328] width 256 height 39
click at [902, 255] on div at bounding box center [968, 244] width 339 height 39
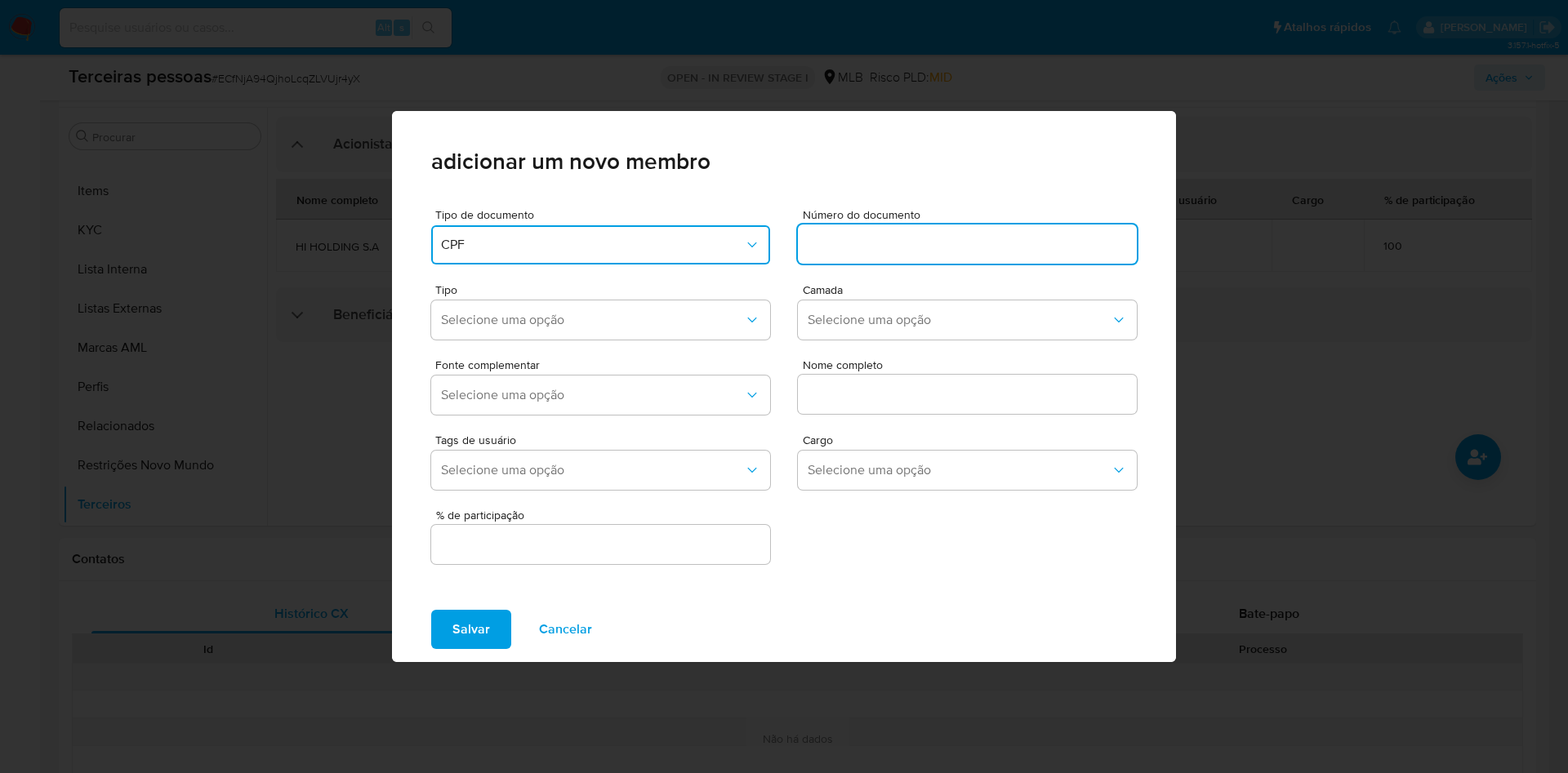
click at [900, 250] on input at bounding box center [968, 243] width 339 height 21
type input "09521786485"
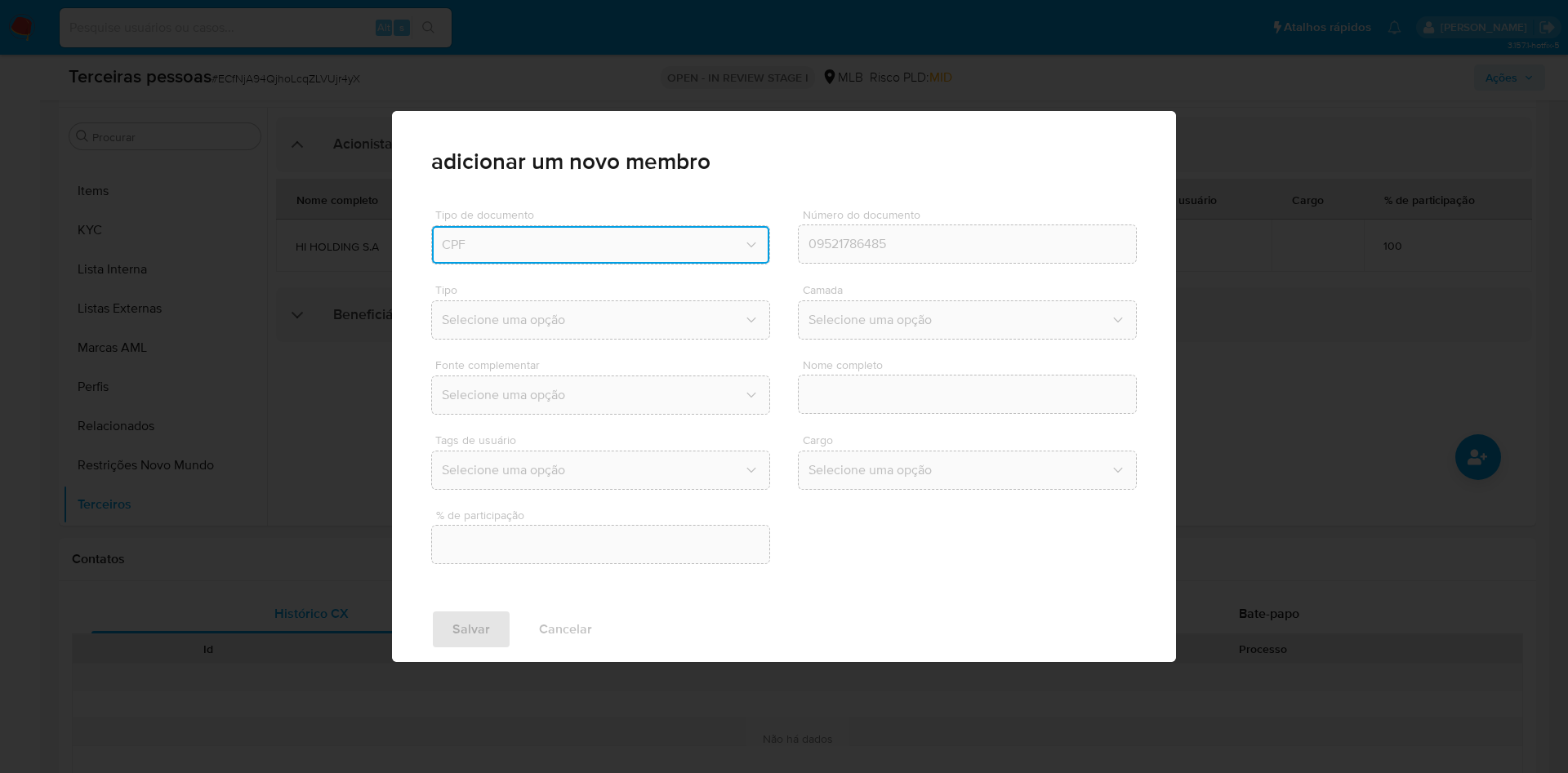
click at [901, 270] on div "Número do documento 09521786485" at bounding box center [968, 240] width 339 height 62
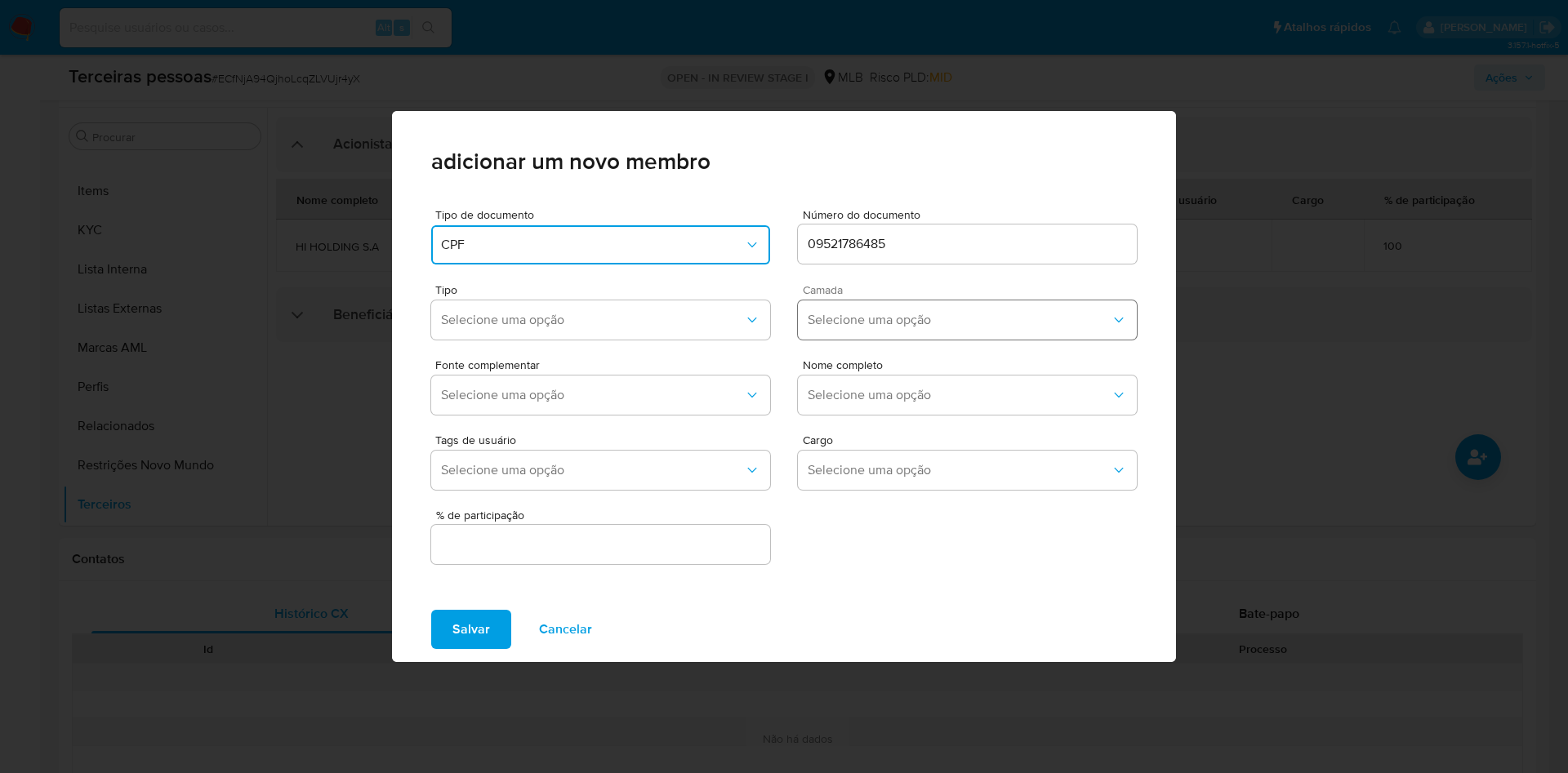
click at [909, 314] on span "Selecione uma opção" at bounding box center [959, 320] width 303 height 17
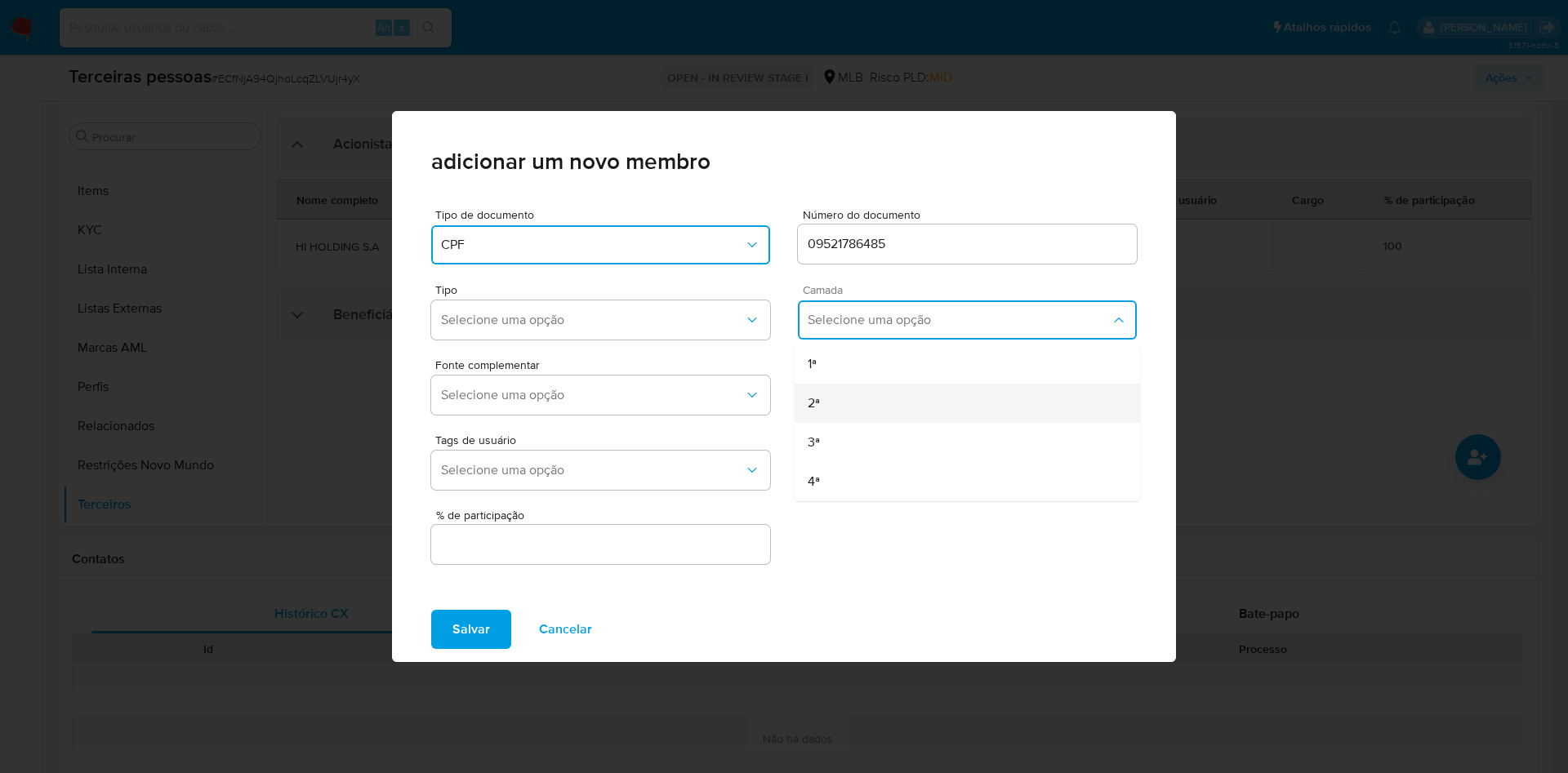
click at [873, 391] on div "2ª" at bounding box center [935, 403] width 256 height 39
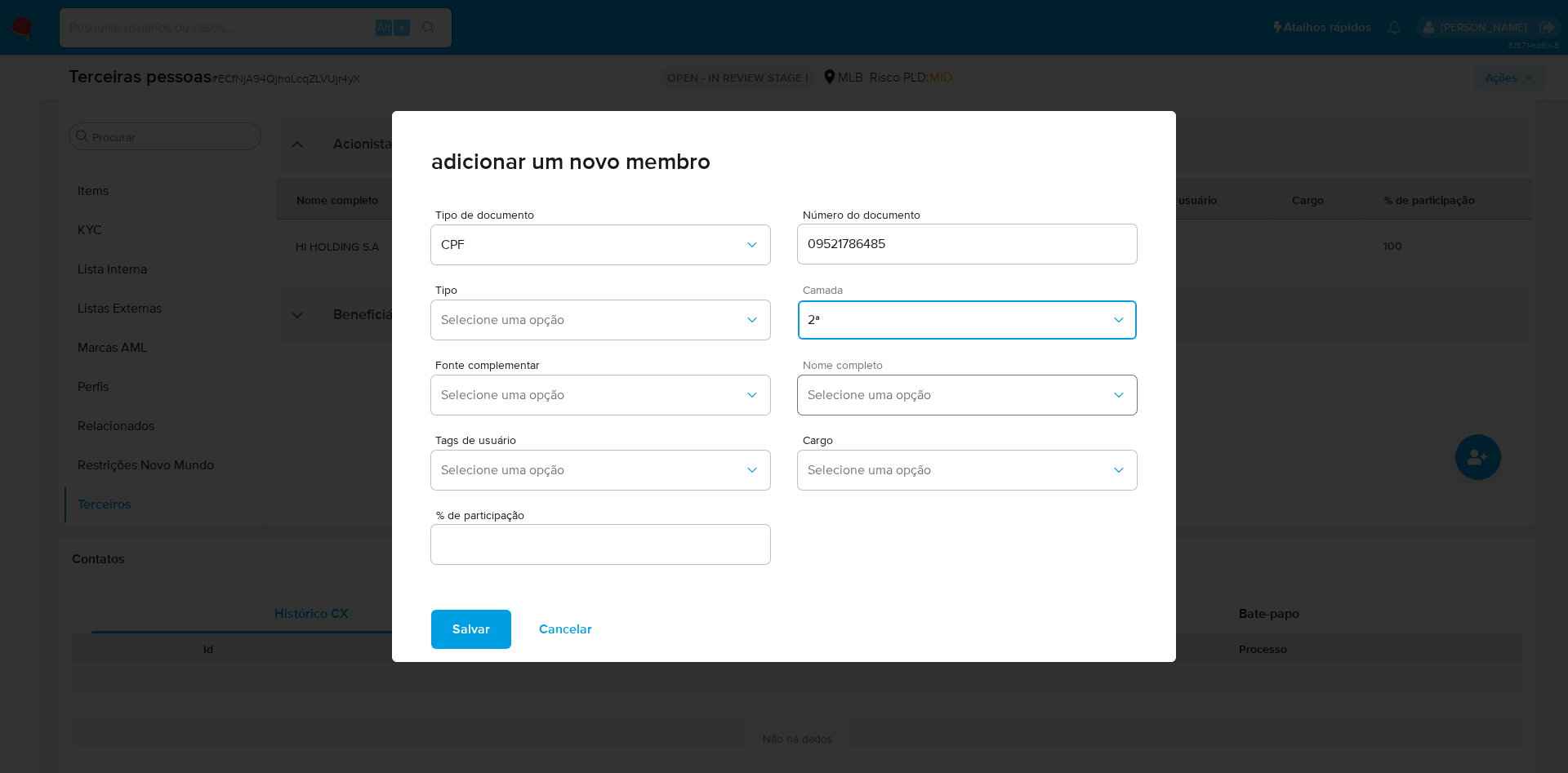
click at [881, 391] on span "Selecione uma opção" at bounding box center [959, 395] width 303 height 17
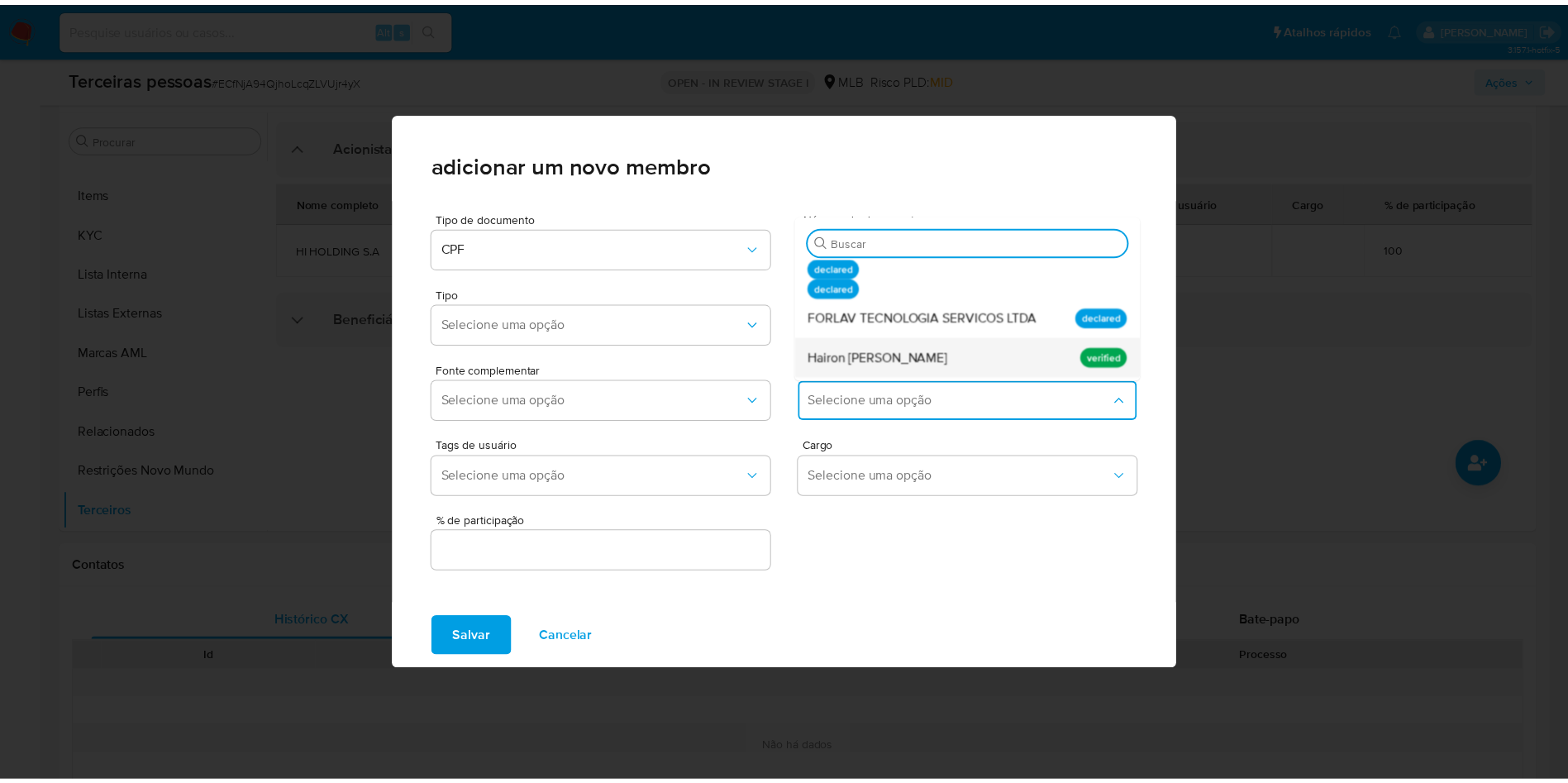
scroll to position [11, 0]
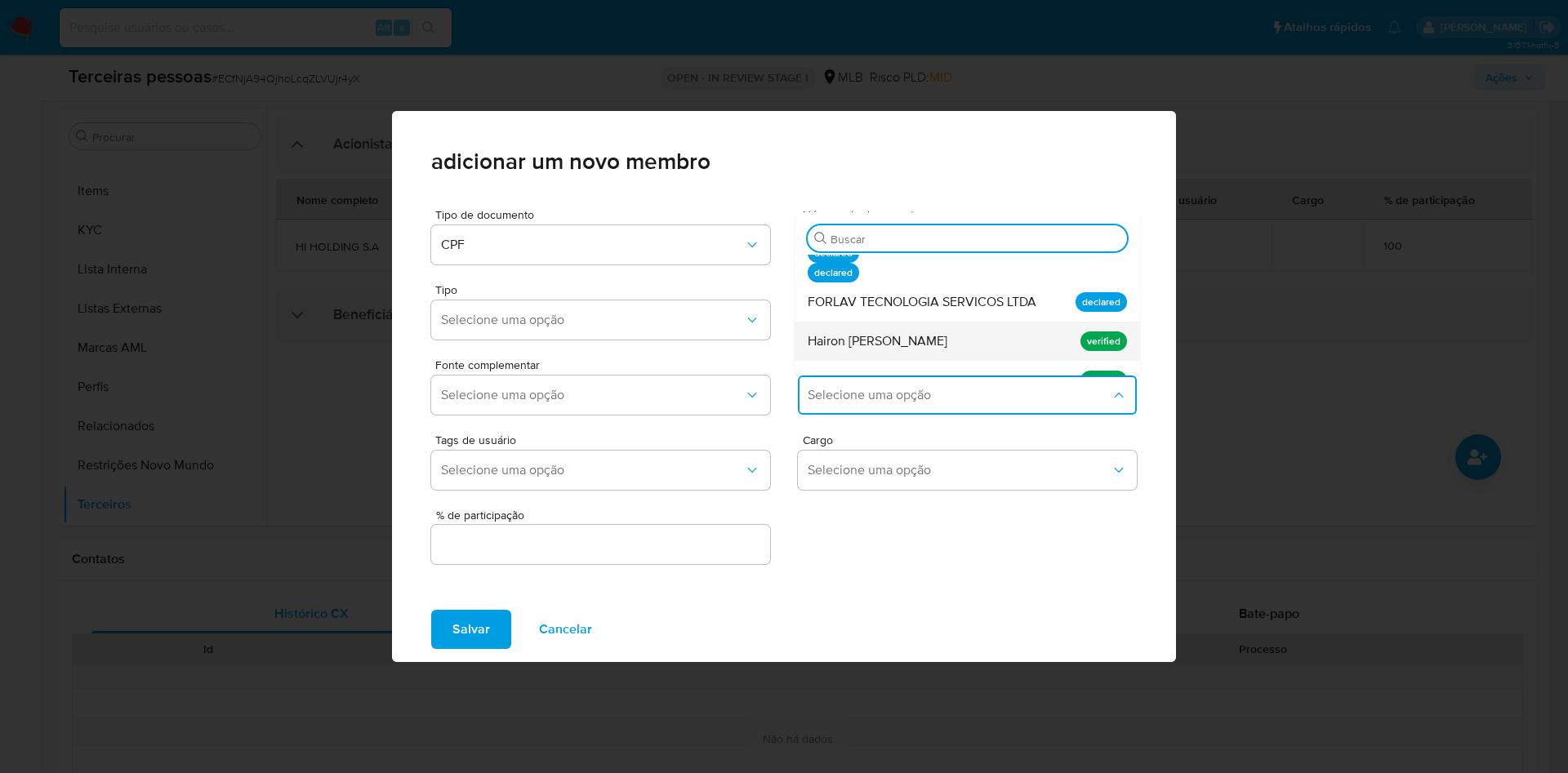
click at [938, 343] on span "Hairon Kliff Gomes da Silva" at bounding box center [877, 342] width 140 height 17
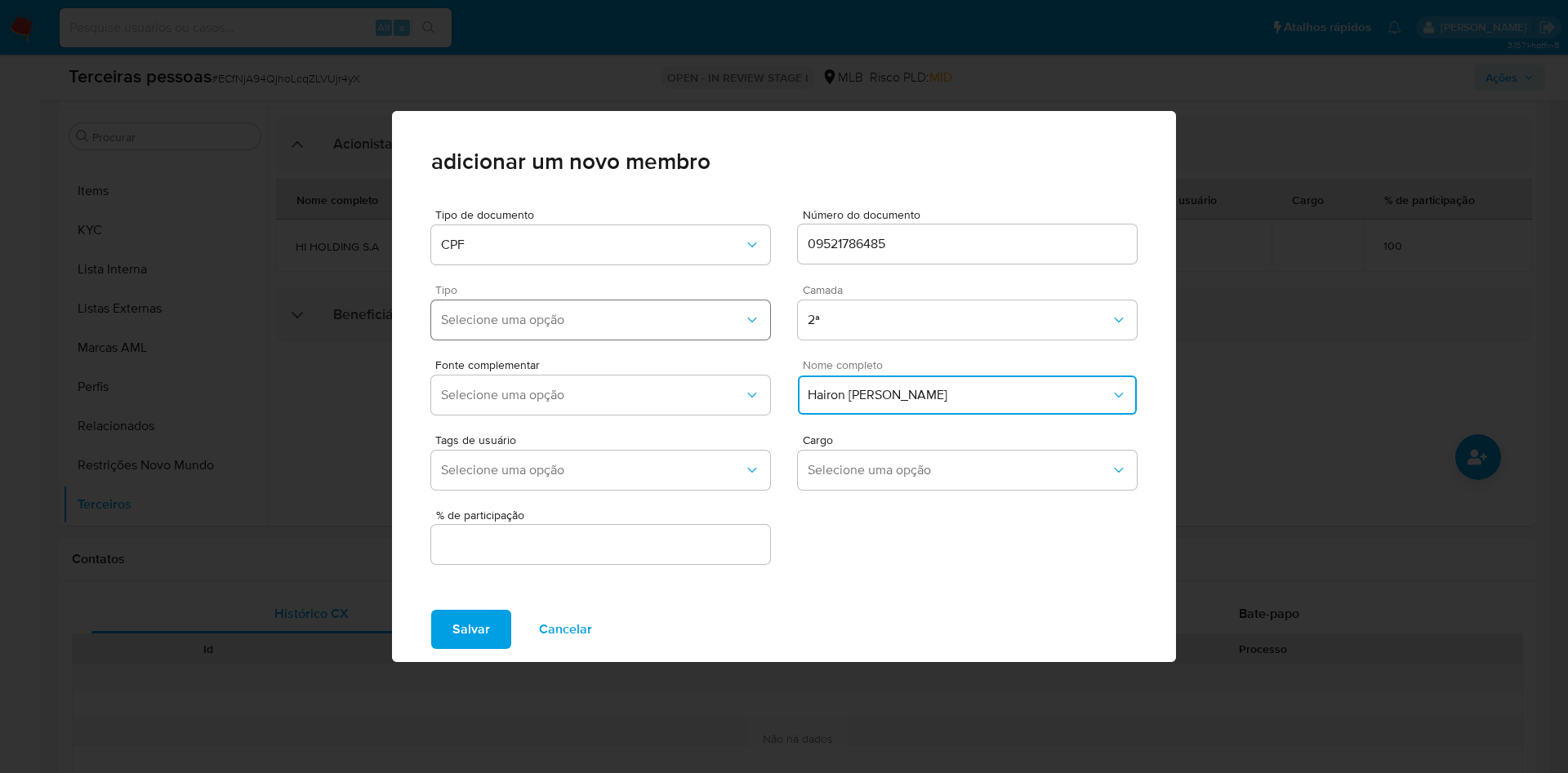
click at [651, 303] on button "Selecione uma opção" at bounding box center [601, 320] width 339 height 39
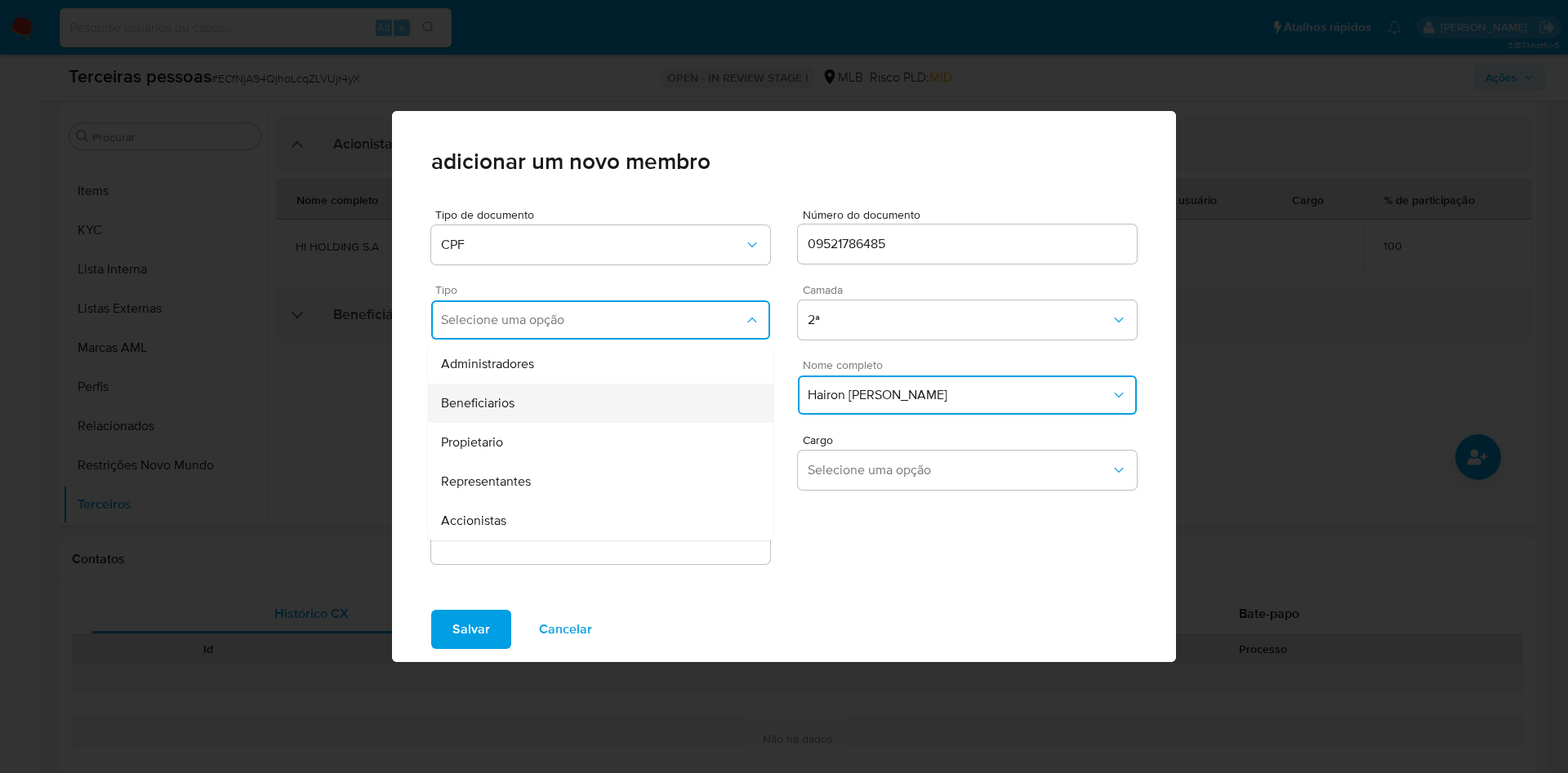
click at [501, 402] on span "Beneficiarios" at bounding box center [477, 404] width 73 height 17
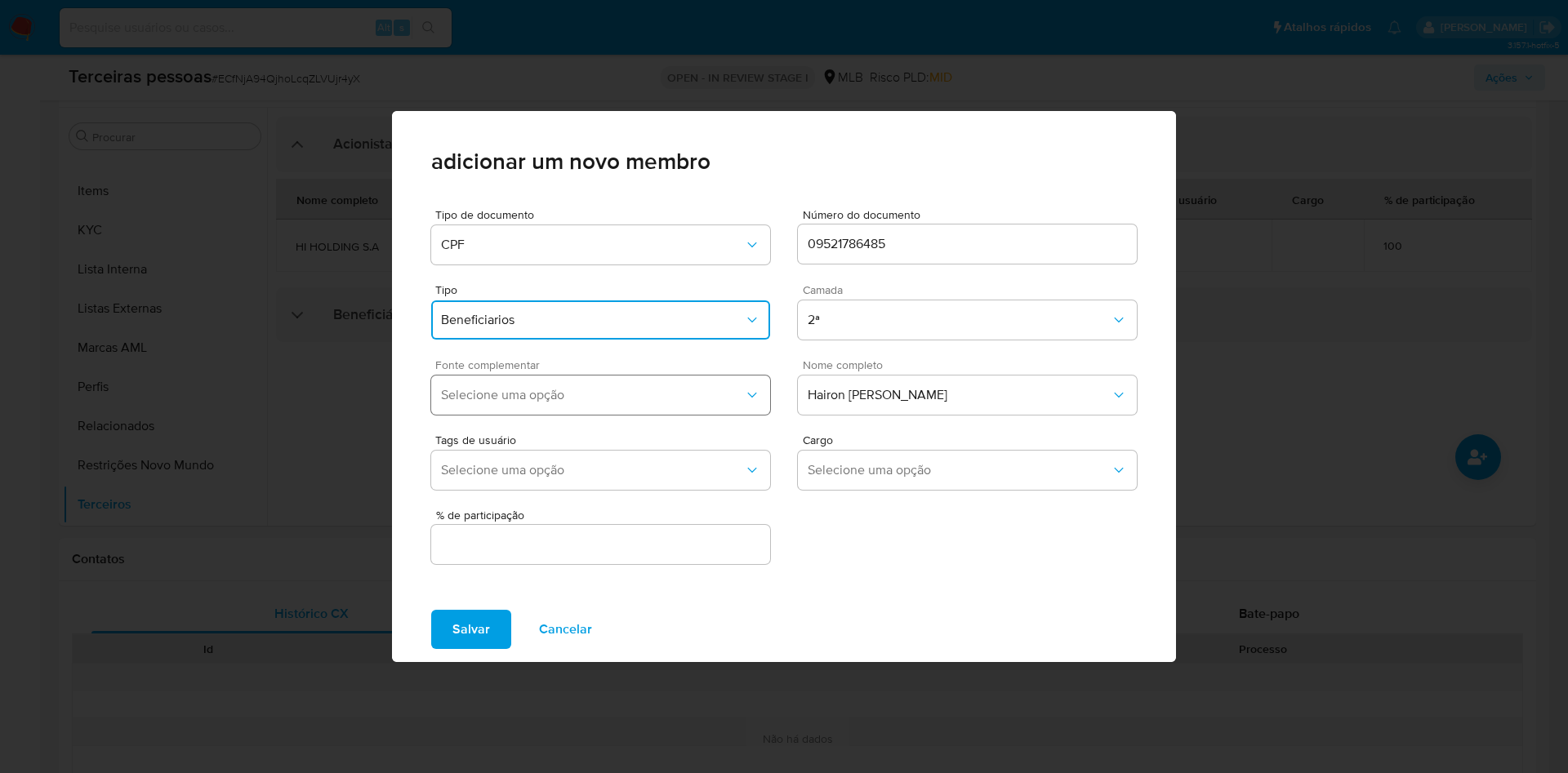
click at [542, 393] on span "Selecione uma opção" at bounding box center [592, 395] width 303 height 17
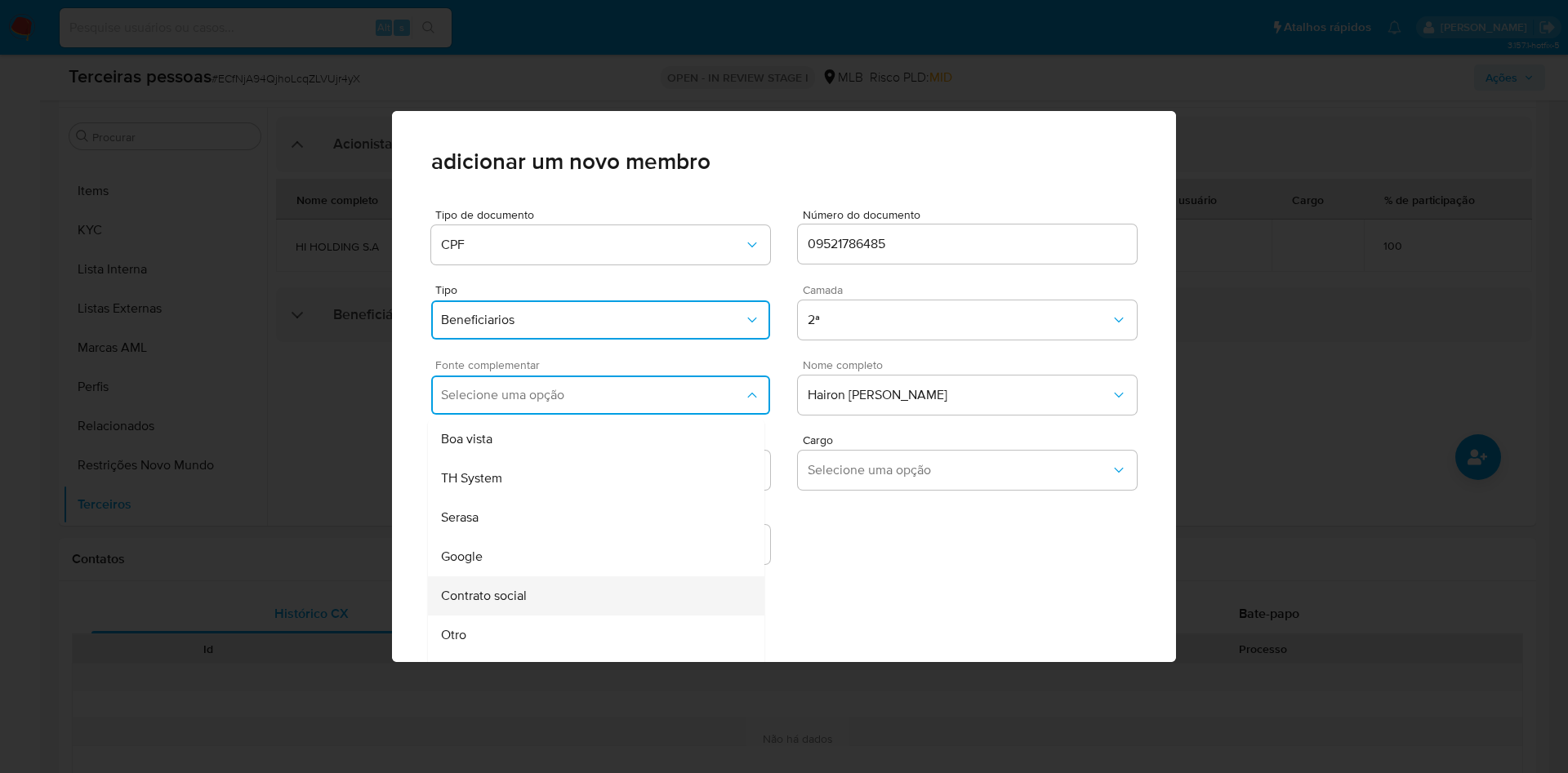
click at [534, 588] on div "Contrato social" at bounding box center [565, 596] width 248 height 39
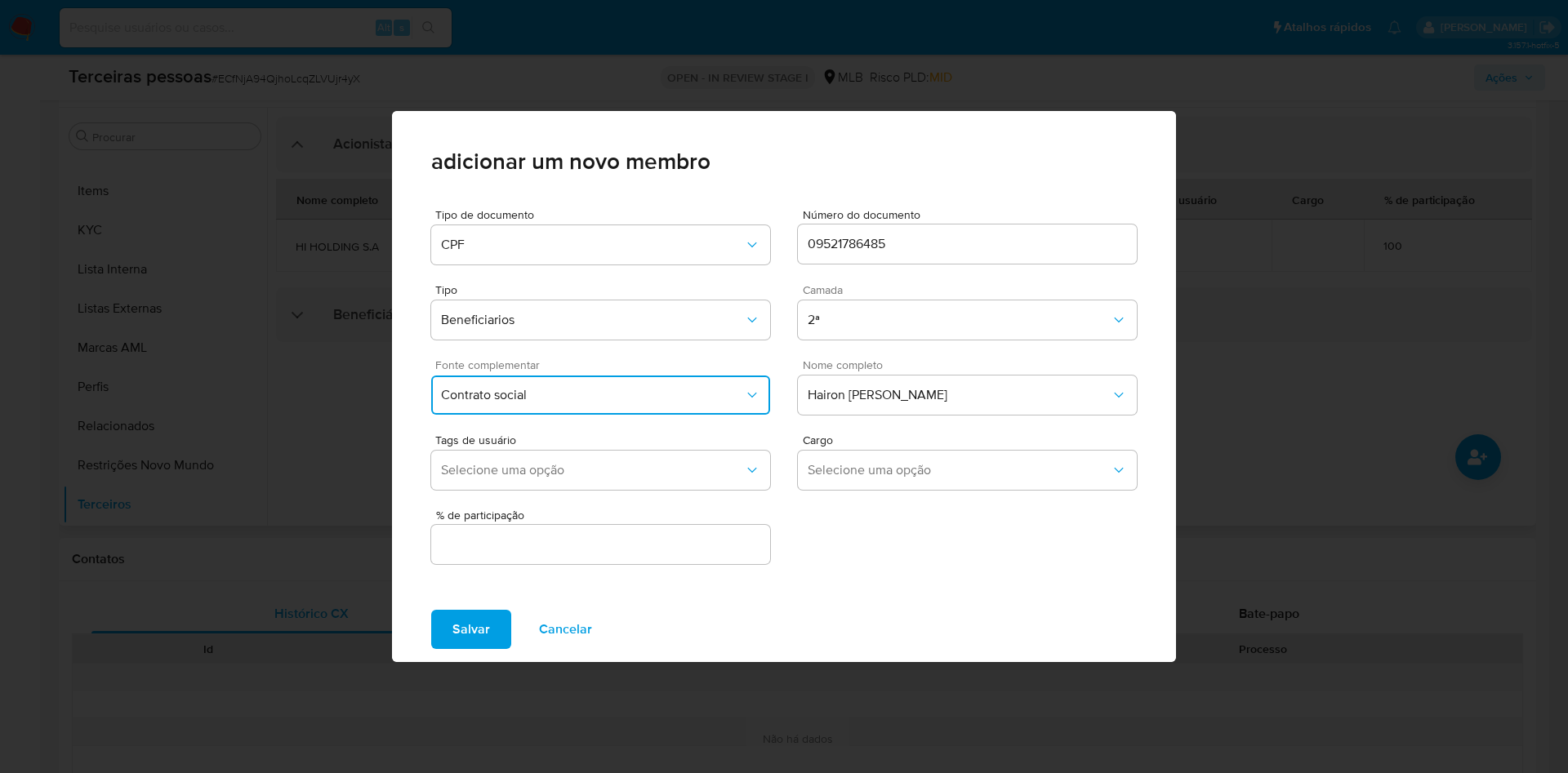
click at [536, 536] on input "text" at bounding box center [601, 544] width 339 height 21
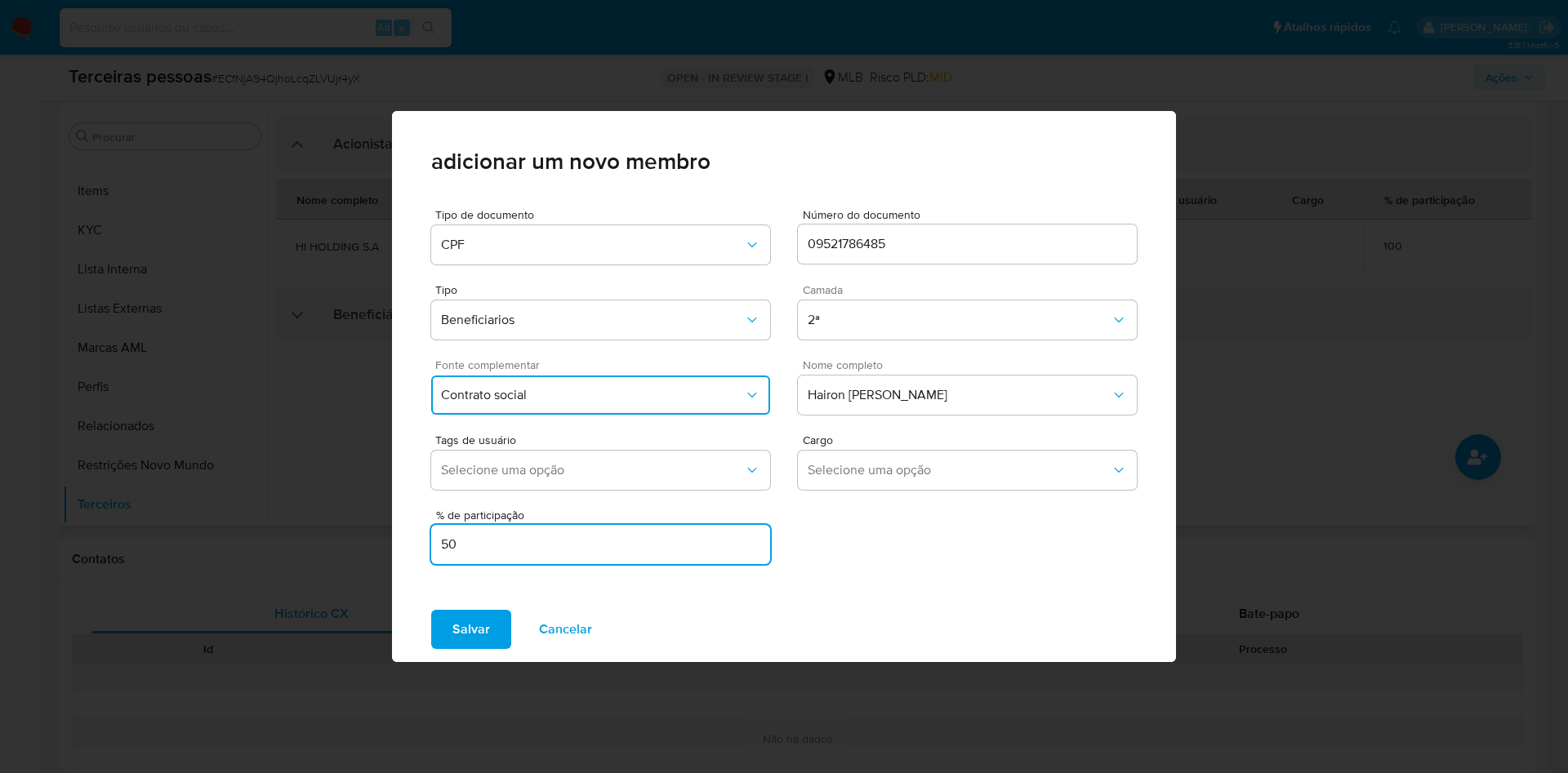
type input "50"
click at [432, 610] on button "Salvar" at bounding box center [471, 630] width 80 height 39
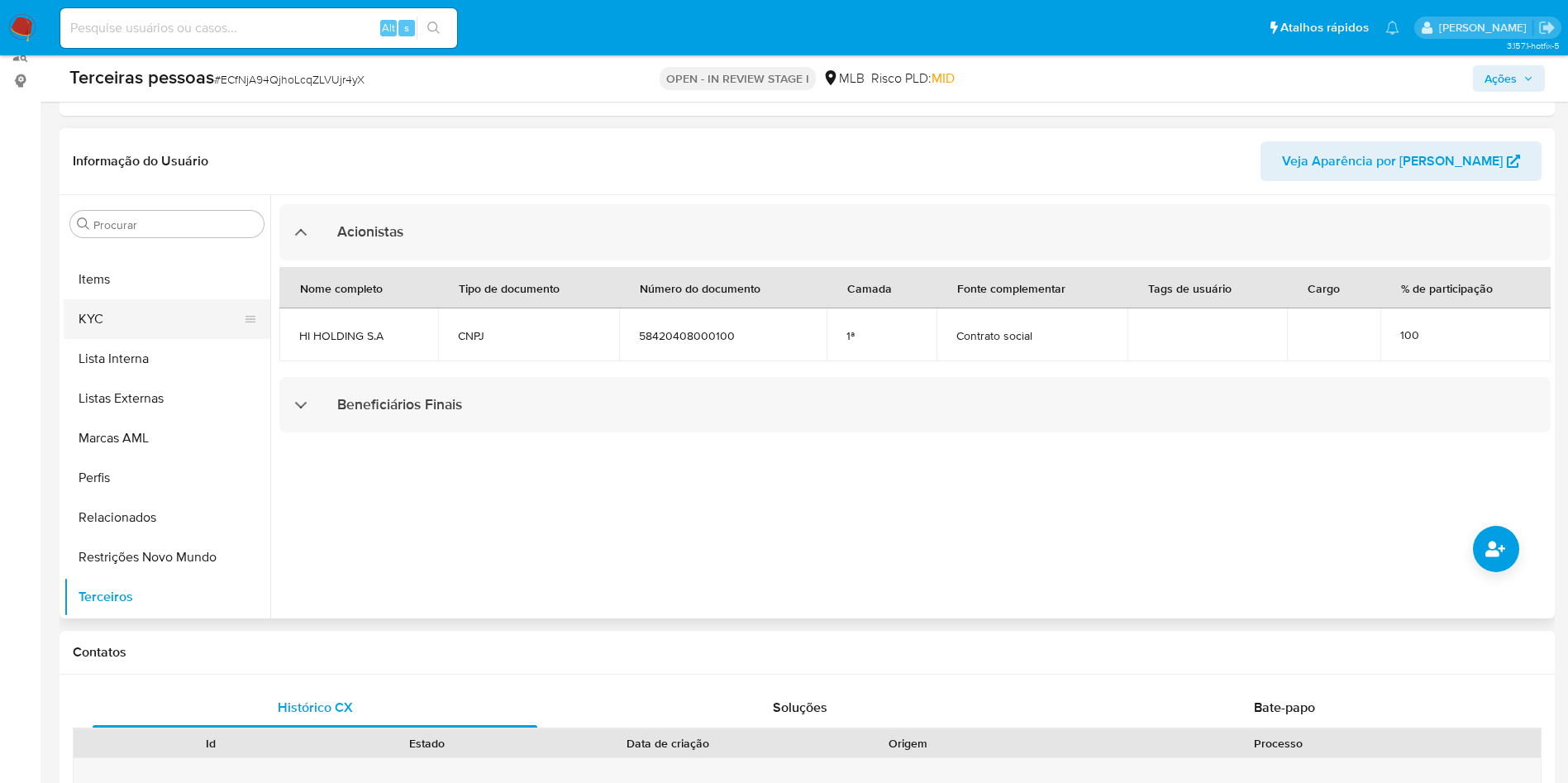
scroll to position [196, 0]
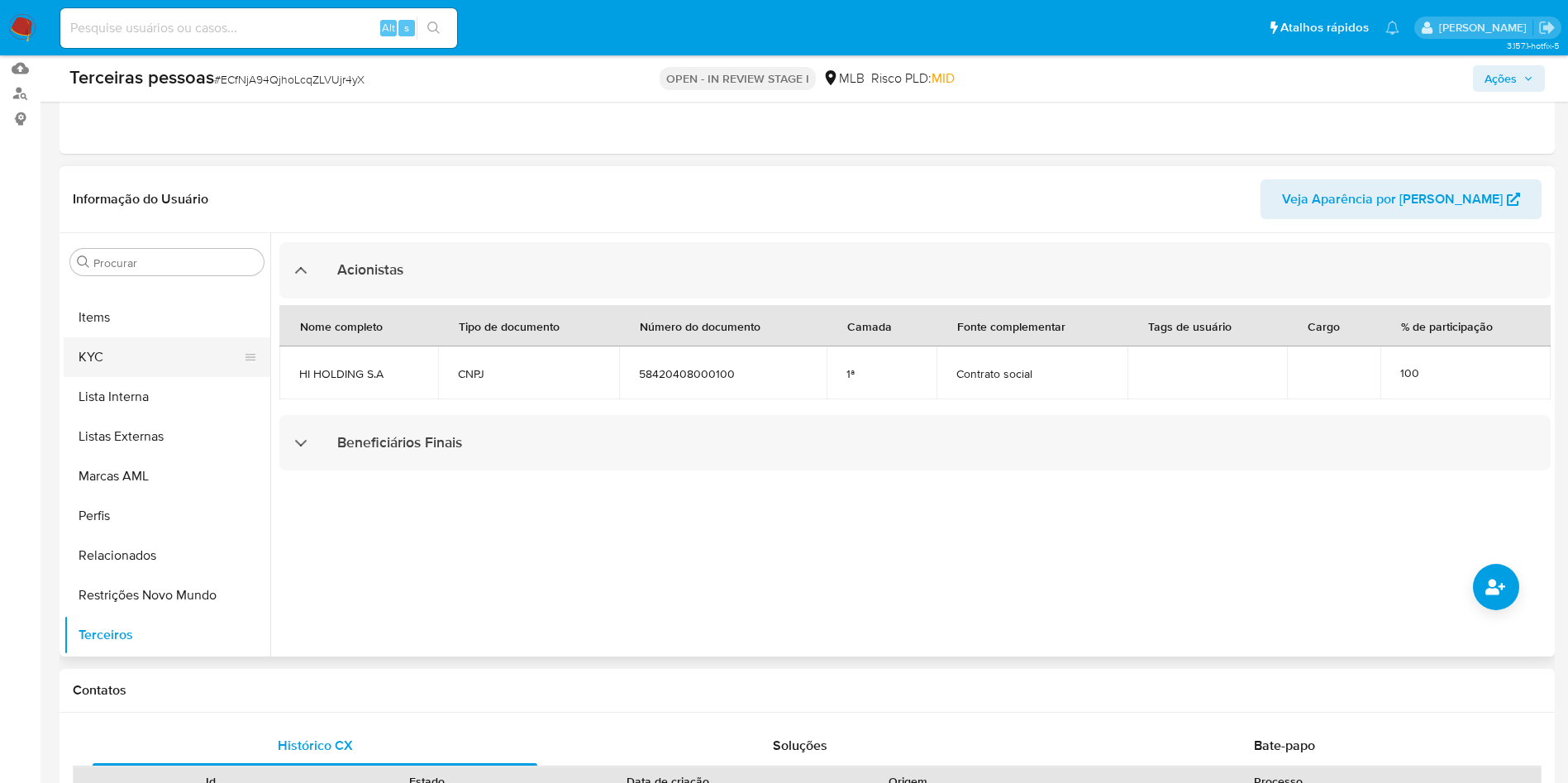
click at [149, 363] on button "KYC" at bounding box center [160, 357] width 193 height 39
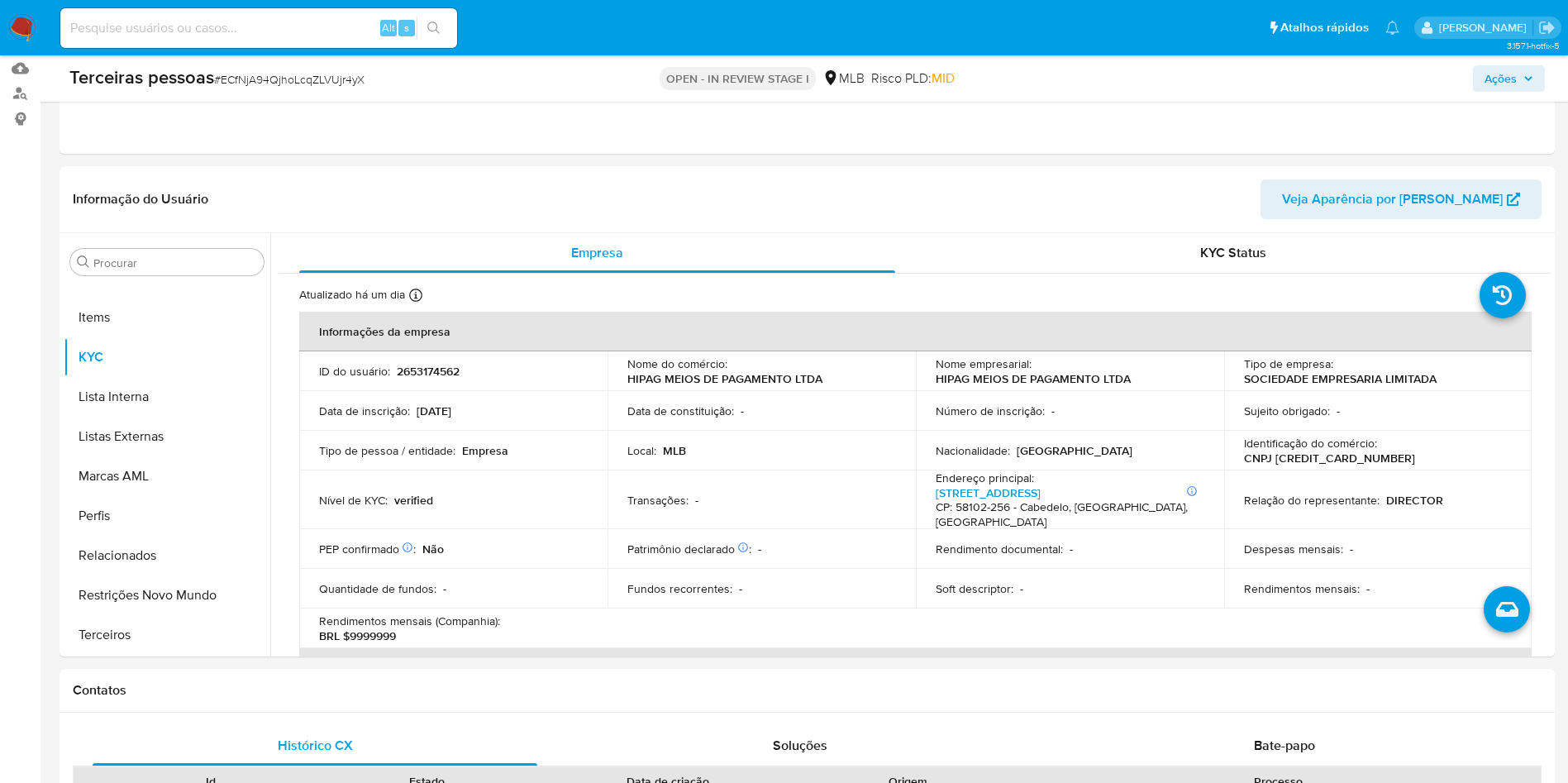
click at [1321, 459] on p "CNPJ [CREDIT_CARD_NUMBER]" at bounding box center [1329, 459] width 172 height 15
copy p "60832943000102"
click at [1318, 458] on p "CNPJ [CREDIT_CARD_NUMBER]" at bounding box center [1329, 459] width 172 height 15
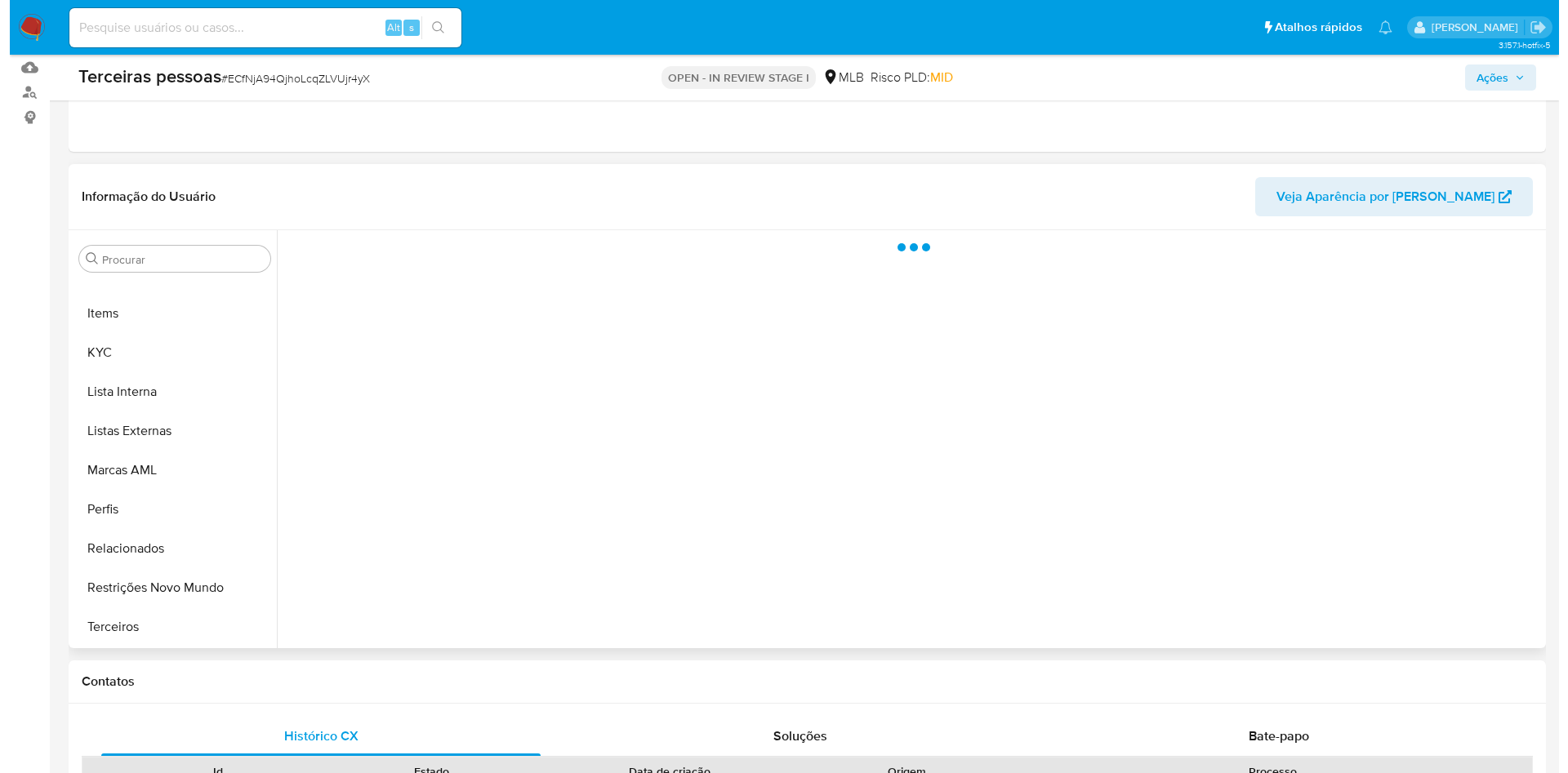
scroll to position [213, 0]
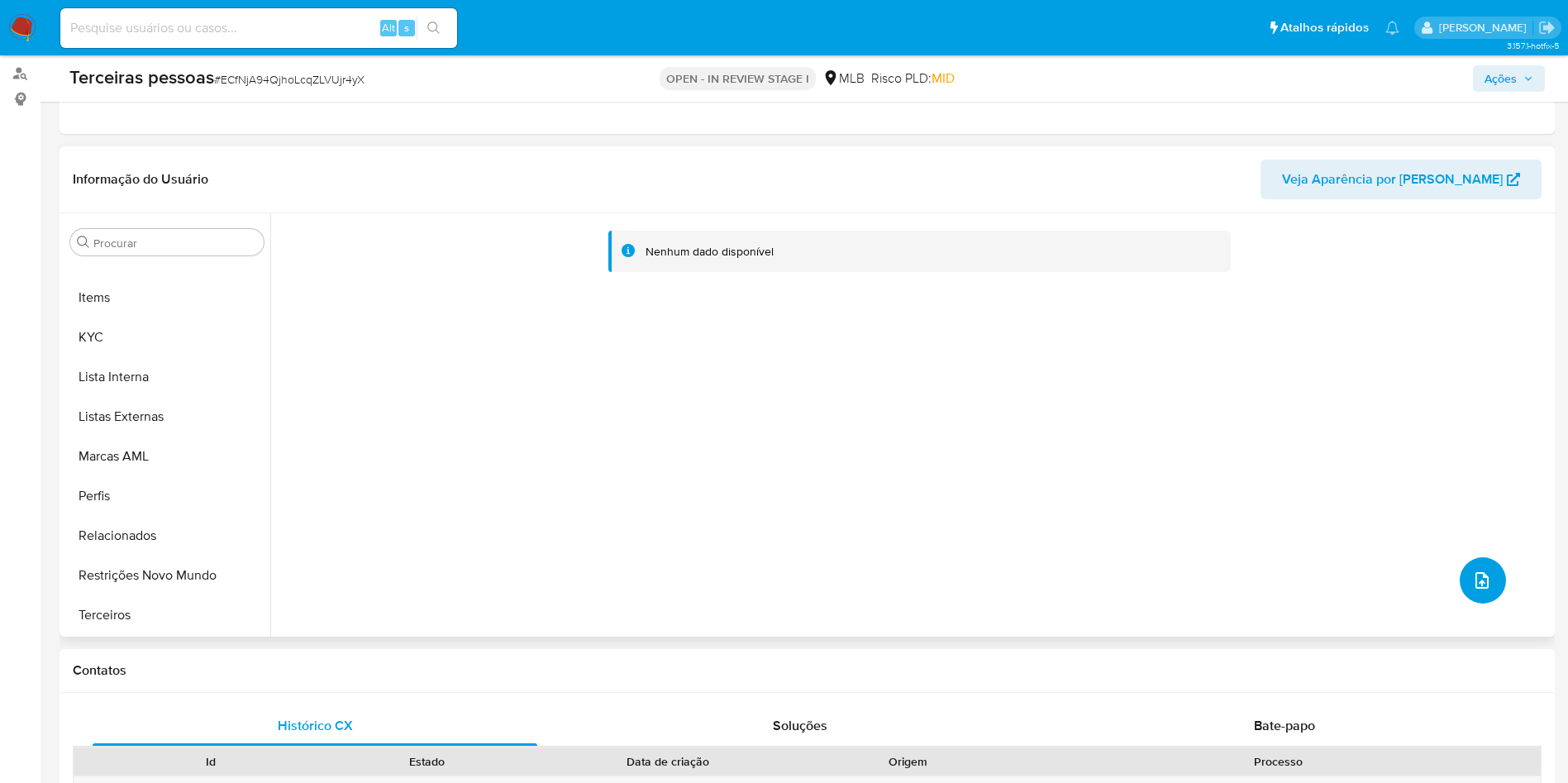
click at [1486, 578] on button "upload-file" at bounding box center [1482, 580] width 46 height 46
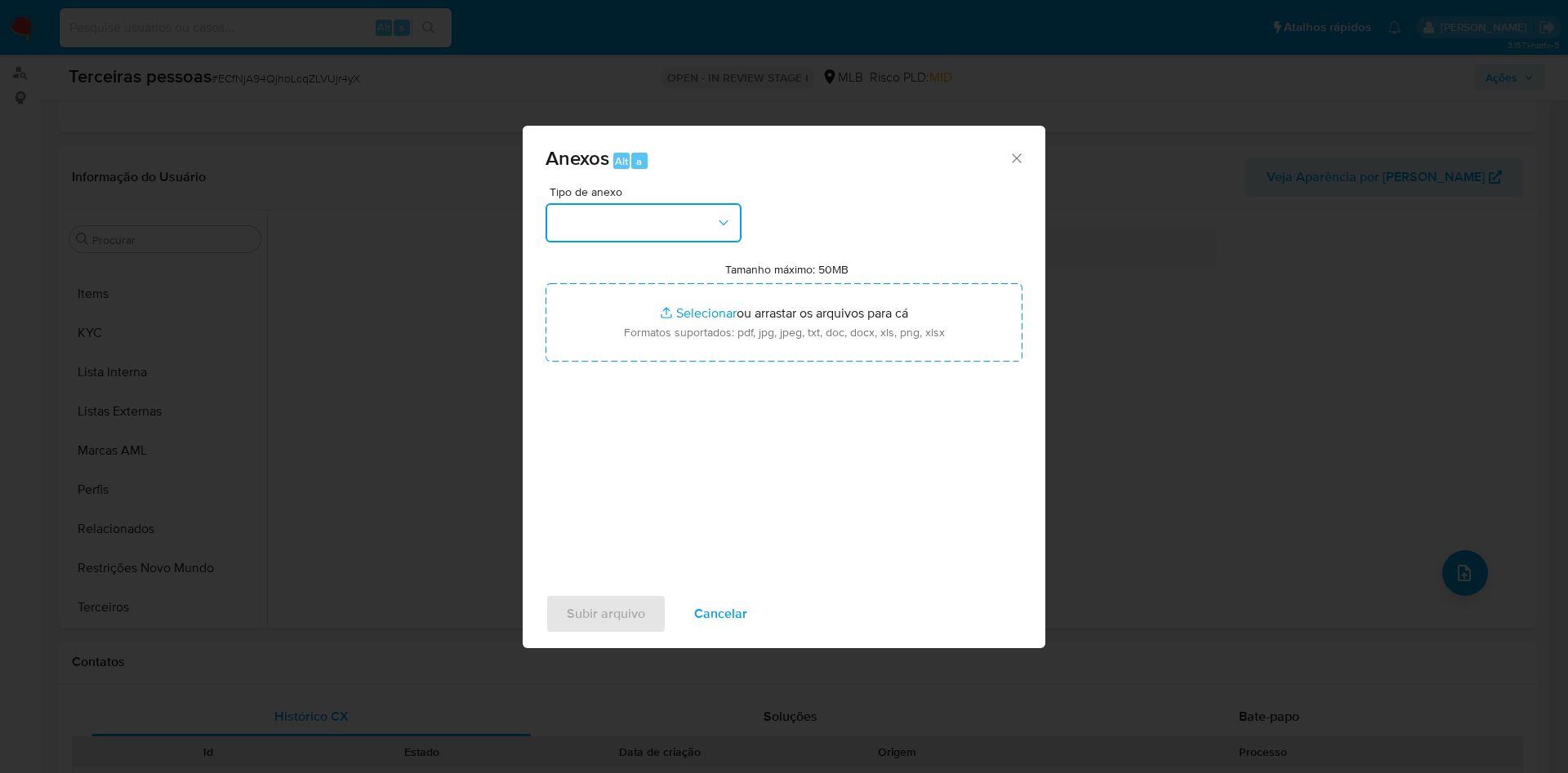
click at [676, 222] on button "button" at bounding box center [644, 223] width 196 height 39
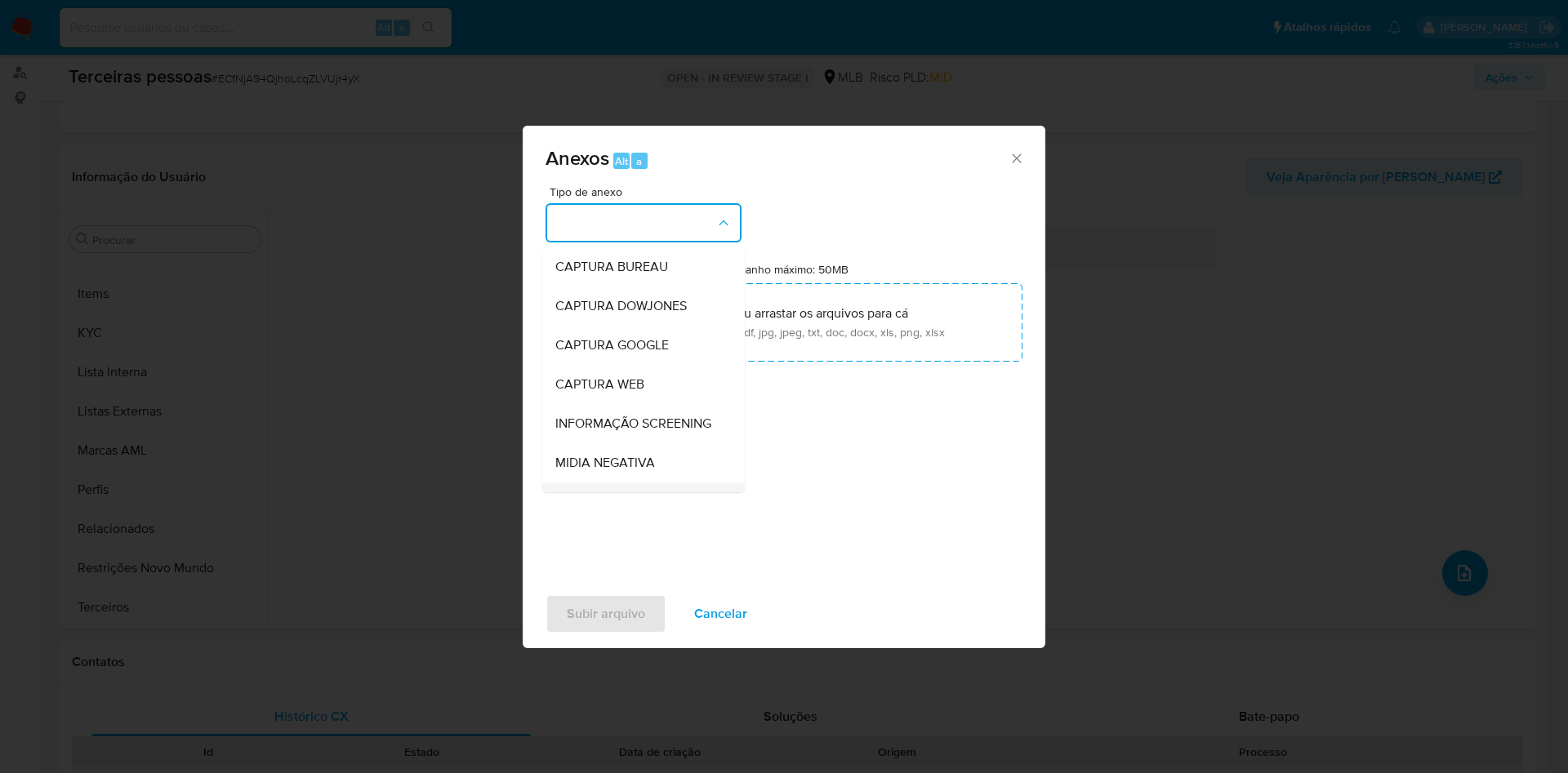
scroll to position [252, 0]
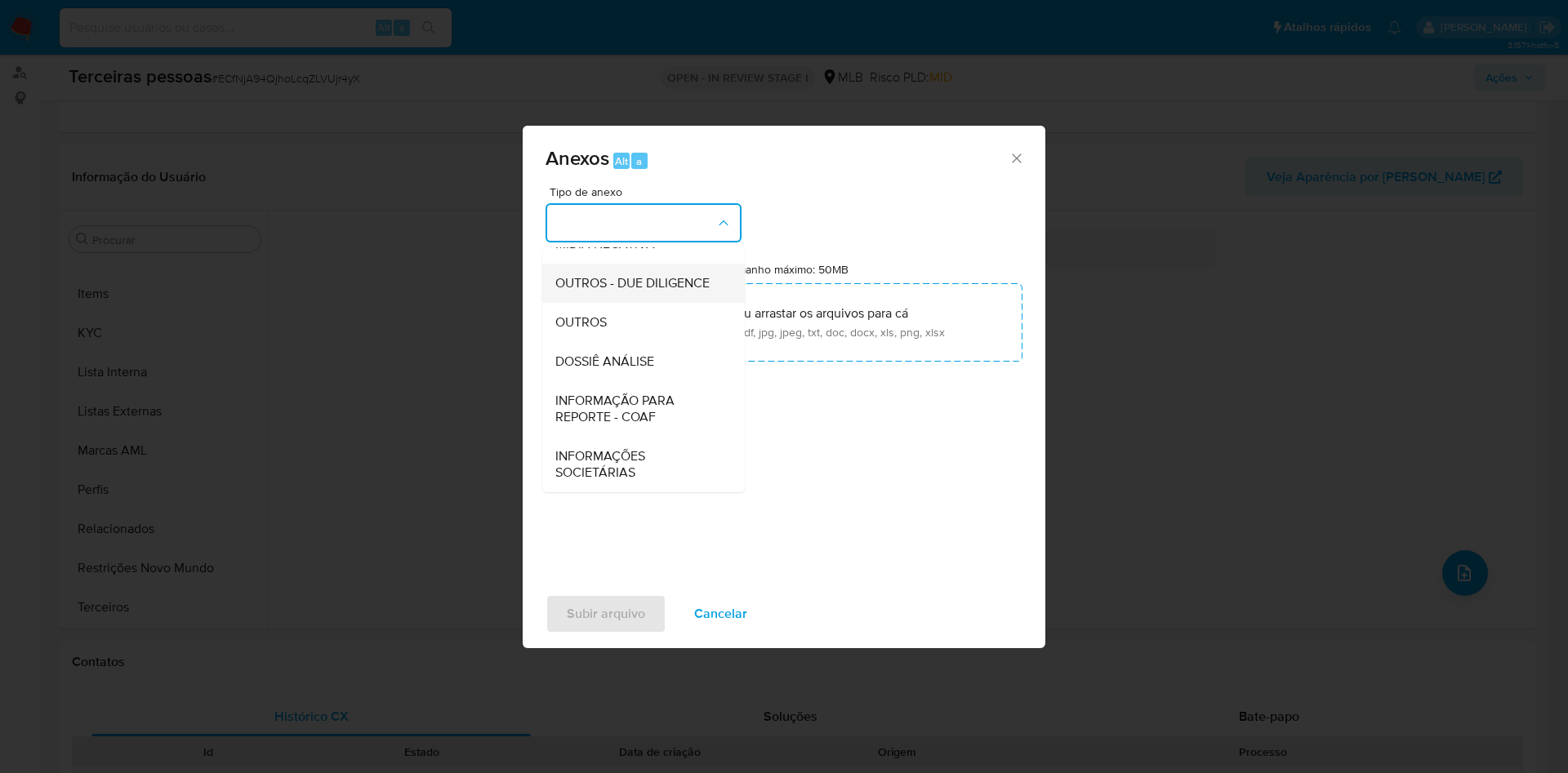
click at [602, 283] on span "OUTROS - DUE DILIGENCE" at bounding box center [633, 283] width 155 height 17
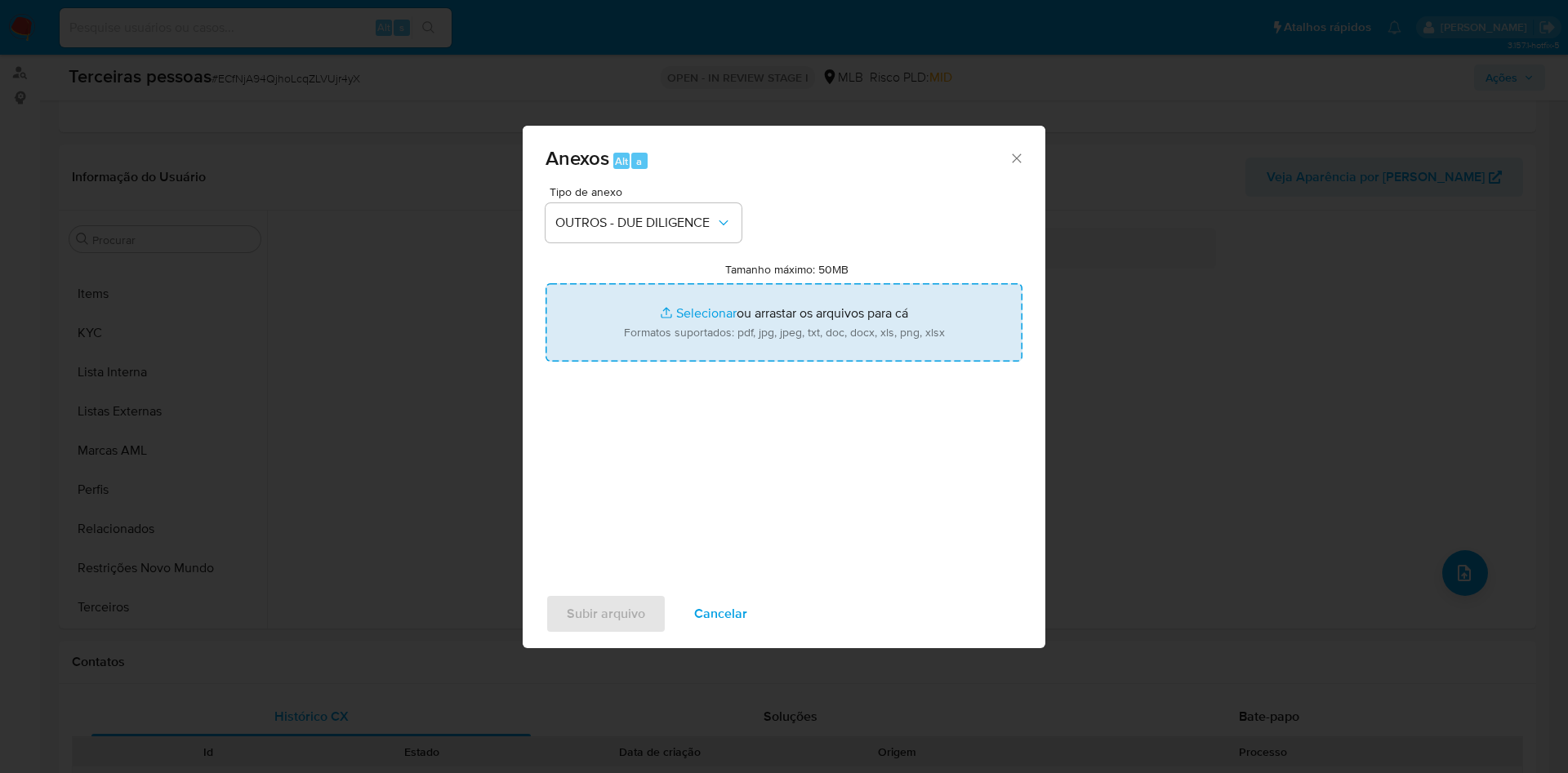
click at [659, 322] on input "Tamanho máximo: 50MB Selecionar arquivos" at bounding box center [784, 322] width 477 height 79
type input "C:\fakepath\socios HIPAG.pdf"
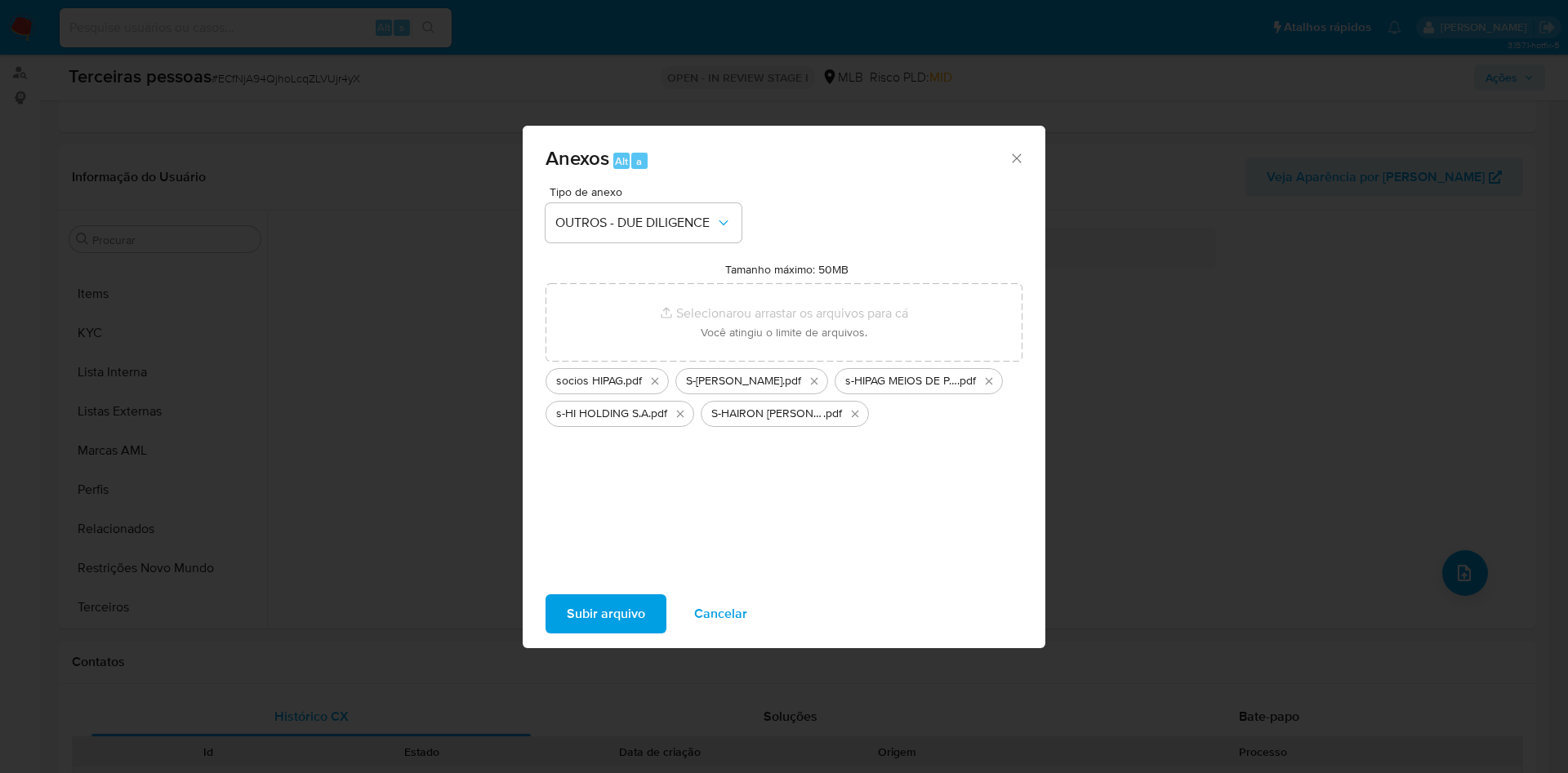
click at [624, 618] on span "Subir arquivo" at bounding box center [606, 614] width 79 height 36
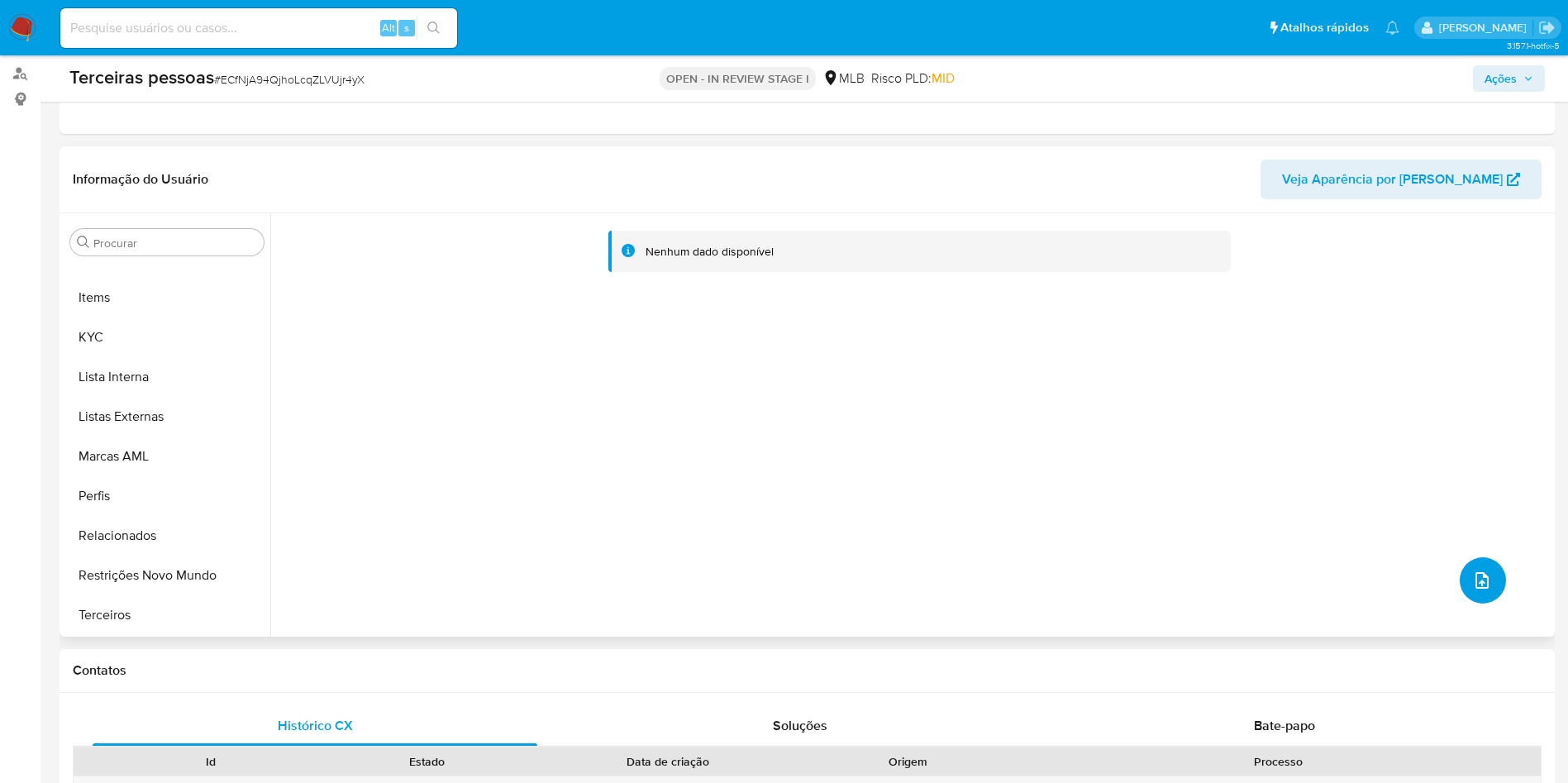
click at [1471, 594] on button "upload-file" at bounding box center [1482, 580] width 46 height 46
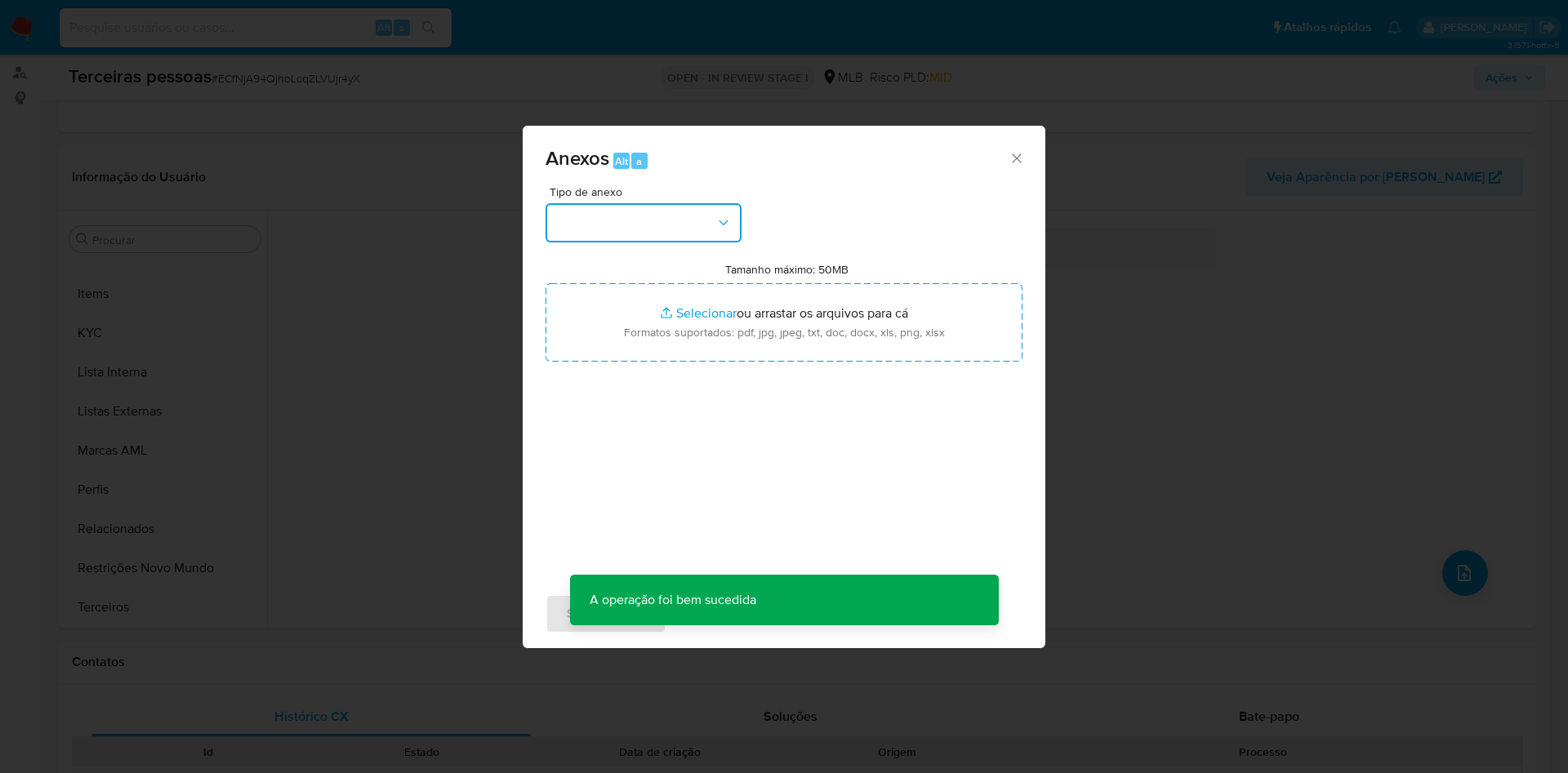
click at [633, 229] on button "button" at bounding box center [644, 223] width 196 height 39
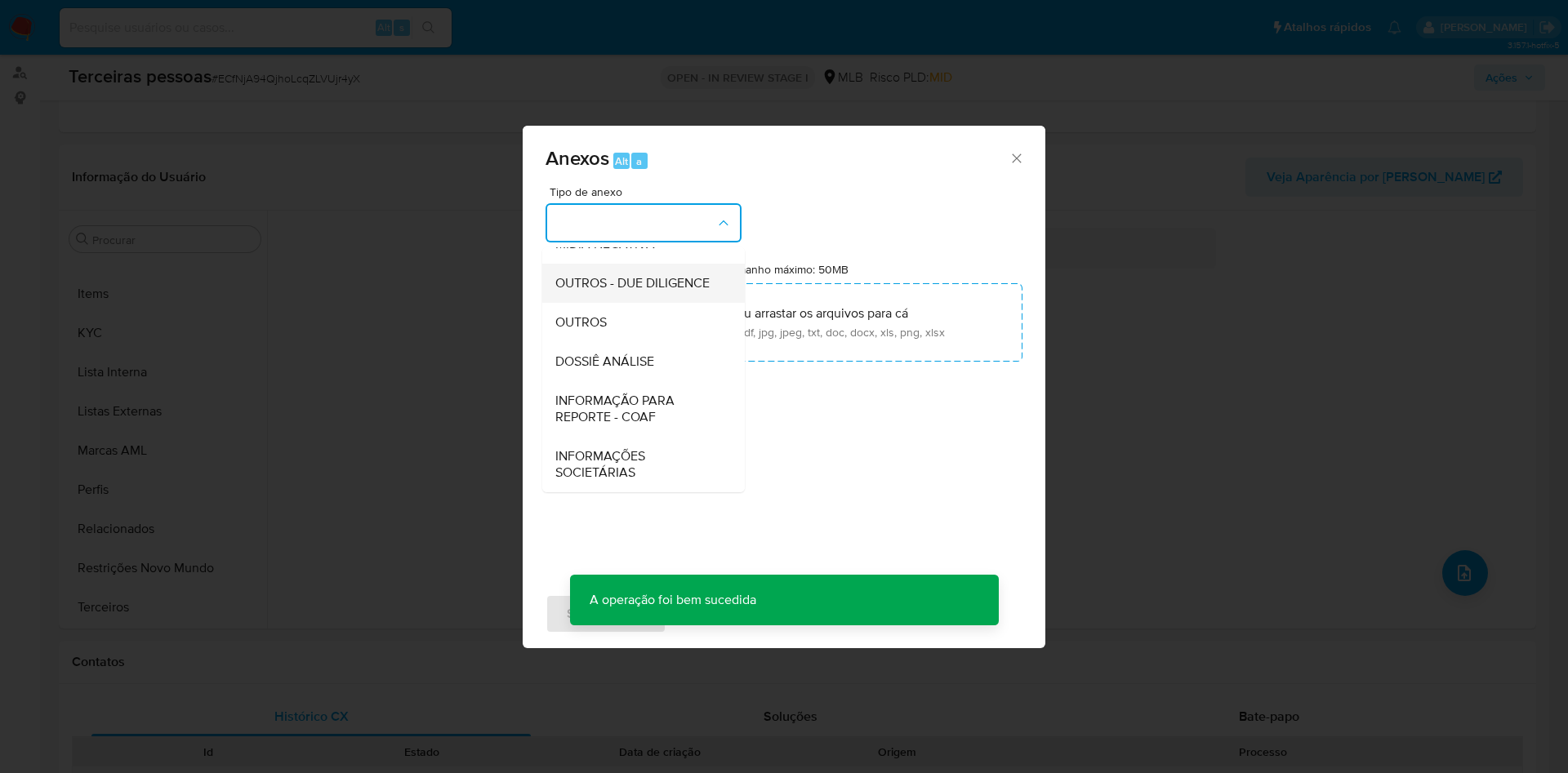
click at [621, 282] on span "OUTROS - DUE DILIGENCE" at bounding box center [633, 283] width 155 height 17
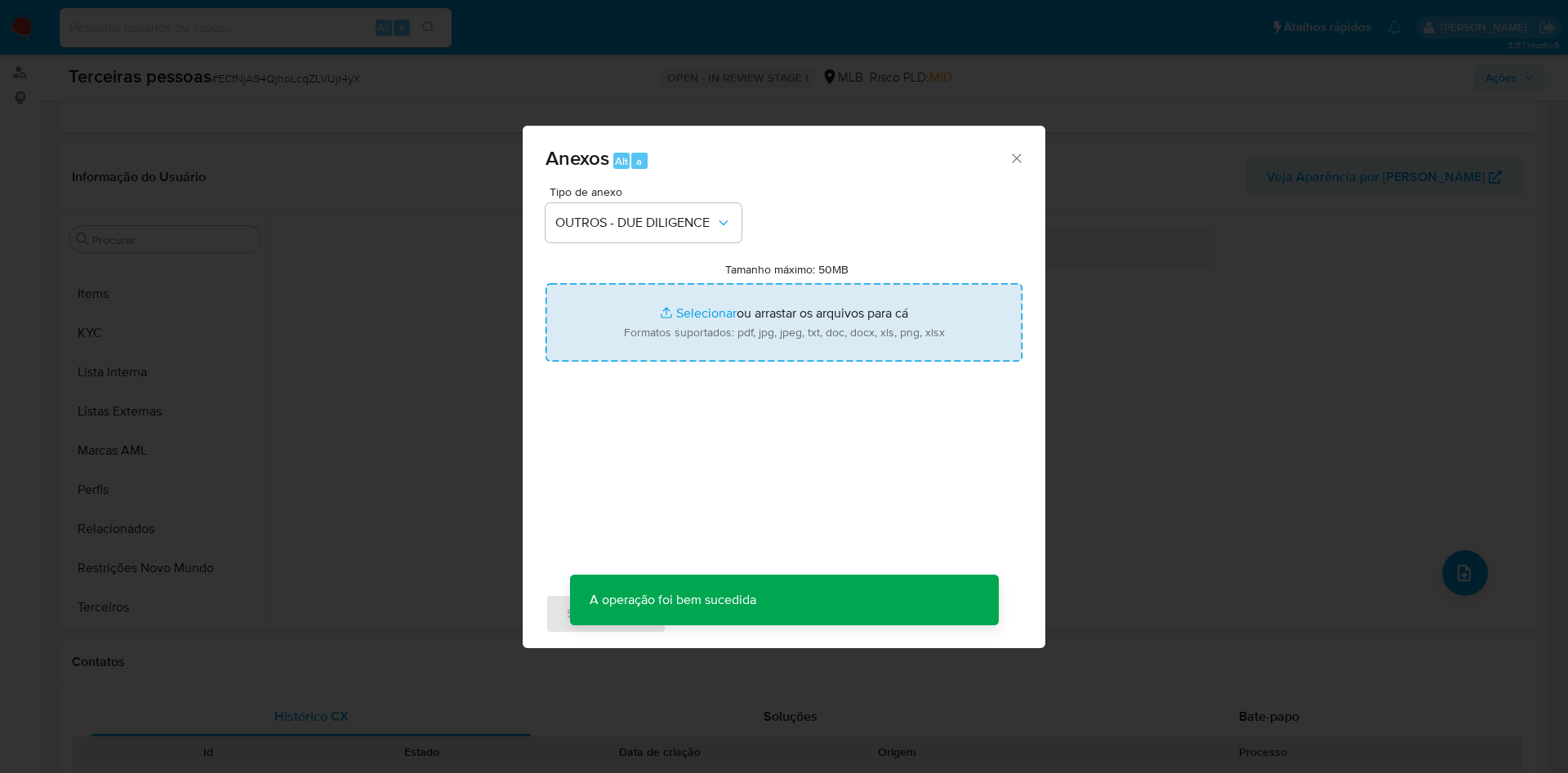
click at [667, 331] on input "Tamanho máximo: 50MB Selecionar arquivos" at bounding box center [784, 322] width 477 height 79
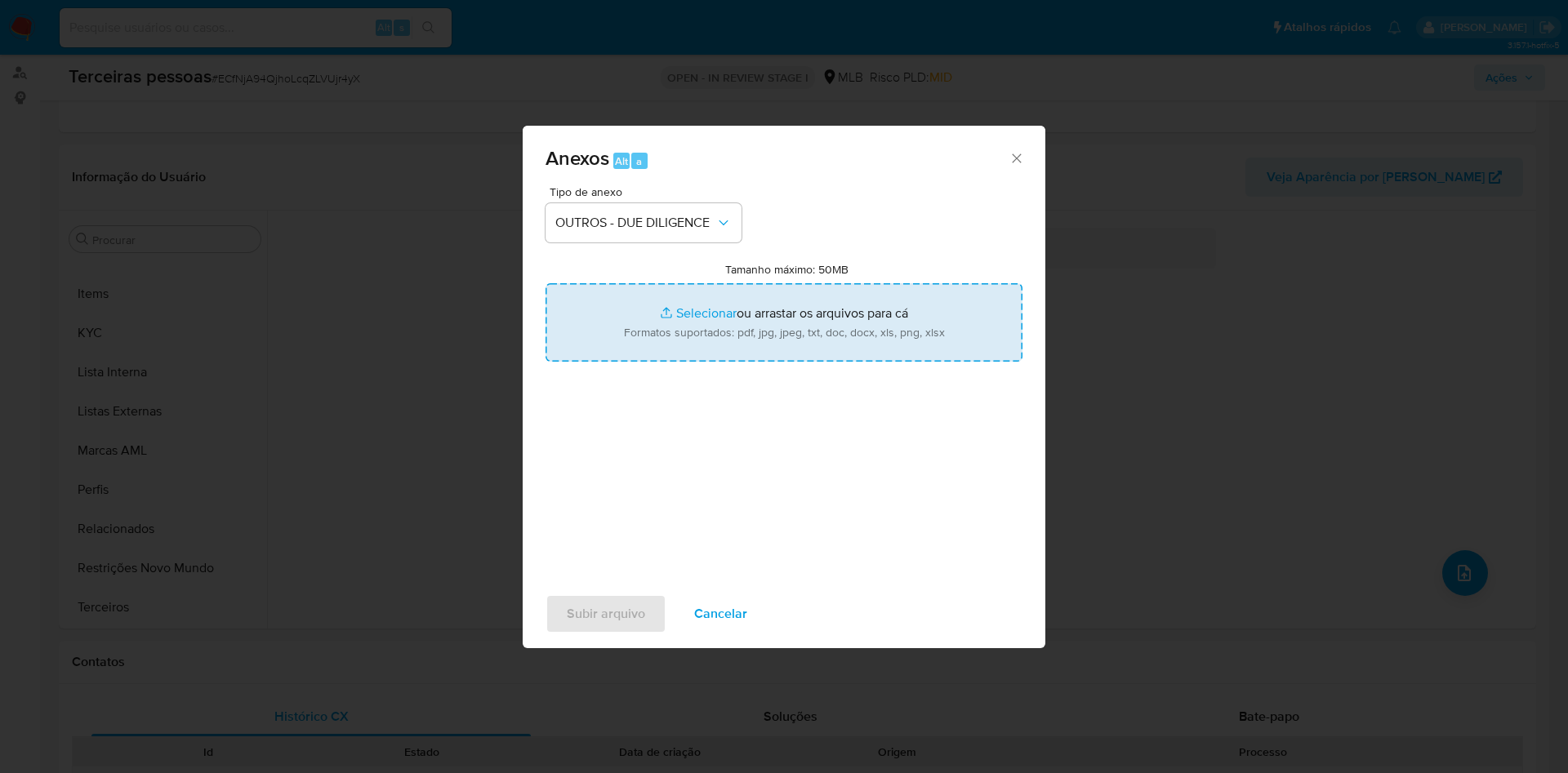
type input "C:\fakepath\r-HAIRON KLIFF GOMES DA SILVA.pdf"
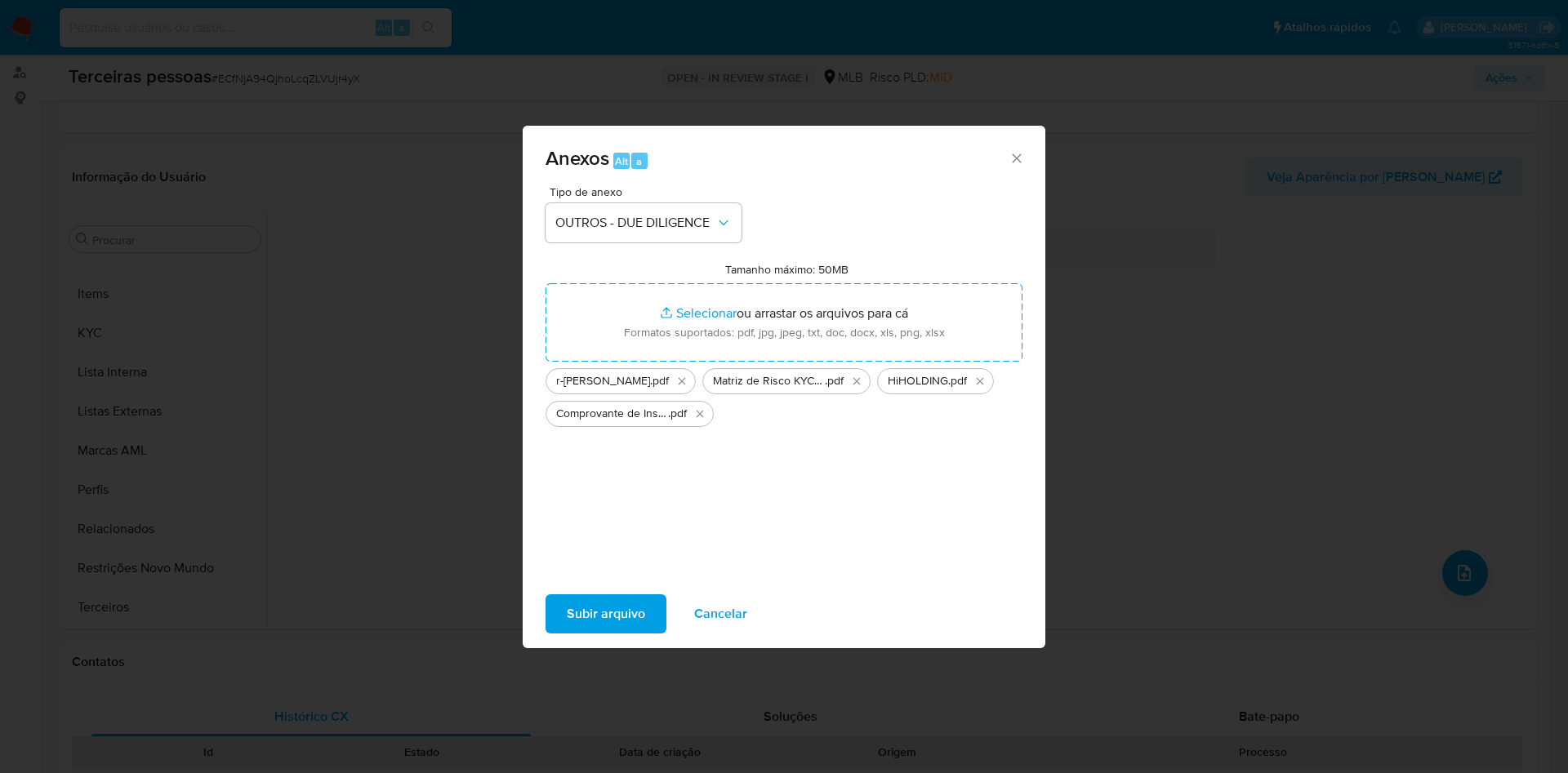
click at [605, 618] on span "Subir arquivo" at bounding box center [606, 614] width 79 height 36
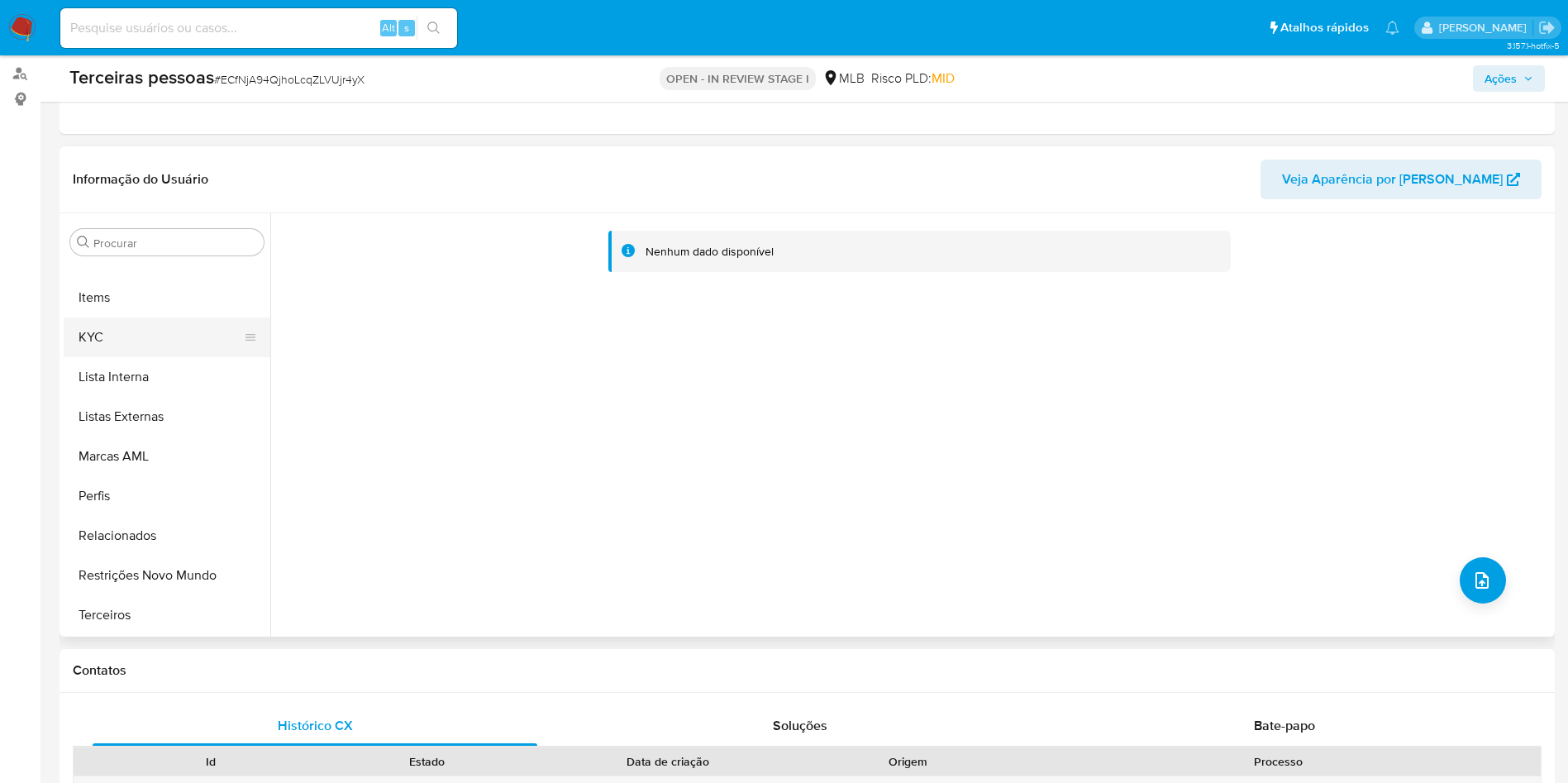
click at [162, 339] on button "KYC" at bounding box center [160, 338] width 193 height 39
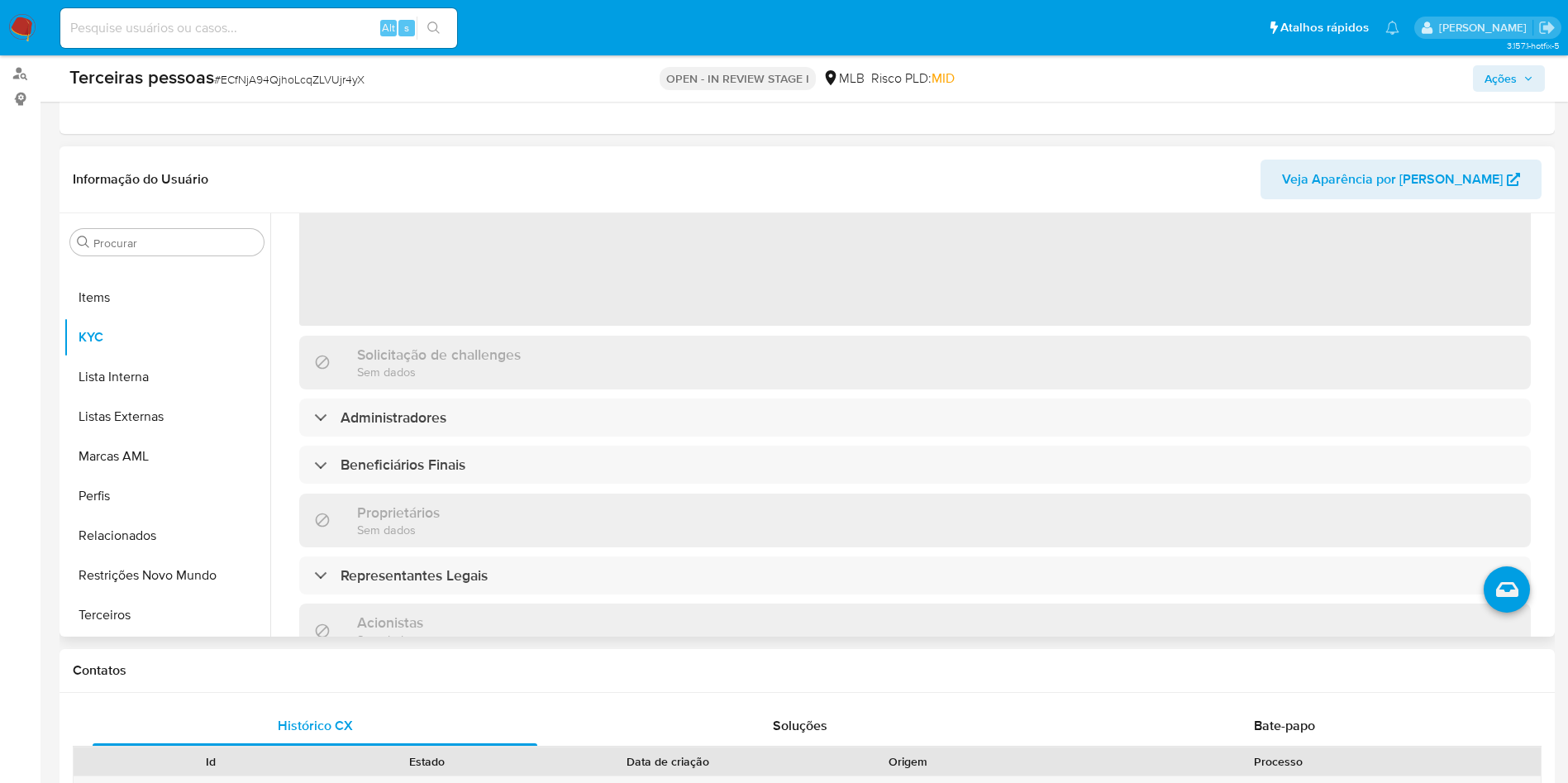
scroll to position [248, 0]
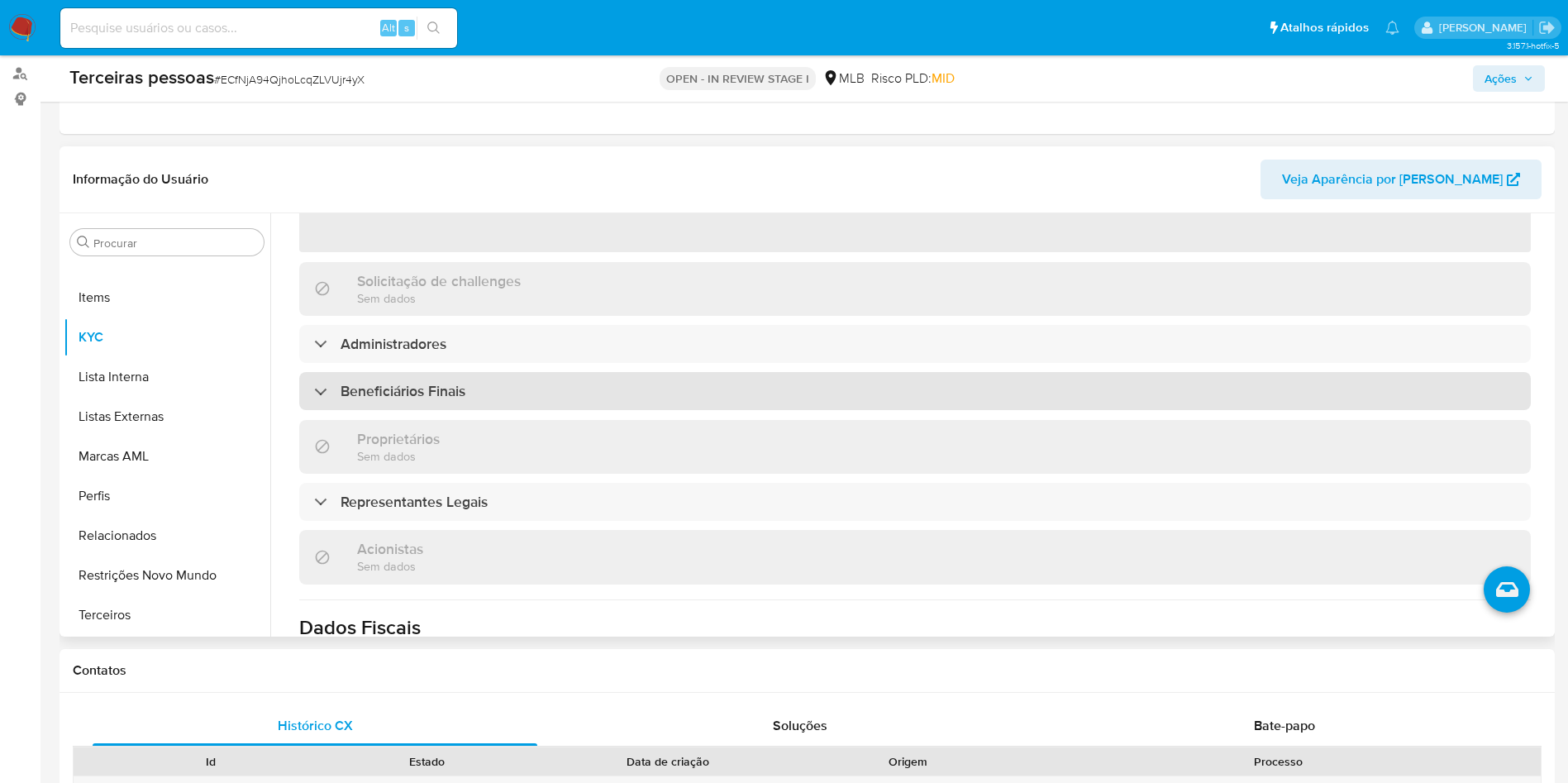
click at [451, 409] on div "Beneficiários Finais" at bounding box center [915, 391] width 1232 height 38
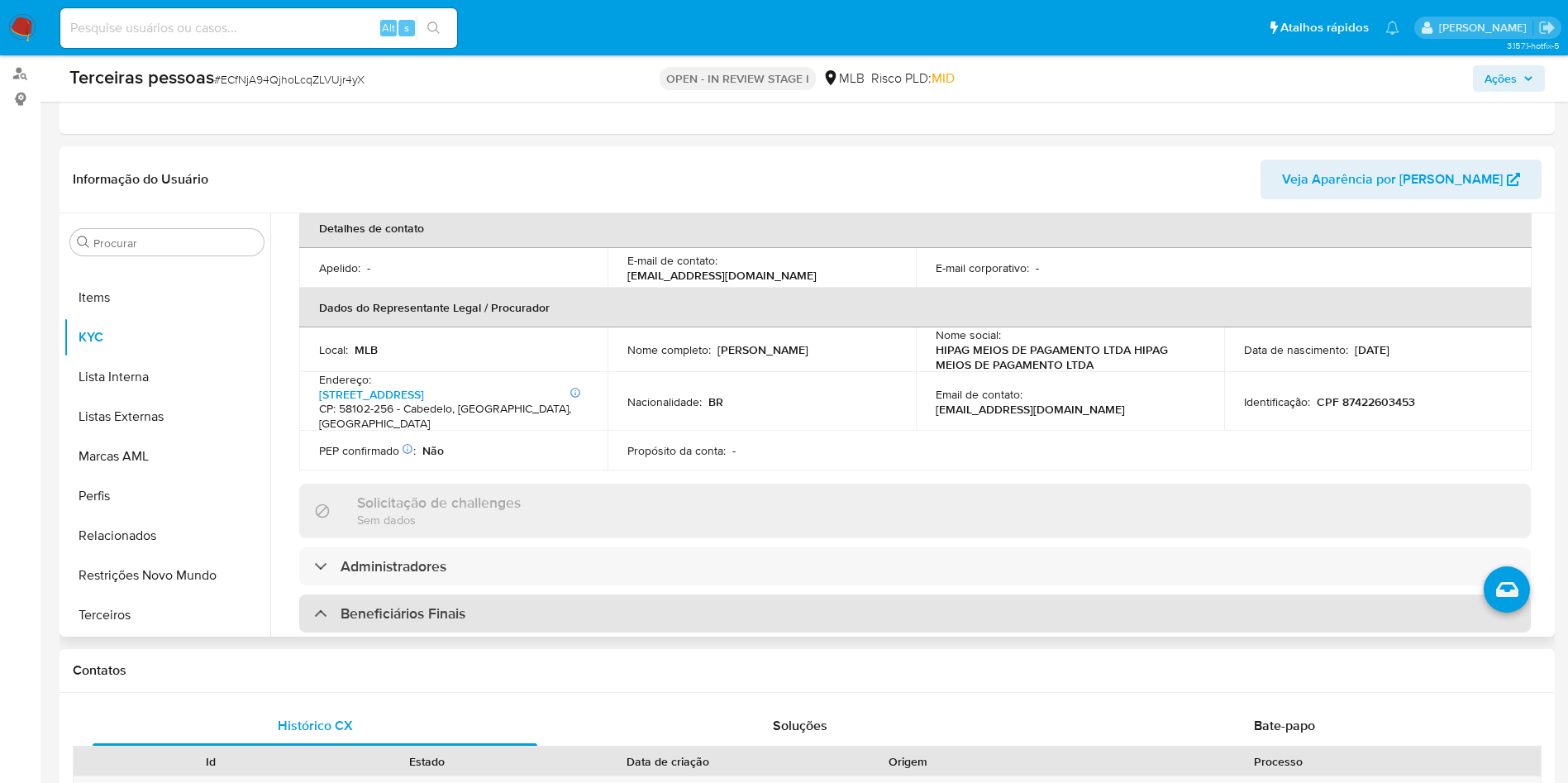
scroll to position [496, 0]
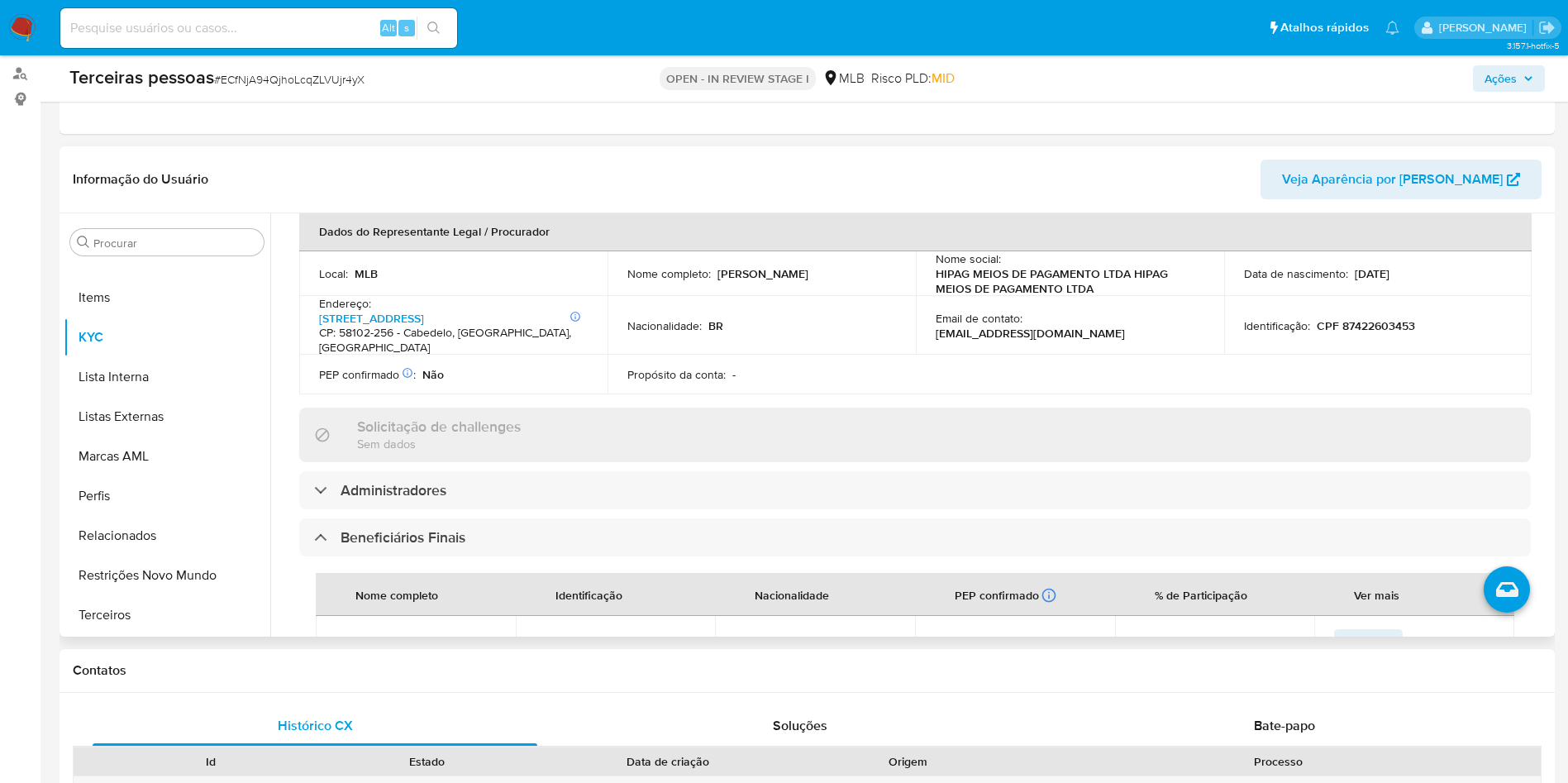
click at [777, 266] on p "[PERSON_NAME]" at bounding box center [762, 274] width 91 height 15
drag, startPoint x: 835, startPoint y: 258, endPoint x: 710, endPoint y: 261, distance: 125.0
click at [710, 266] on div "Nome completo : Isaelson Ramos de Oliveira" at bounding box center [761, 274] width 269 height 15
copy div "[PERSON_NAME]"
click at [1516, 85] on span "Ações" at bounding box center [1509, 78] width 49 height 23
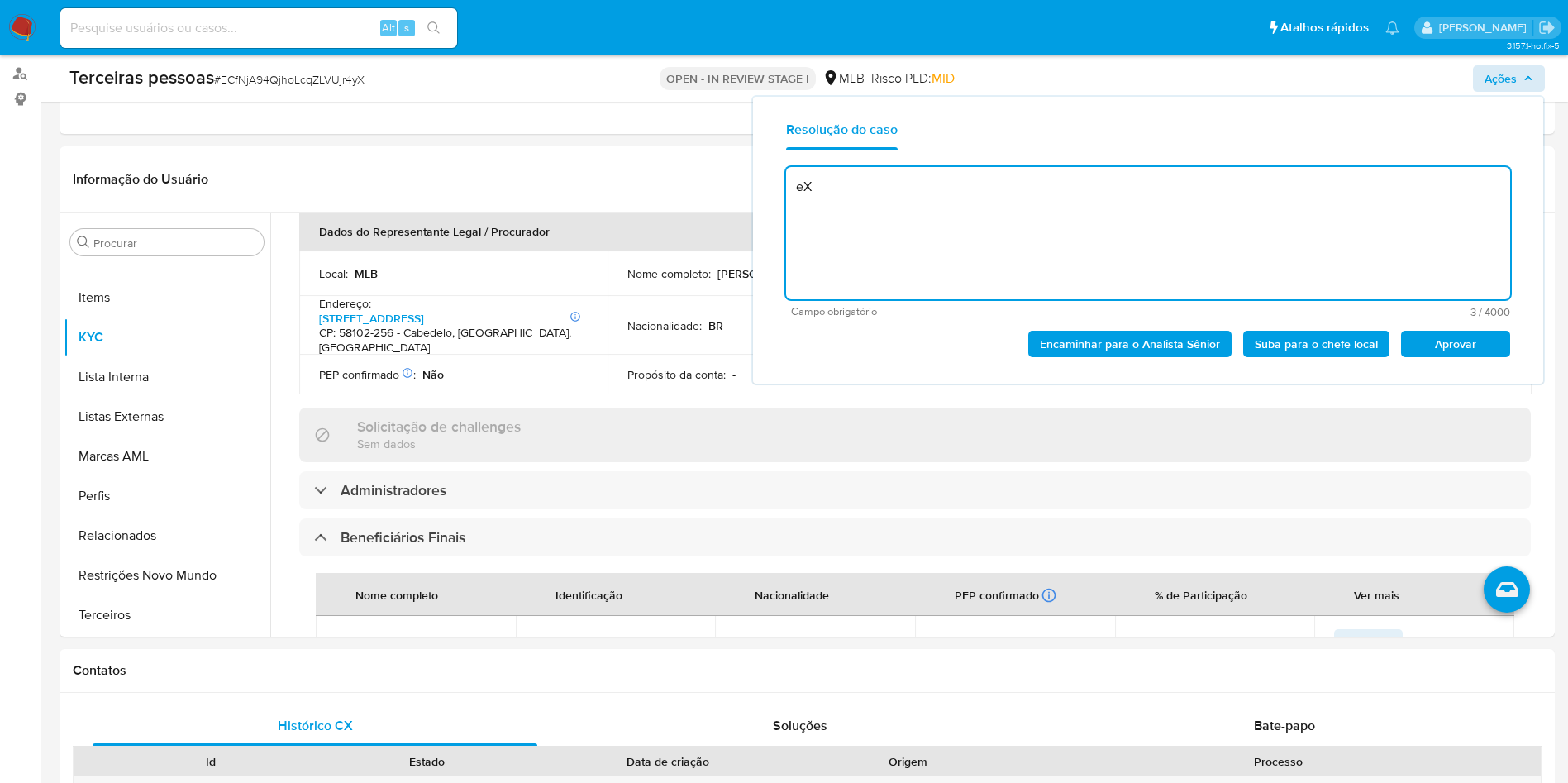
type textarea "e"
click at [1141, 192] on textarea "Existe uma mídia negativa envolvendo o beneficiário final Isaelson Ramos de Oli…" at bounding box center [1148, 233] width 724 height 132
click at [986, 199] on textarea "Existe uma mídia negativa envolvendo o beneficiário final Isaelson Ramos de Oli…" at bounding box center [1148, 233] width 724 height 132
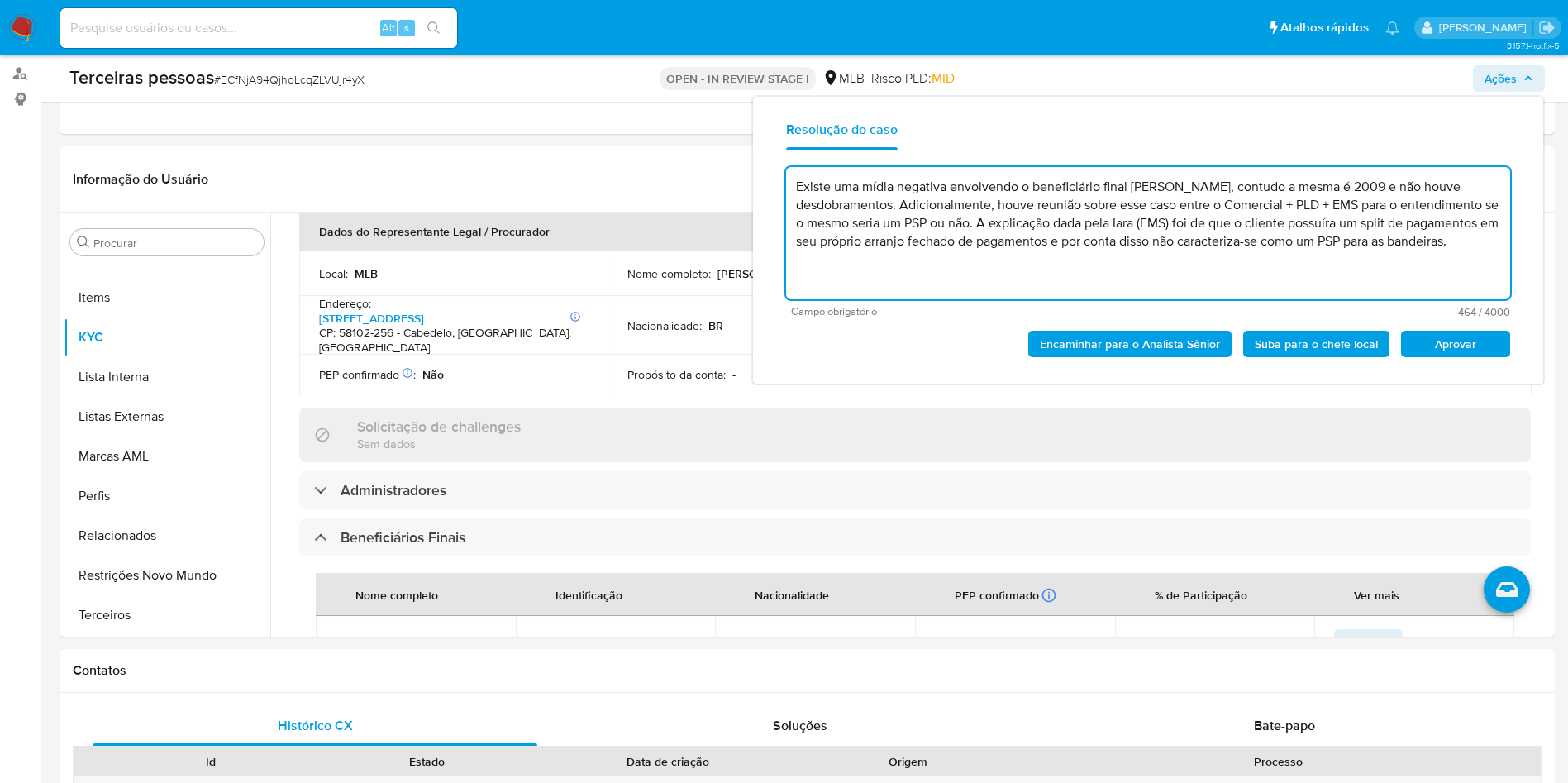
click at [963, 265] on textarea "Existe uma mídia negativa envolvendo o beneficiário final Isaelson Ramos de Oli…" at bounding box center [1148, 233] width 724 height 132
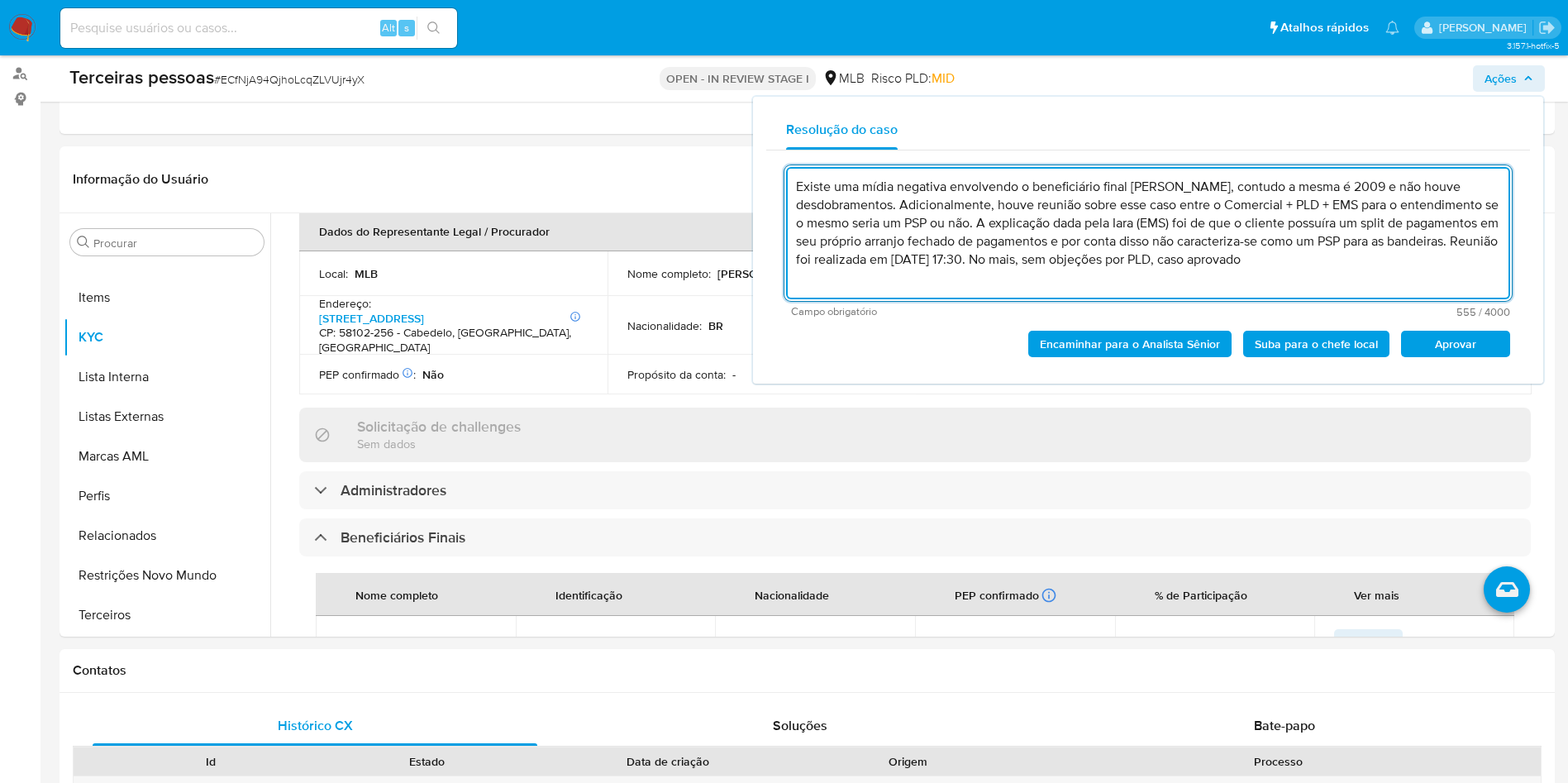
click at [1330, 219] on textarea "Existe uma mídia negativa envolvendo o beneficiário final Isaelson Ramos de Oli…" at bounding box center [1148, 233] width 724 height 132
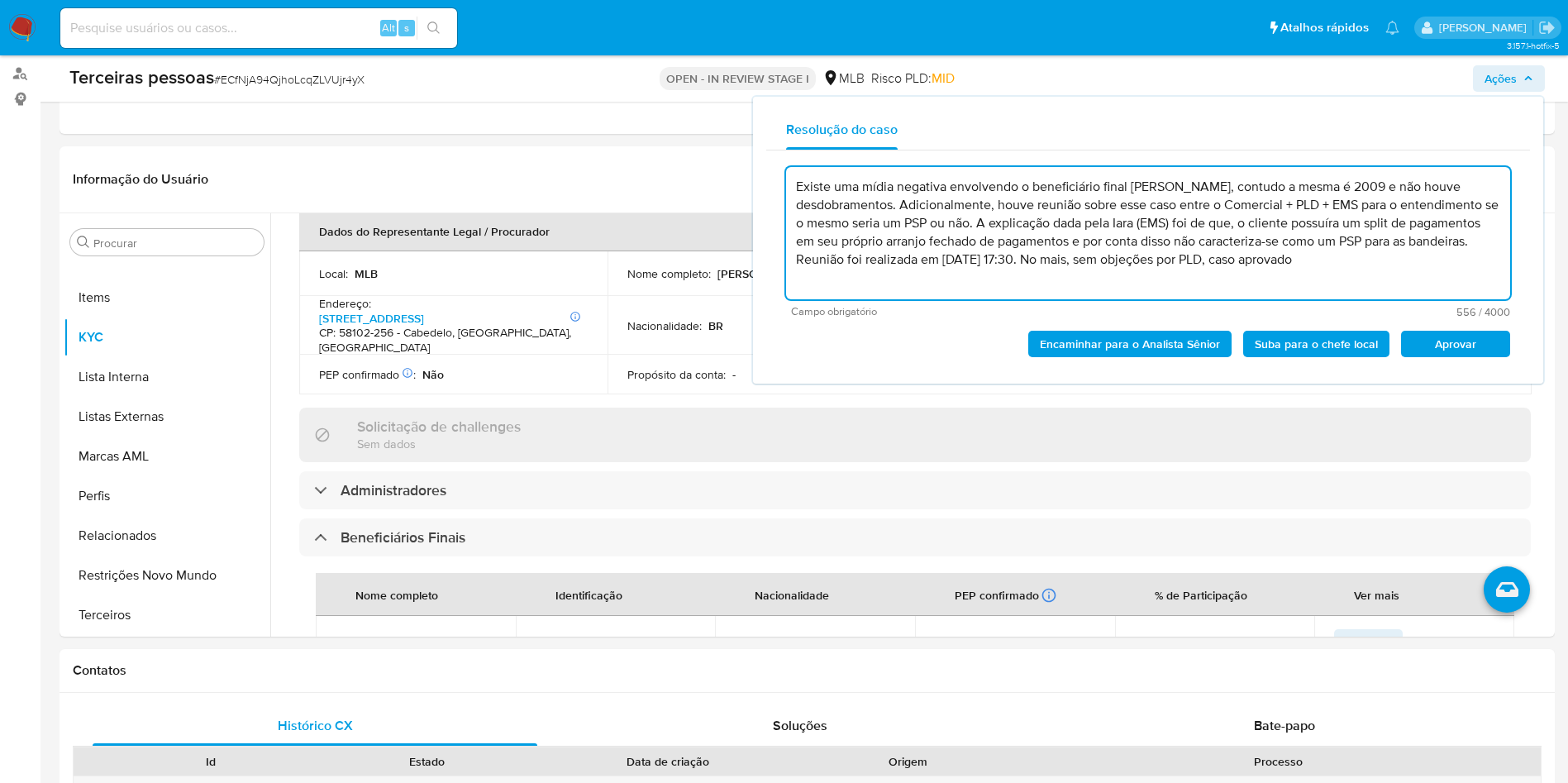
click at [1447, 218] on textarea "Existe uma mídia negativa envolvendo o beneficiário final Isaelson Ramos de Oli…" at bounding box center [1148, 233] width 724 height 132
click at [1160, 243] on textarea "Existe uma mídia negativa envolvendo o beneficiário final Isaelson Ramos de Oli…" at bounding box center [1148, 233] width 724 height 132
click at [1444, 344] on span "Aprovar" at bounding box center [1456, 344] width 86 height 23
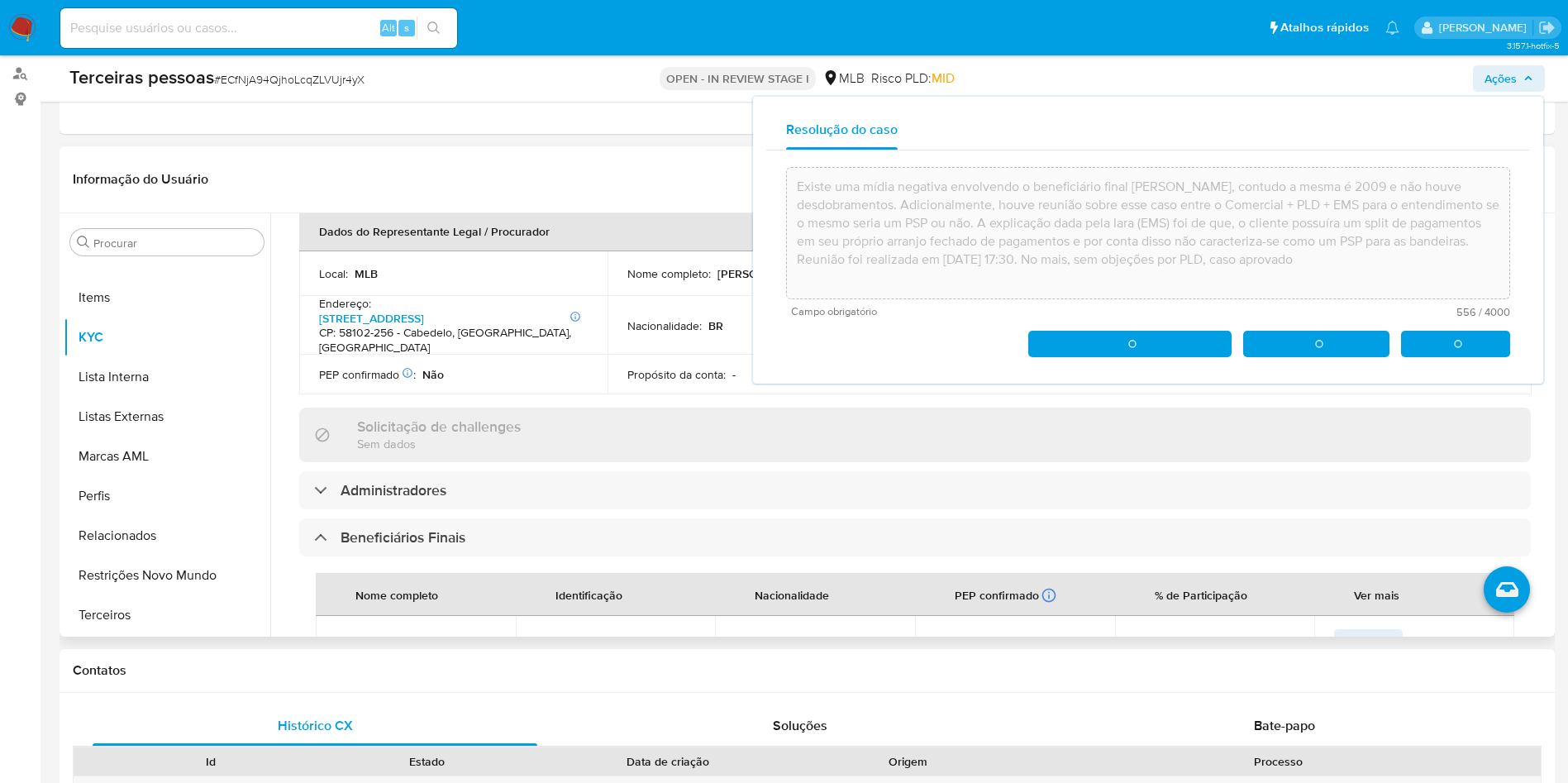
type textarea "Existe uma mídia negativa envolvendo o beneficiário final Isaelson Ramos de Oli…"
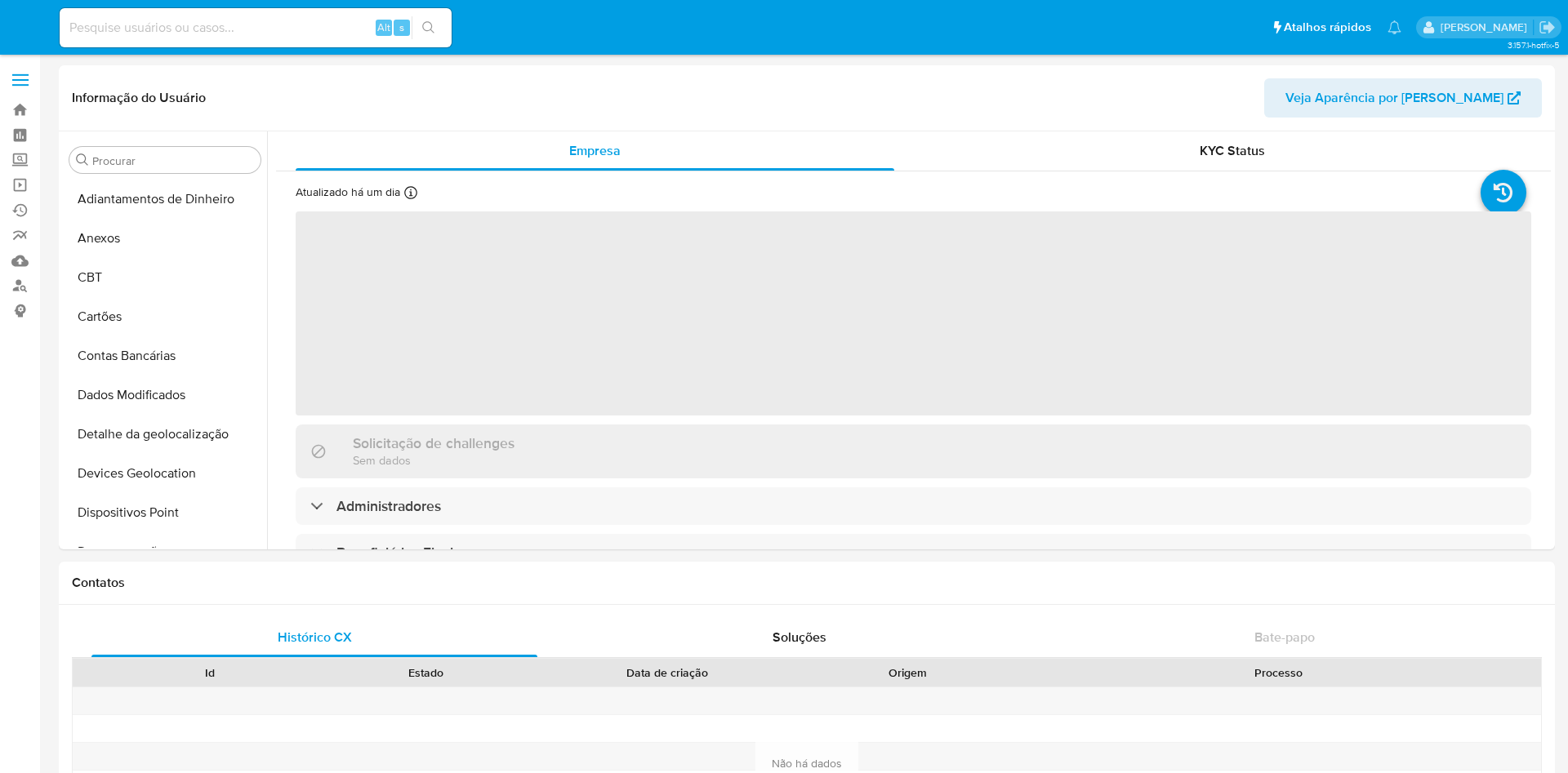
select select "10"
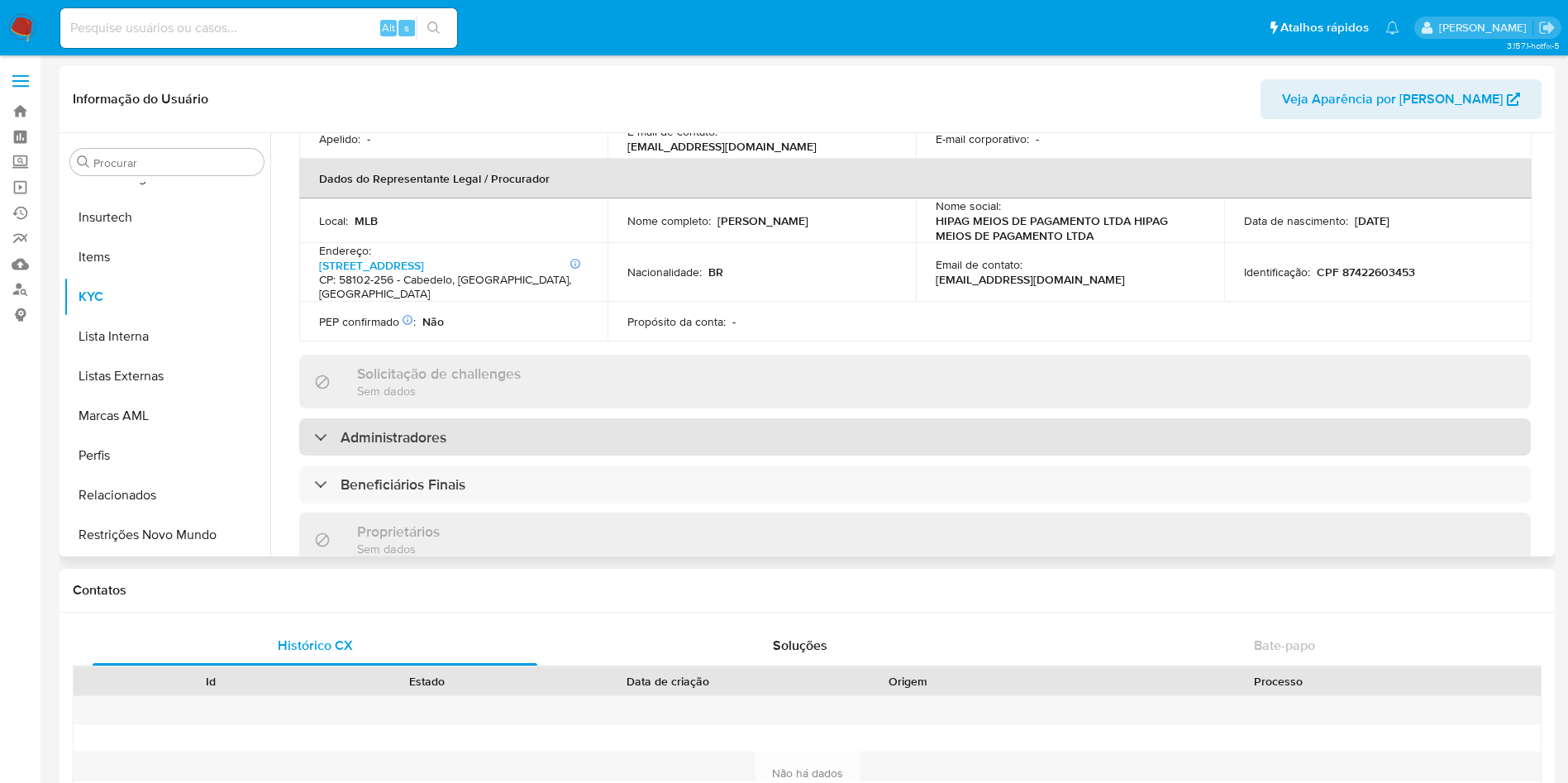
scroll to position [620, 0]
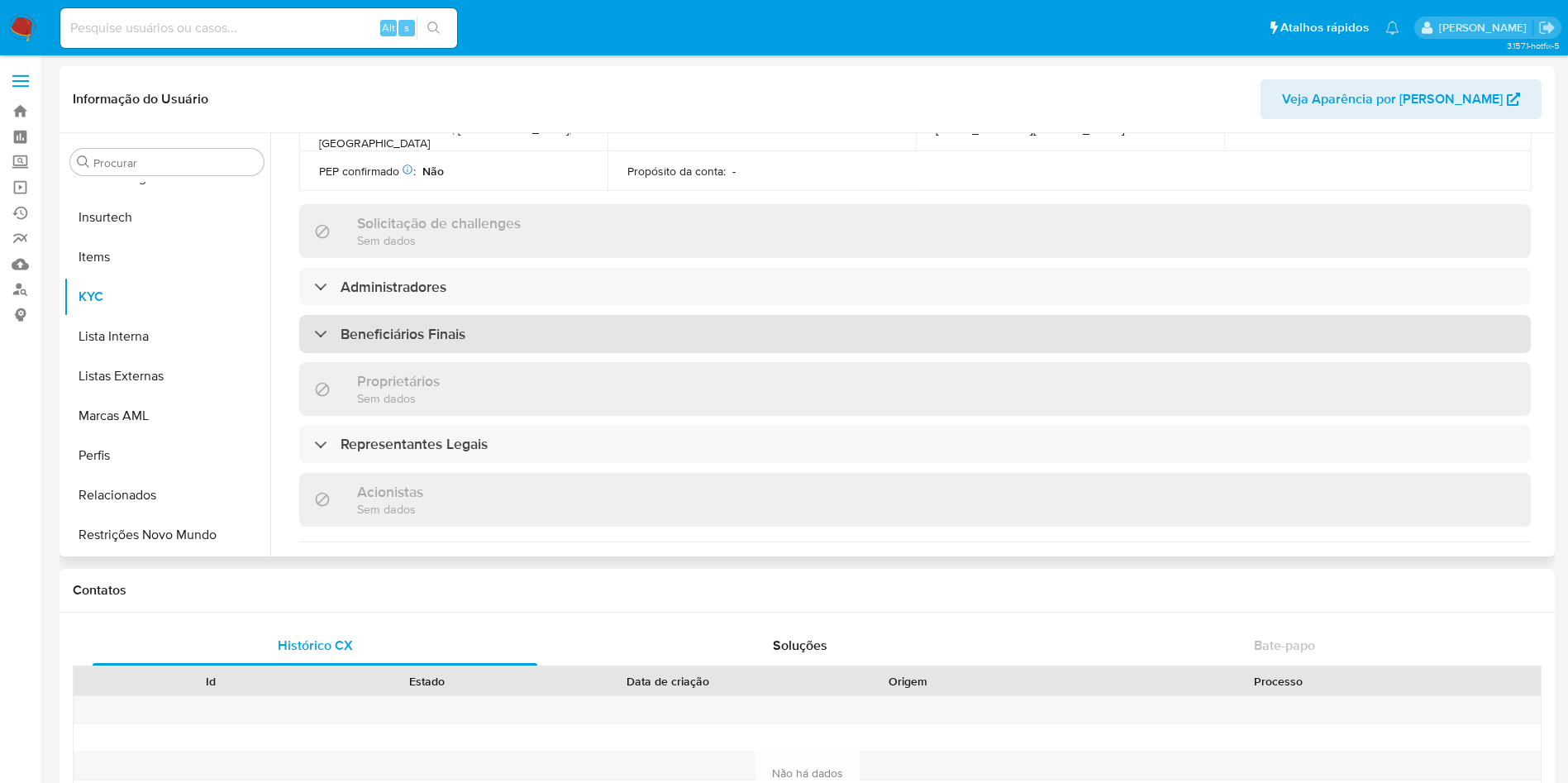
click at [457, 315] on div "Beneficiários Finais" at bounding box center [915, 334] width 1232 height 38
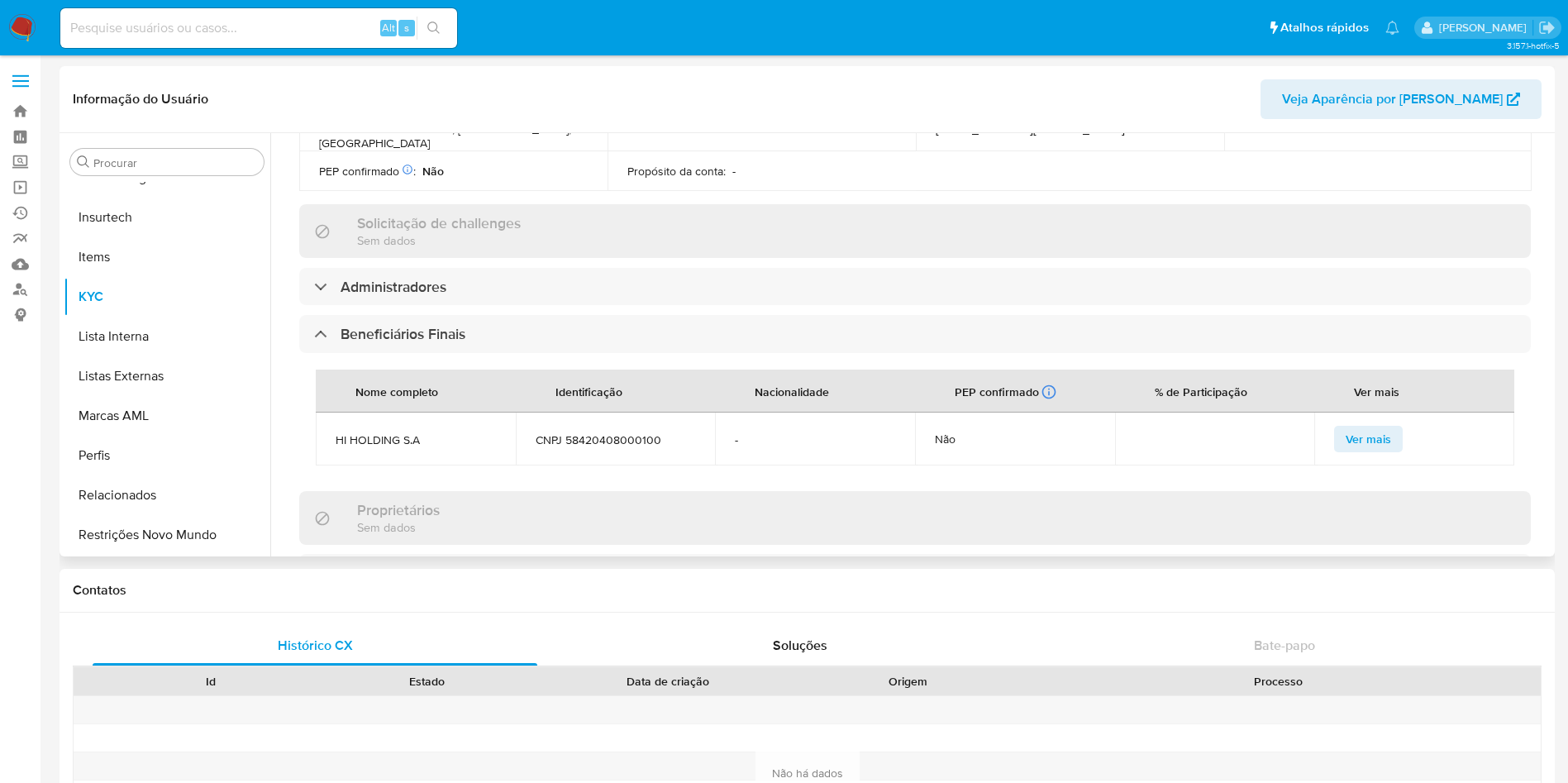
click at [577, 413] on td "CNPJ 58420408000100" at bounding box center [615, 439] width 200 height 53
click at [592, 432] on span "CNPJ 58420408000100" at bounding box center [615, 440] width 160 height 15
copy span "58420408000100"
click at [413, 432] on span "HI HOLDING S.A" at bounding box center [415, 440] width 160 height 15
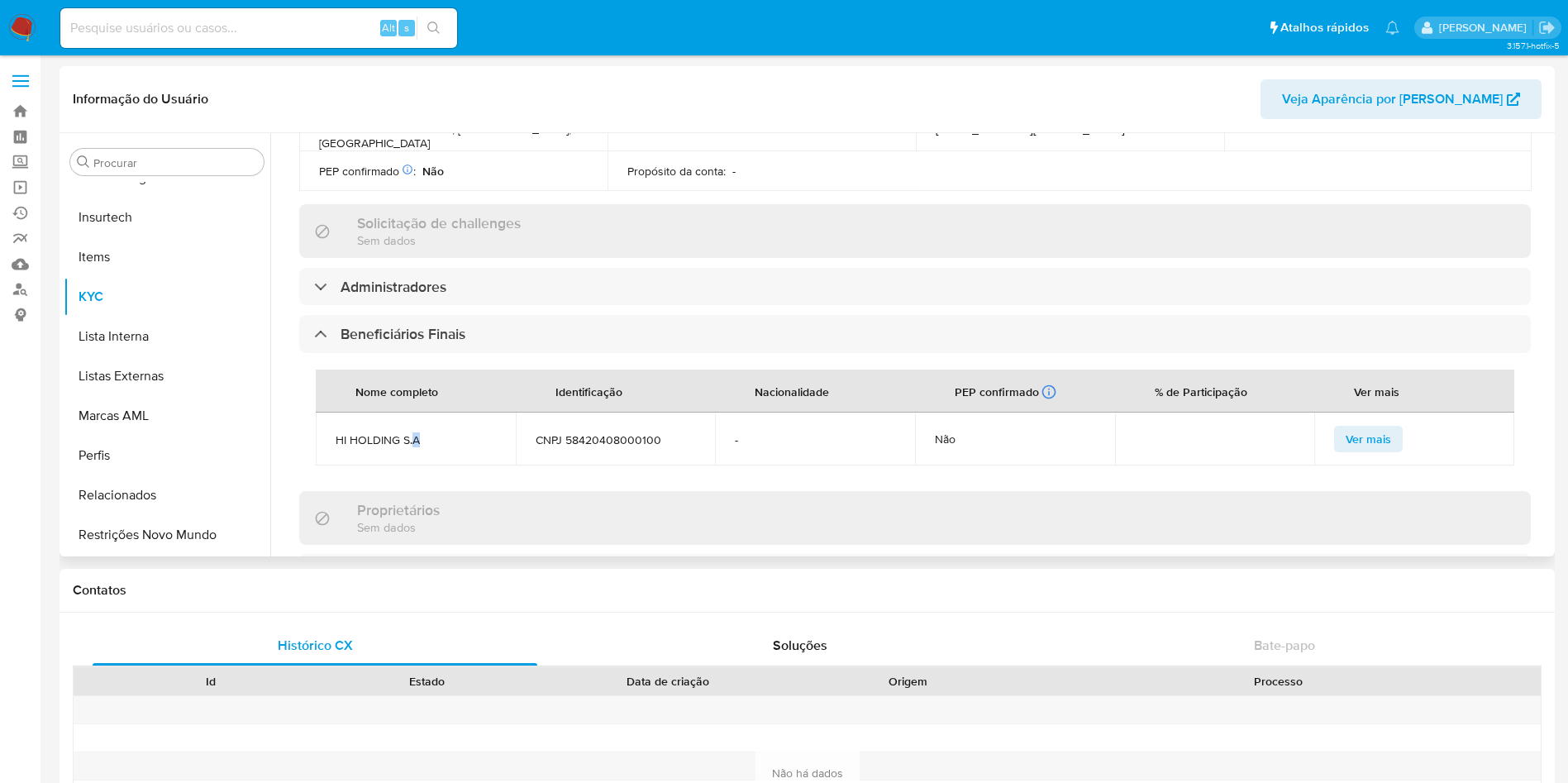
click at [412, 432] on span "HI HOLDING S.A" at bounding box center [415, 440] width 160 height 15
copy span "HI HOLDING S.A"
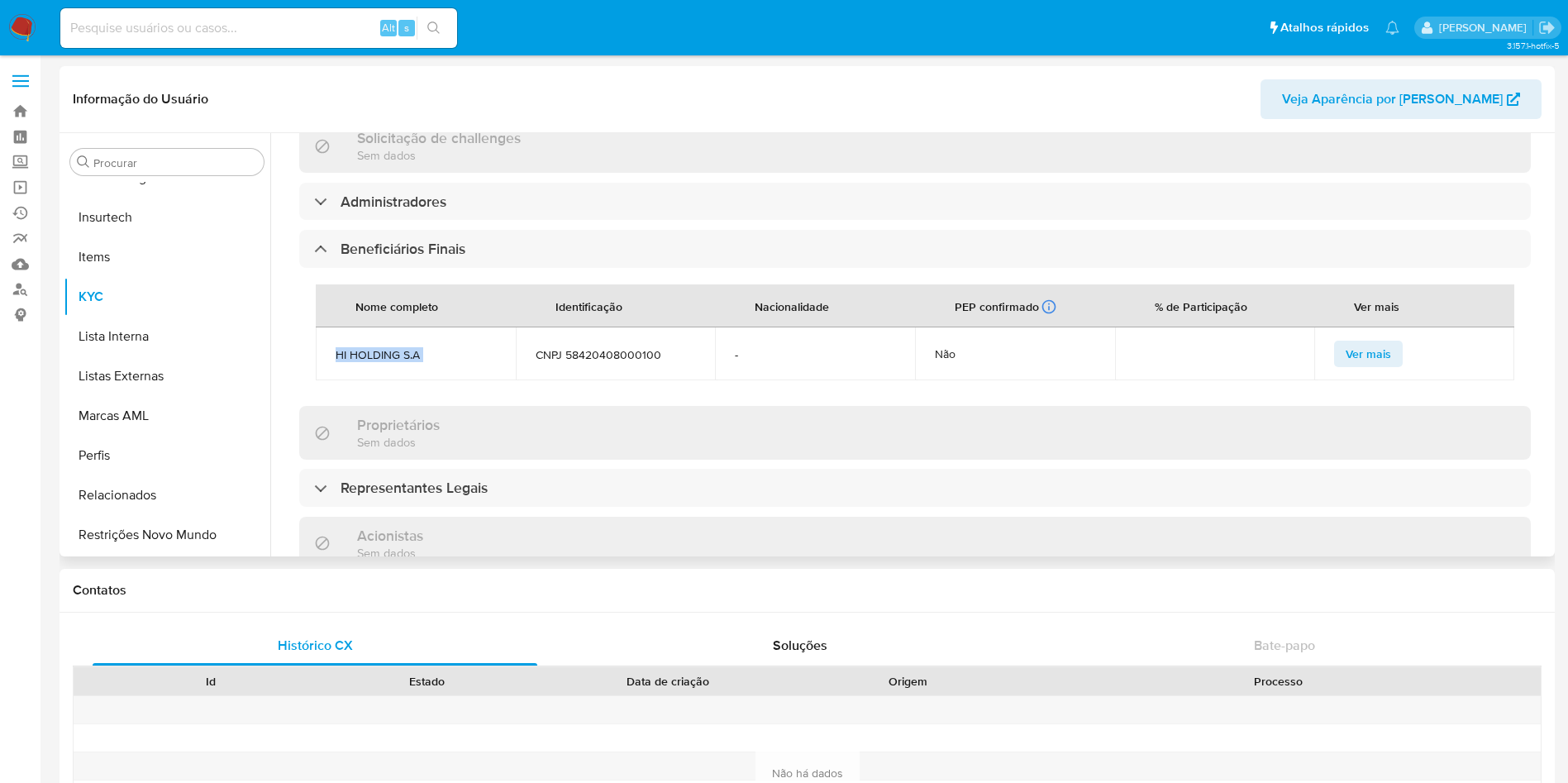
scroll to position [745, 0]
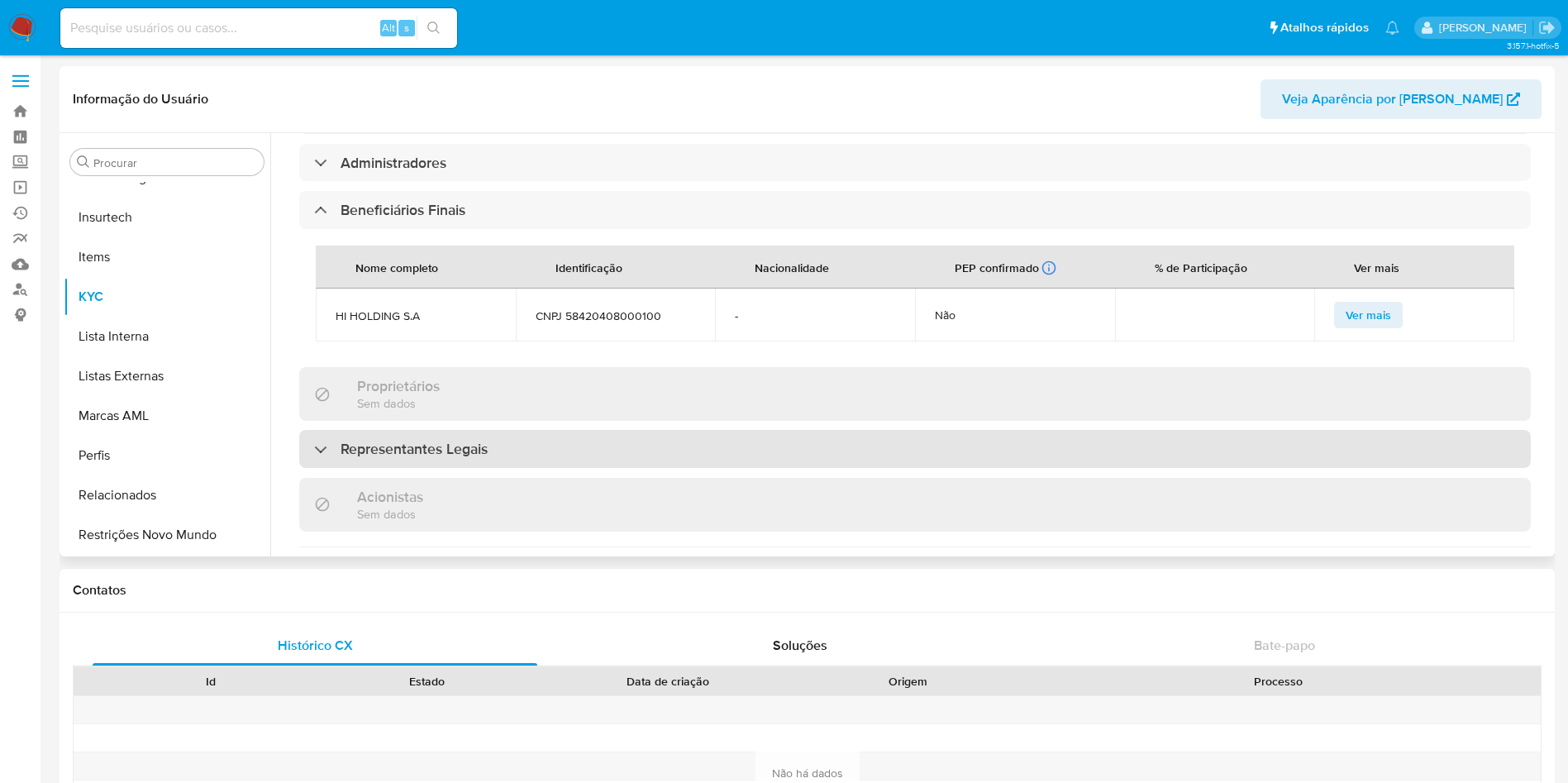
click at [430, 440] on h3 "Representantes Legais" at bounding box center [413, 448] width 147 height 18
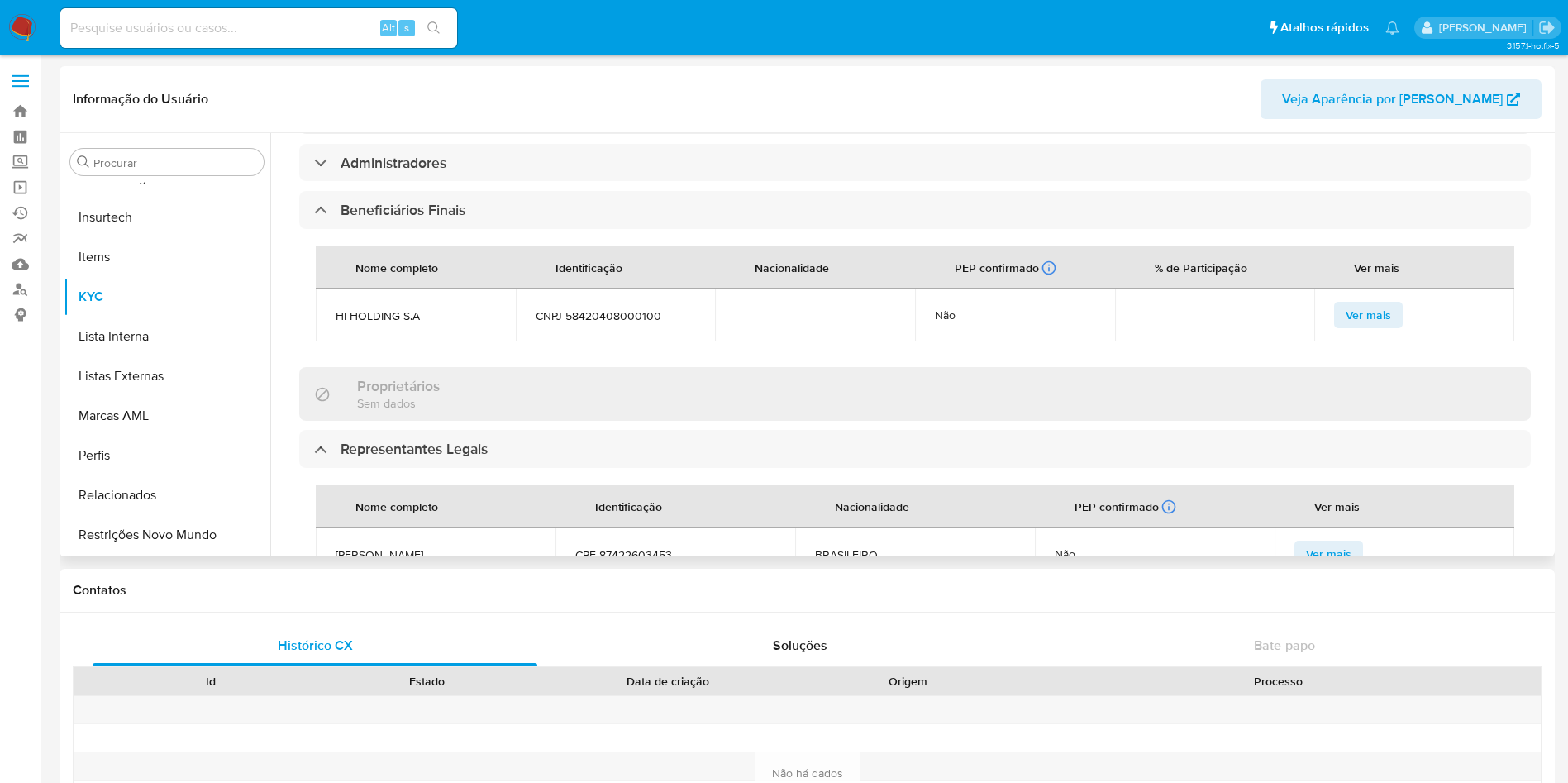
click at [610, 548] on span "CPF 87422603453" at bounding box center [675, 555] width 200 height 15
copy span "87422603453"
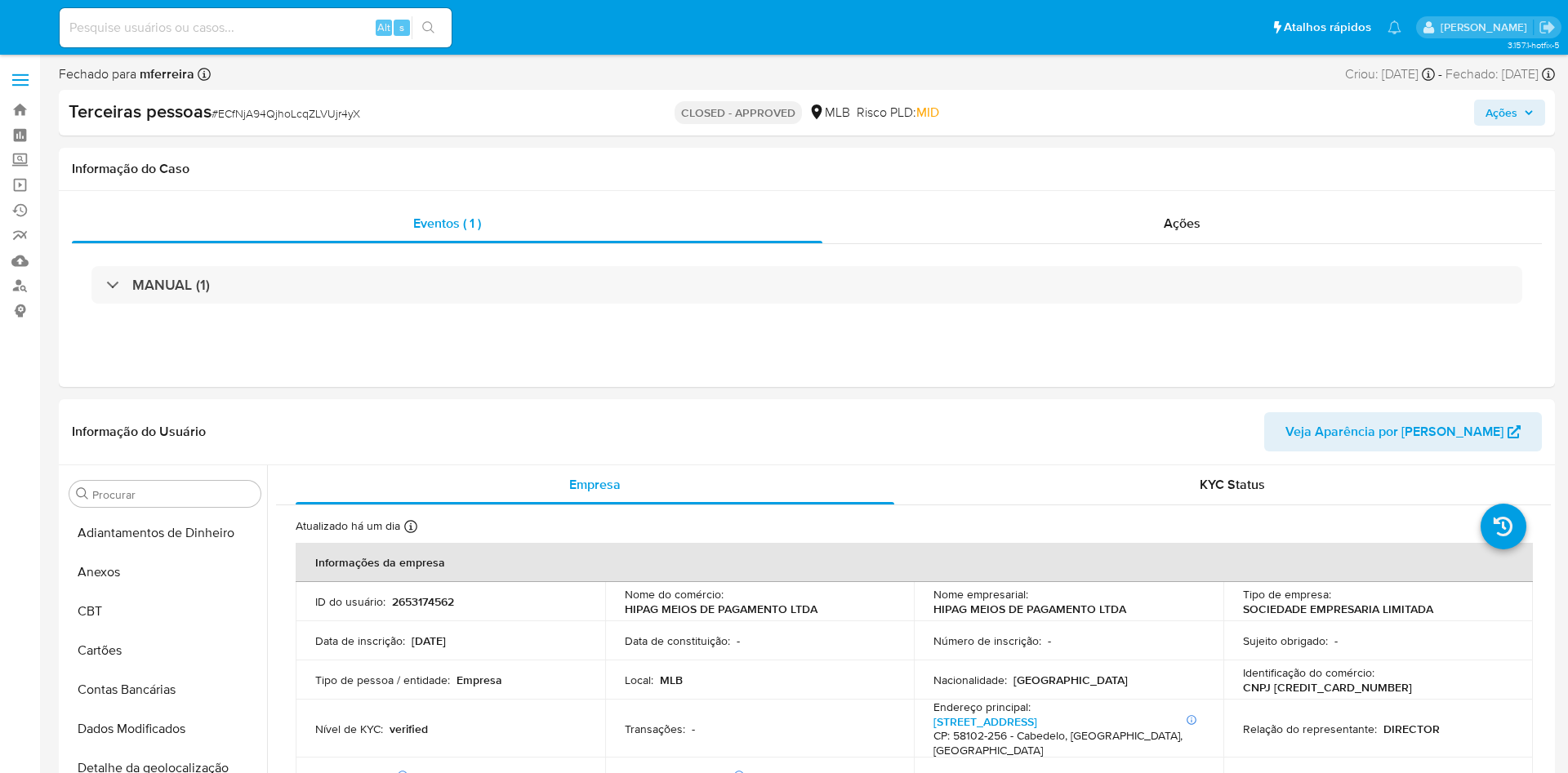
select select "10"
